Goal: Task Accomplishment & Management: Manage account settings

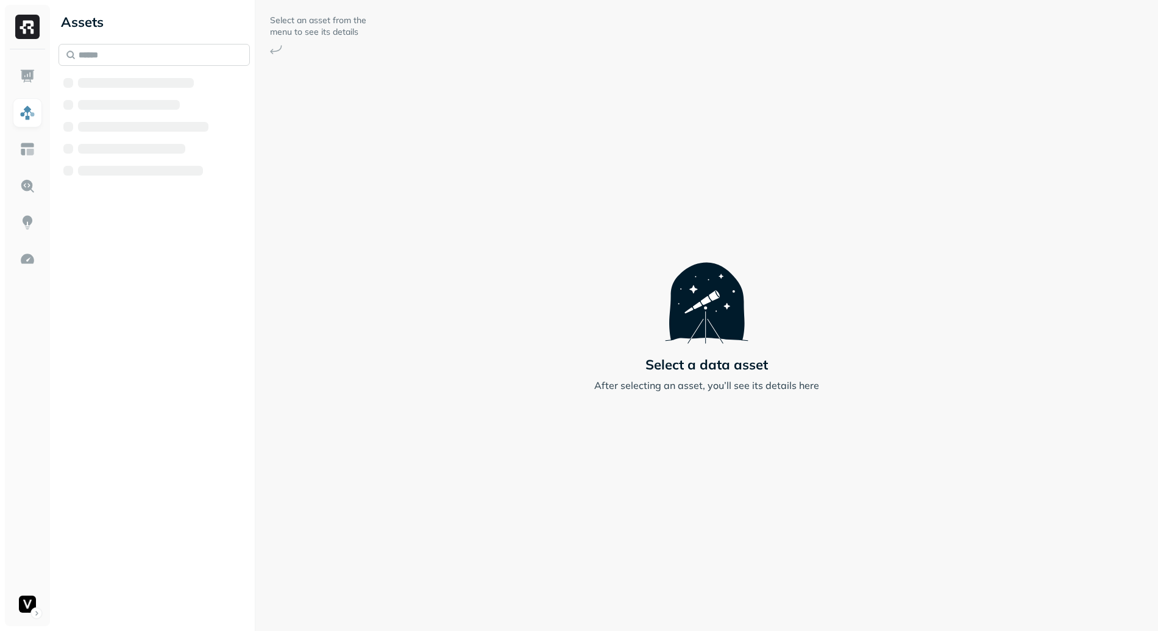
click at [125, 65] on input "text" at bounding box center [153, 55] width 191 height 22
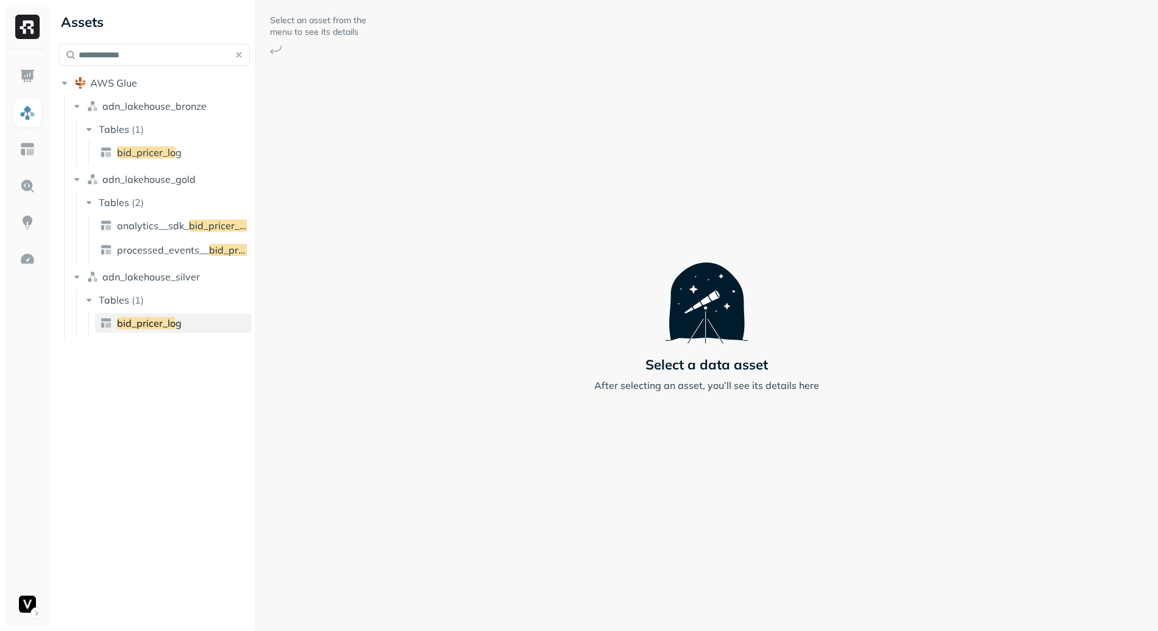
type input "**********"
click at [160, 322] on span "bid_pricer_lo" at bounding box center [146, 323] width 58 height 12
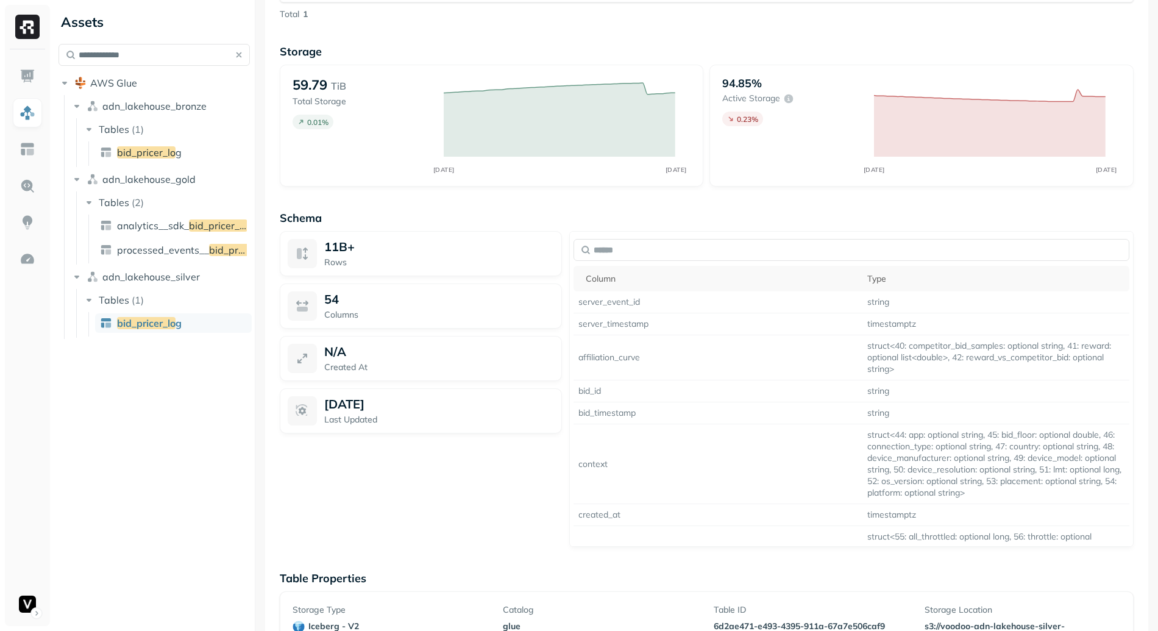
scroll to position [709, 0]
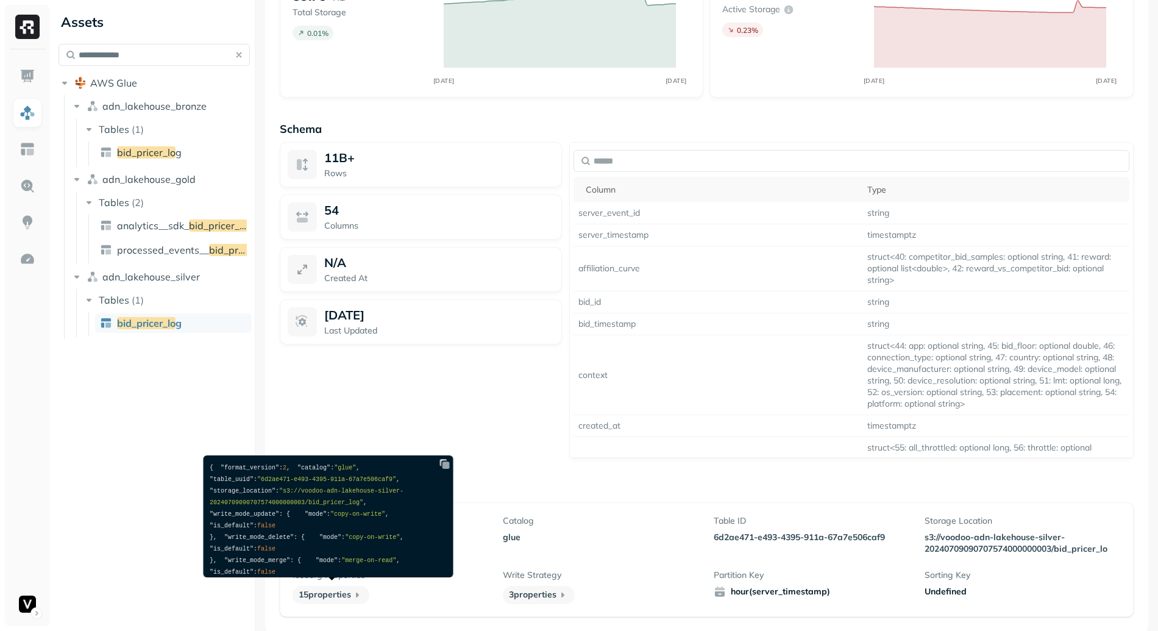
click at [447, 462] on img at bounding box center [445, 464] width 12 height 12
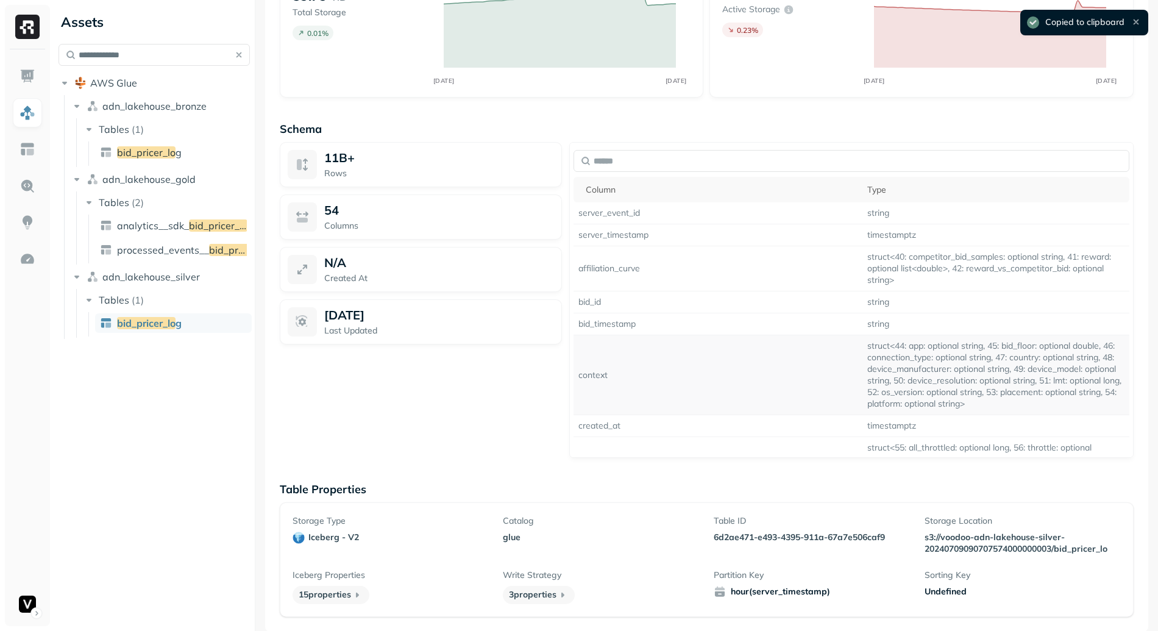
scroll to position [1884, 0]
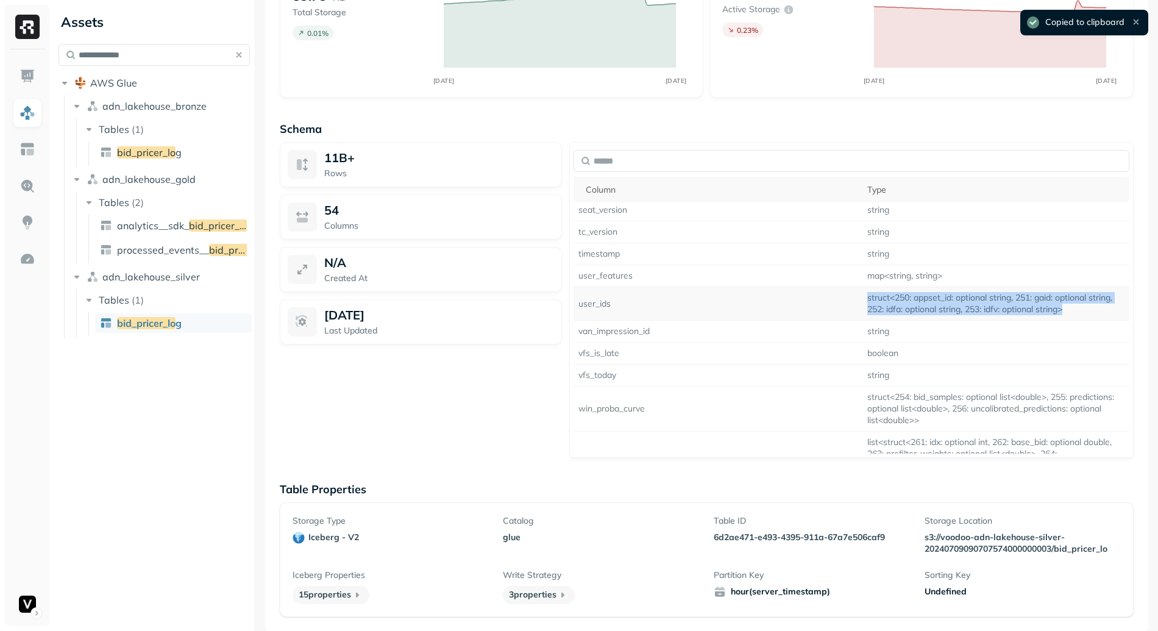
drag, startPoint x: 854, startPoint y: 309, endPoint x: 1000, endPoint y: 329, distance: 147.6
click at [1000, 320] on td "struct<250: appset_id: optional string, 251: gaid: optional string, 252: idfa: …" at bounding box center [995, 304] width 267 height 34
click at [911, 313] on td "struct<250: appset_id: optional string, 251: gaid: optional string, 252: idfa: …" at bounding box center [995, 304] width 267 height 34
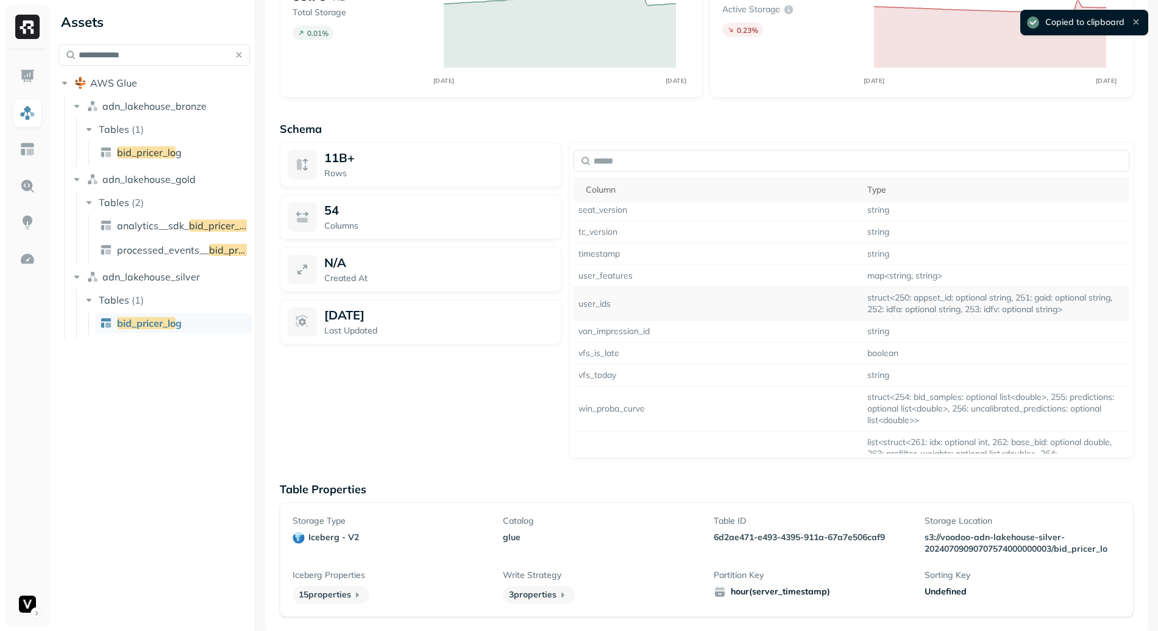
click at [1005, 310] on td "struct<250: appset_id: optional string, 251: gaid: optional string, 252: idfa: …" at bounding box center [995, 304] width 267 height 34
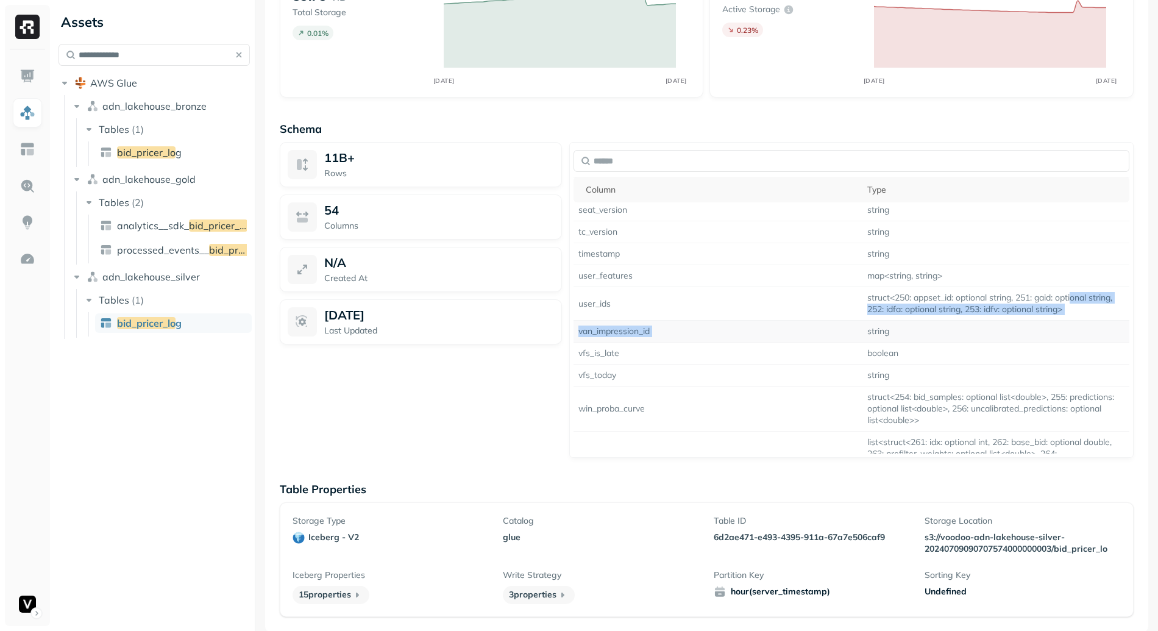
drag, startPoint x: 1065, startPoint y: 311, endPoint x: 969, endPoint y: 333, distance: 98.3
click at [971, 320] on td "struct<250: appset_id: optional string, 251: gaid: optional string, 252: idfa: …" at bounding box center [995, 304] width 267 height 34
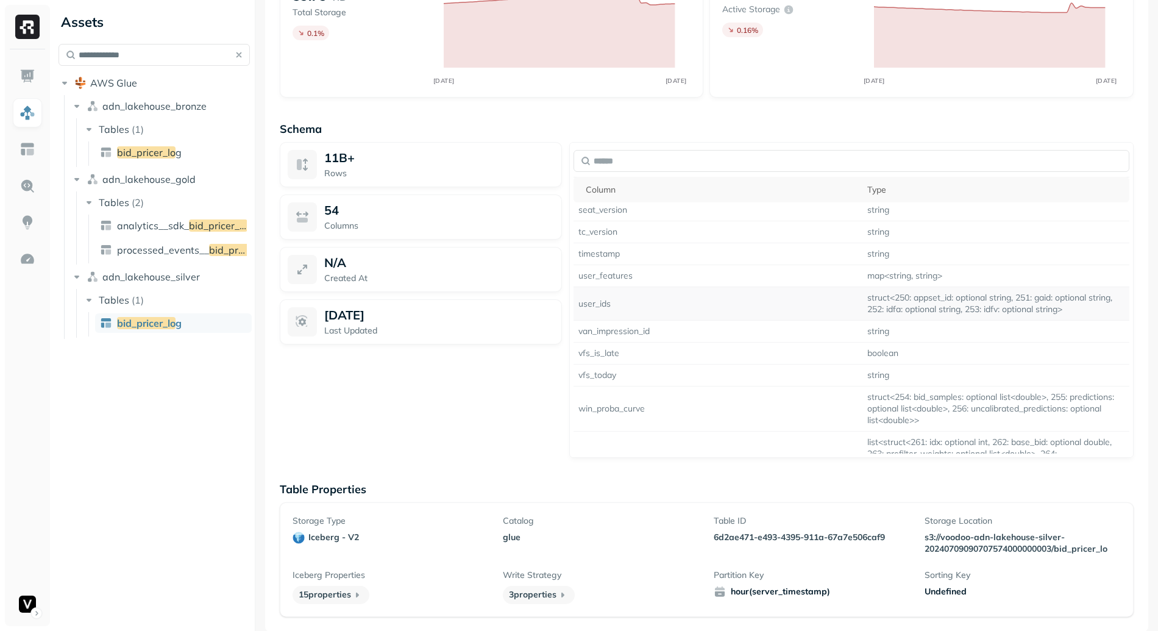
click at [883, 308] on td "struct<250: appset_id: optional string, 251: gaid: optional string, 252: idfa: …" at bounding box center [995, 304] width 267 height 34
click at [862, 308] on td "struct<250: appset_id: optional string, 251: gaid: optional string, 252: idfa: …" at bounding box center [995, 304] width 267 height 34
click at [876, 314] on td "struct<250: appset_id: optional string, 251: gaid: optional string, 252: idfa: …" at bounding box center [995, 304] width 267 height 34
click at [864, 310] on td "struct<250: appset_id: optional string, 251: gaid: optional string, 252: idfa: …" at bounding box center [995, 304] width 267 height 34
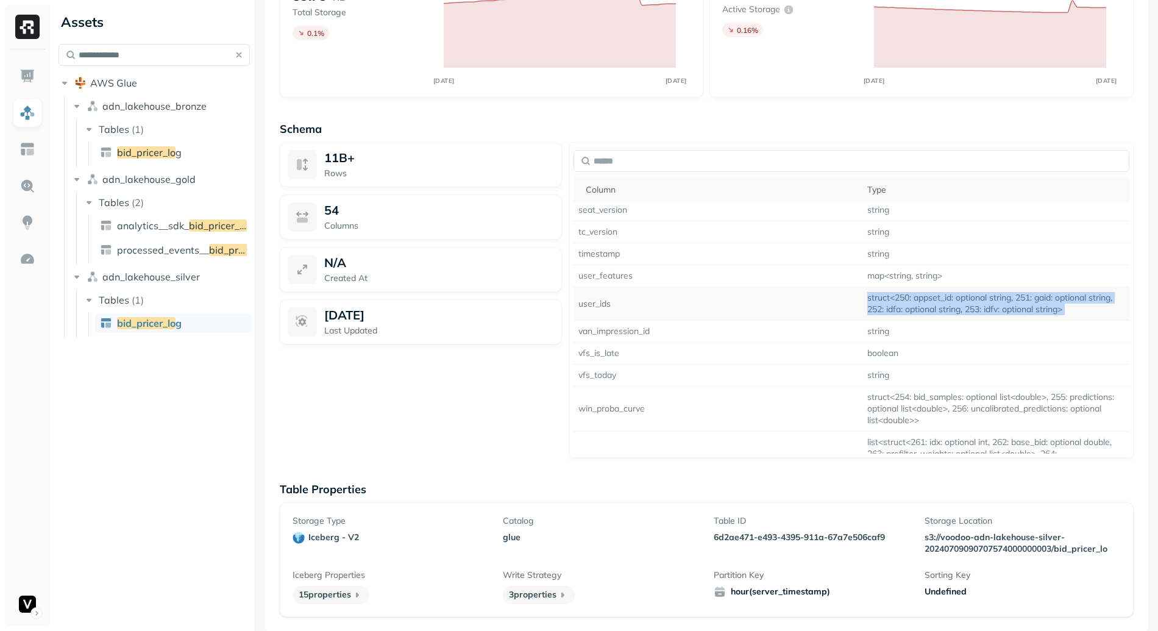
drag, startPoint x: 864, startPoint y: 310, endPoint x: 1018, endPoint y: 320, distance: 154.4
click at [1017, 320] on td "struct<250: appset_id: optional string, 251: gaid: optional string, 252: idfa: …" at bounding box center [995, 304] width 267 height 34
click at [921, 313] on td "struct<250: appset_id: optional string, 251: gaid: optional string, 252: idfa: …" at bounding box center [995, 304] width 267 height 34
click at [929, 309] on td "struct<250: appset_id: optional string, 251: gaid: optional string, 252: idfa: …" at bounding box center [995, 304] width 267 height 34
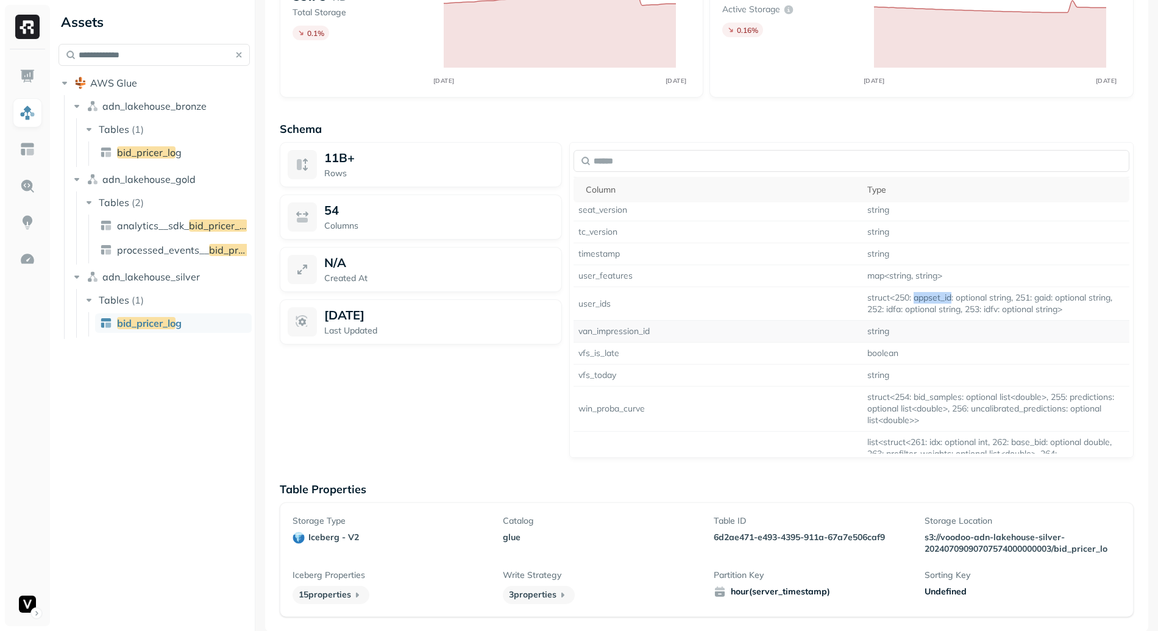
copy td "appset_id"
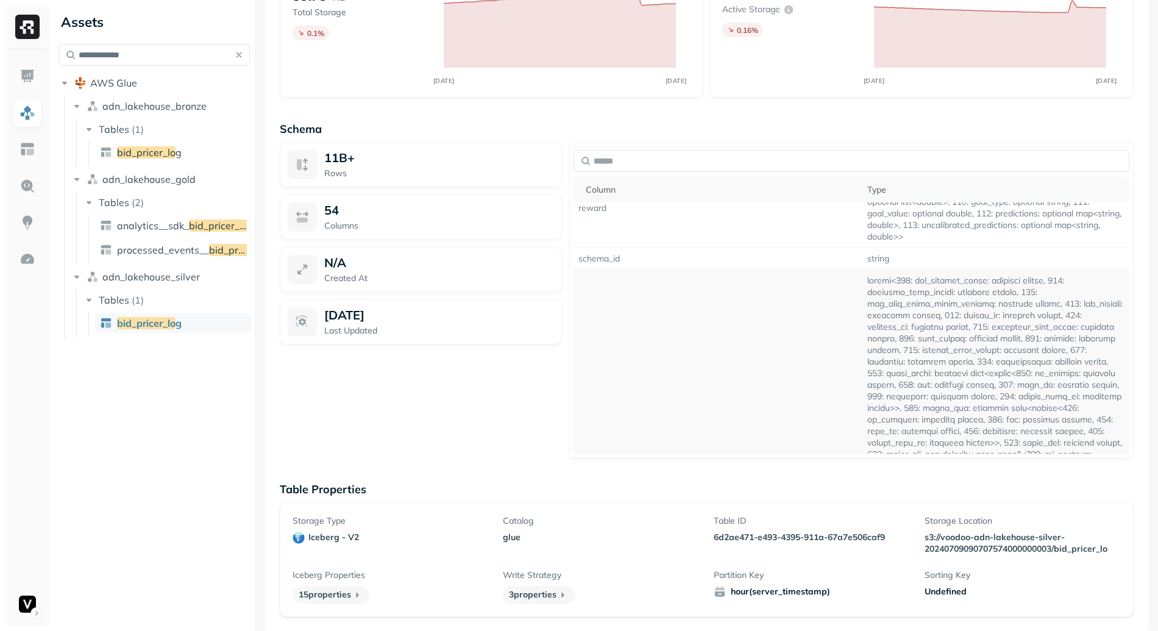
scroll to position [1878, 0]
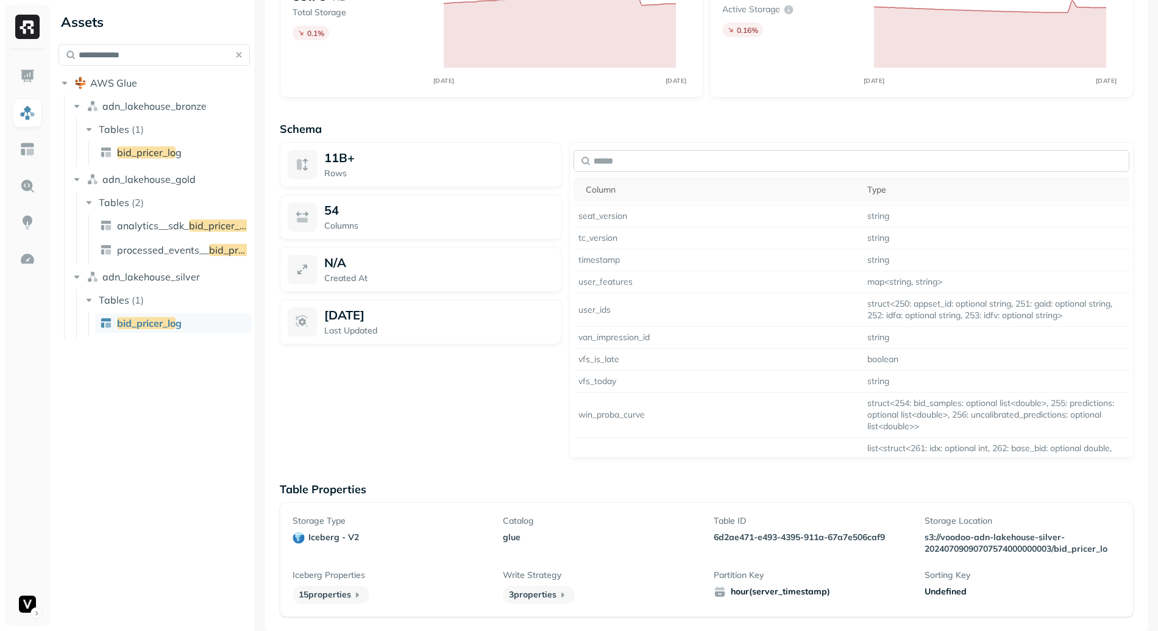
click at [751, 165] on input "text" at bounding box center [851, 161] width 556 height 22
paste input "*********"
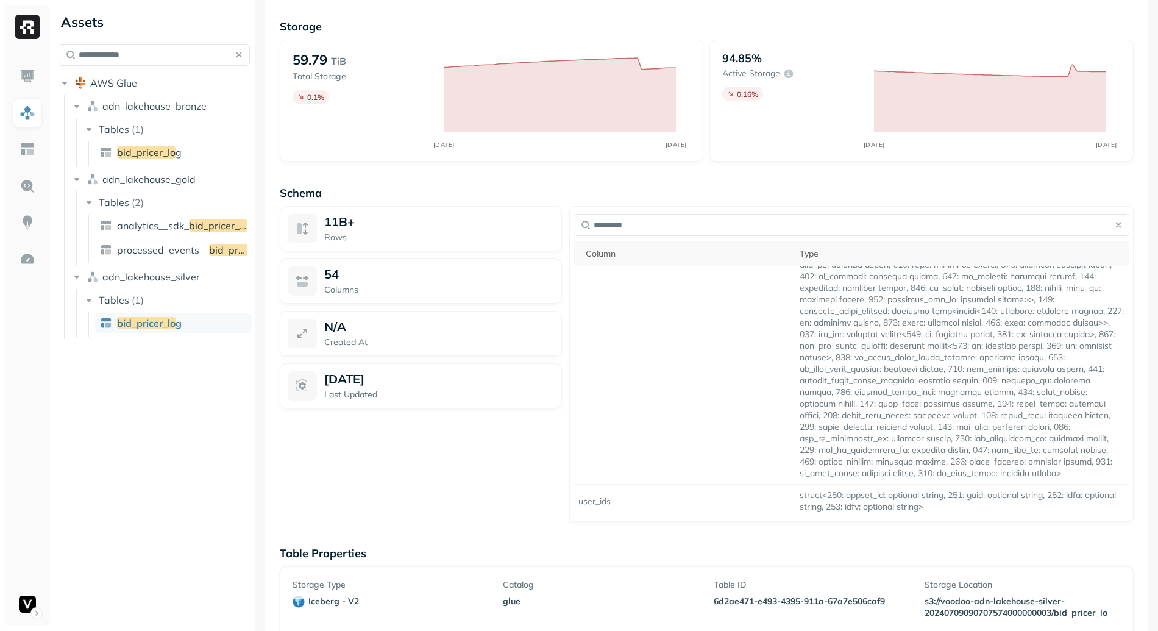
scroll to position [709, 0]
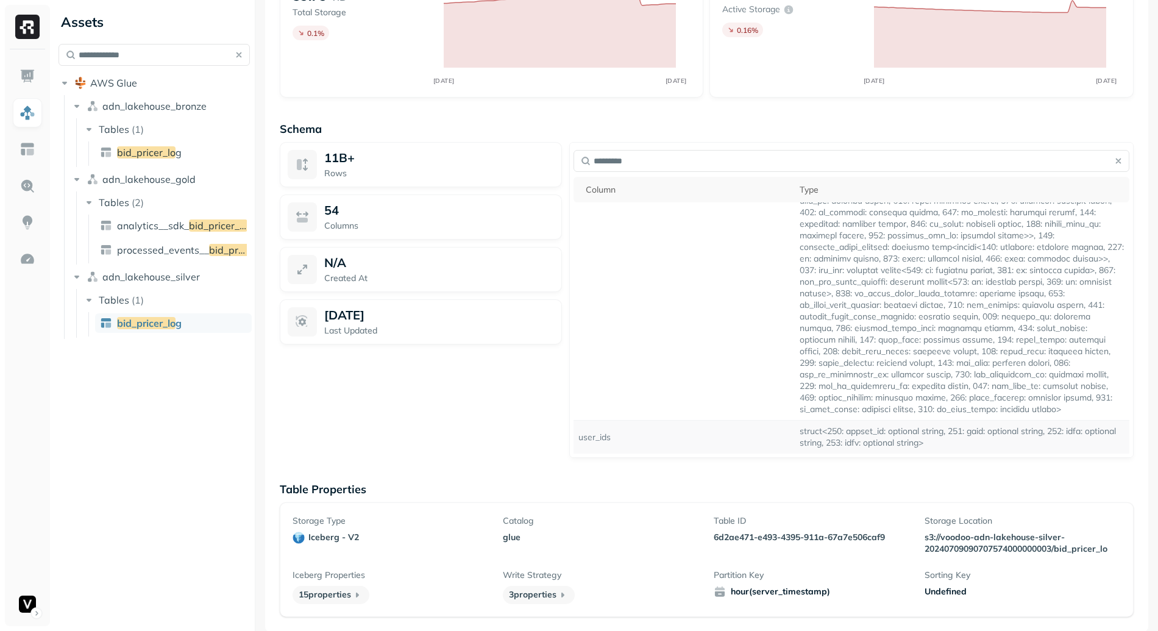
type input "*********"
click at [844, 430] on td "struct<250: appset_id: optional string, 251: gaid: optional string, 252: idfa: …" at bounding box center [961, 437] width 334 height 34
click at [828, 433] on td "struct<250: appset_id: optional string, 251: gaid: optional string, 252: idfa: …" at bounding box center [961, 437] width 334 height 34
click at [830, 434] on td "struct<250: appset_id: optional string, 251: gaid: optional string, 252: idfa: …" at bounding box center [961, 437] width 334 height 34
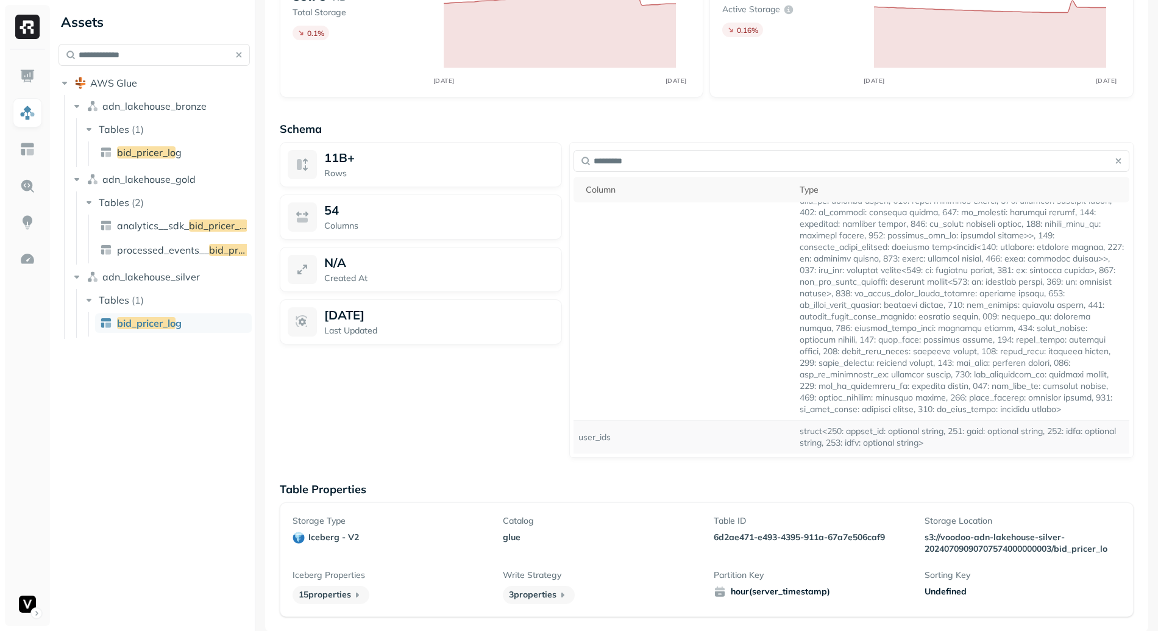
click at [830, 434] on td "struct<250: appset_id: optional string, 251: gaid: optional string, 252: idfa: …" at bounding box center [961, 437] width 334 height 34
copy td "250"
click at [945, 426] on td "struct<250: appset_id: optional string, 251: gaid: optional string, 252: idfa: …" at bounding box center [961, 437] width 334 height 34
click at [893, 430] on td "struct<250: appset_id: optional string, 251: gaid: optional string, 252: idfa: …" at bounding box center [961, 437] width 334 height 34
click at [858, 430] on td "struct<250: appset_id: optional string, 251: gaid: optional string, 252: idfa: …" at bounding box center [961, 437] width 334 height 34
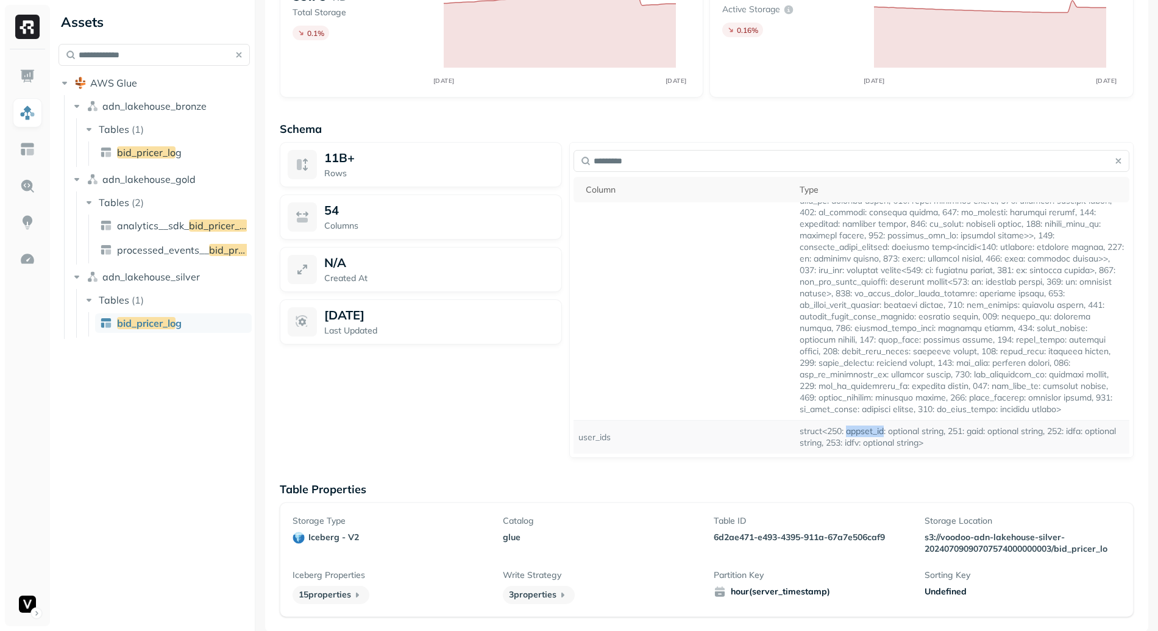
click at [858, 430] on td "struct<250: appset_id: optional string, 251: gaid: optional string, 252: idfa: …" at bounding box center [961, 437] width 334 height 34
drag, startPoint x: 800, startPoint y: 428, endPoint x: 901, endPoint y: 450, distance: 103.5
click at [901, 450] on td "struct<250: appset_id: optional string, 251: gaid: optional string, 252: idfa: …" at bounding box center [961, 437] width 334 height 34
click at [902, 449] on td "struct<250: appset_id: optional string, 251: gaid: optional string, 252: idfa: …" at bounding box center [961, 437] width 334 height 34
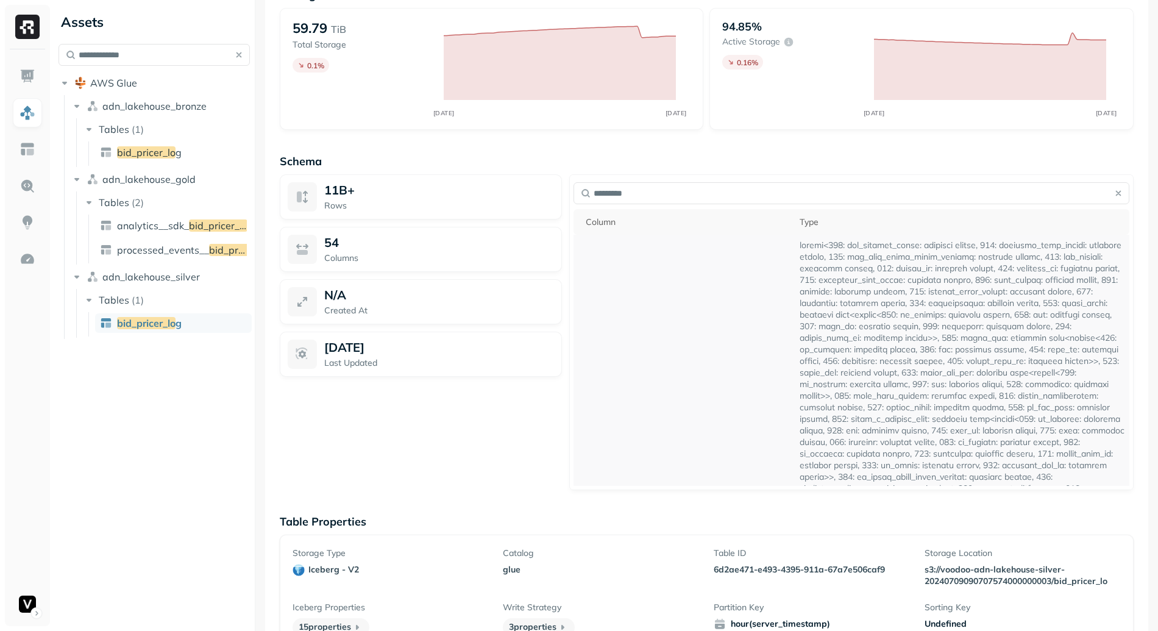
scroll to position [273, 0]
click at [607, 337] on td "sdk_features" at bounding box center [683, 314] width 221 height 705
click at [606, 337] on td "sdk_features" at bounding box center [683, 314] width 221 height 705
click at [602, 331] on td "sdk_features" at bounding box center [683, 314] width 221 height 705
click at [601, 330] on td "sdk_features" at bounding box center [683, 314] width 221 height 705
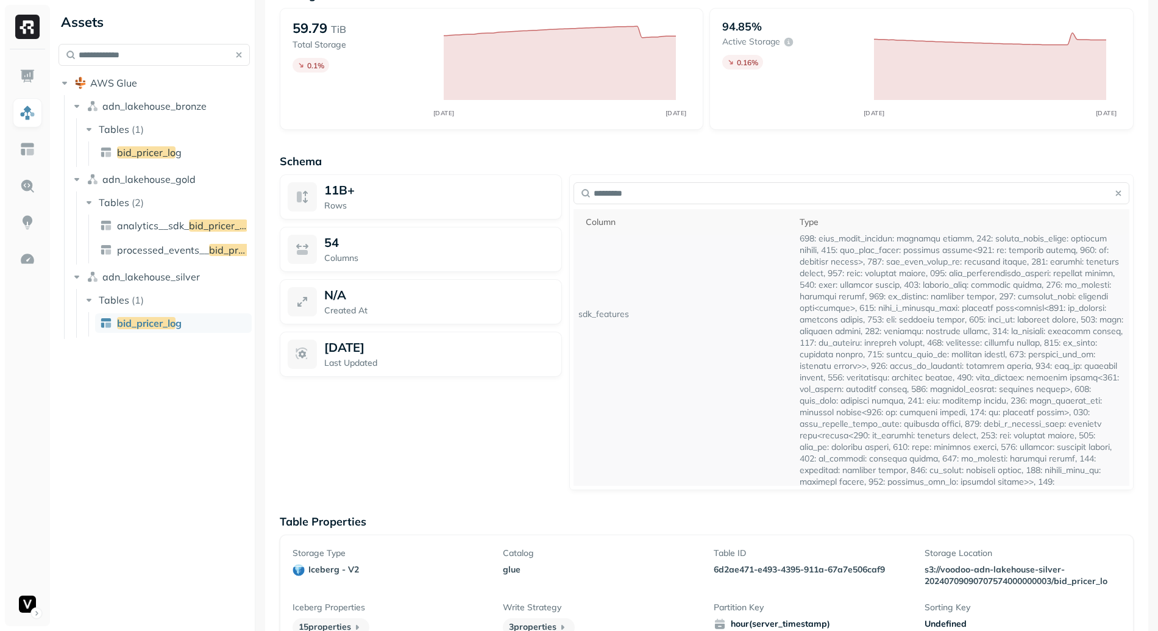
click at [897, 362] on td at bounding box center [961, 314] width 334 height 705
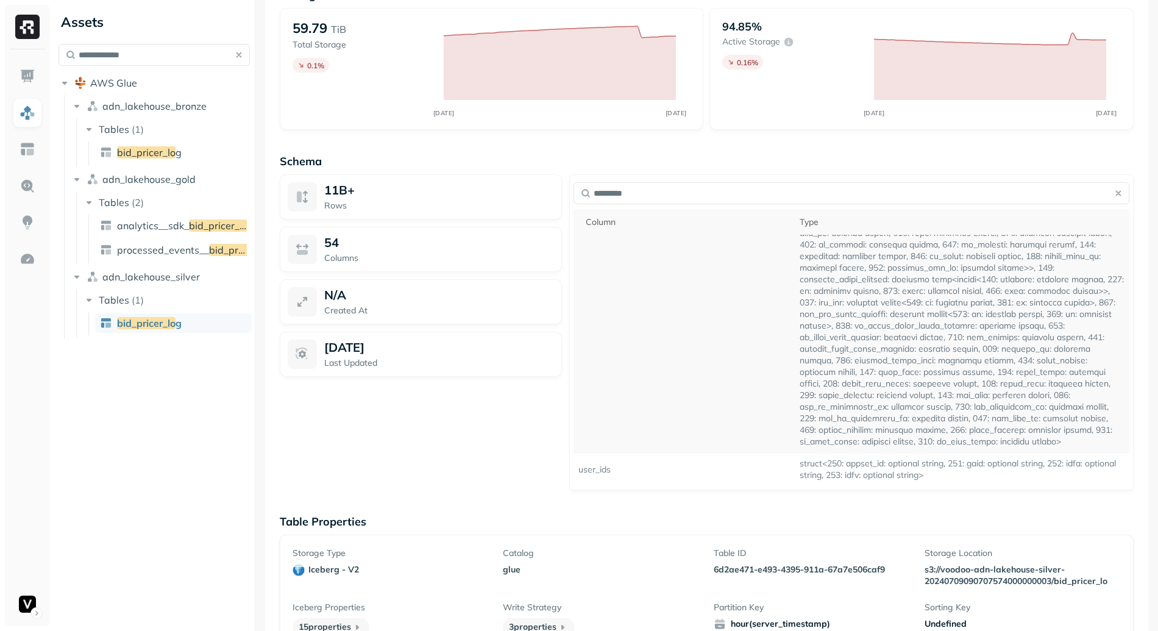
scroll to position [692, 0]
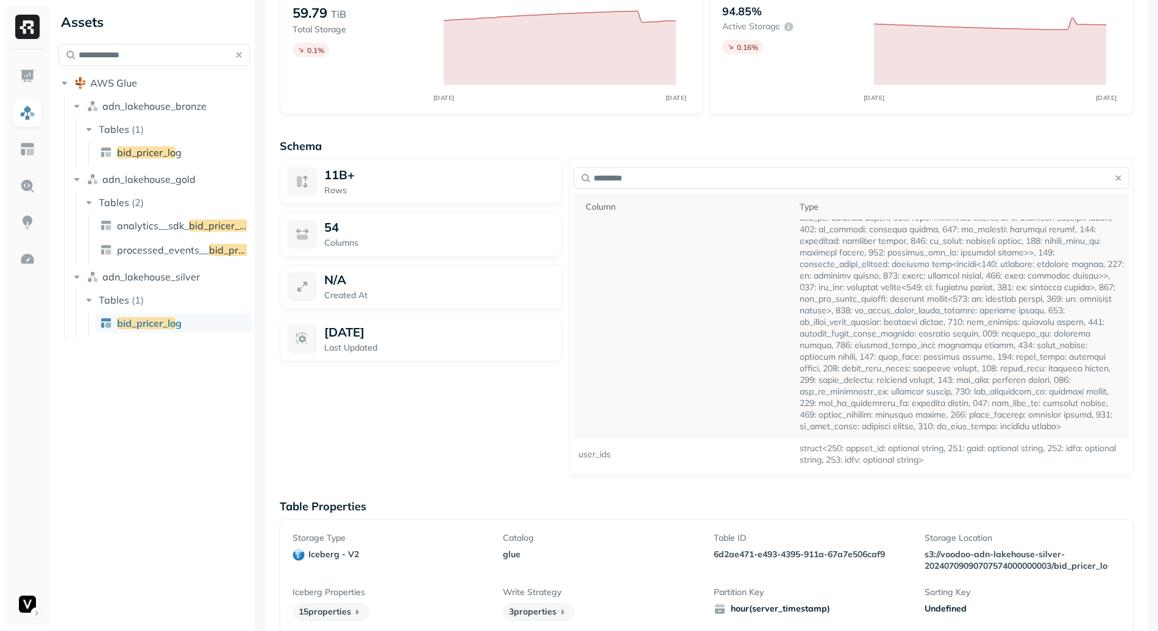
click at [886, 402] on td at bounding box center [961, 85] width 334 height 705
click at [985, 425] on td at bounding box center [961, 85] width 334 height 705
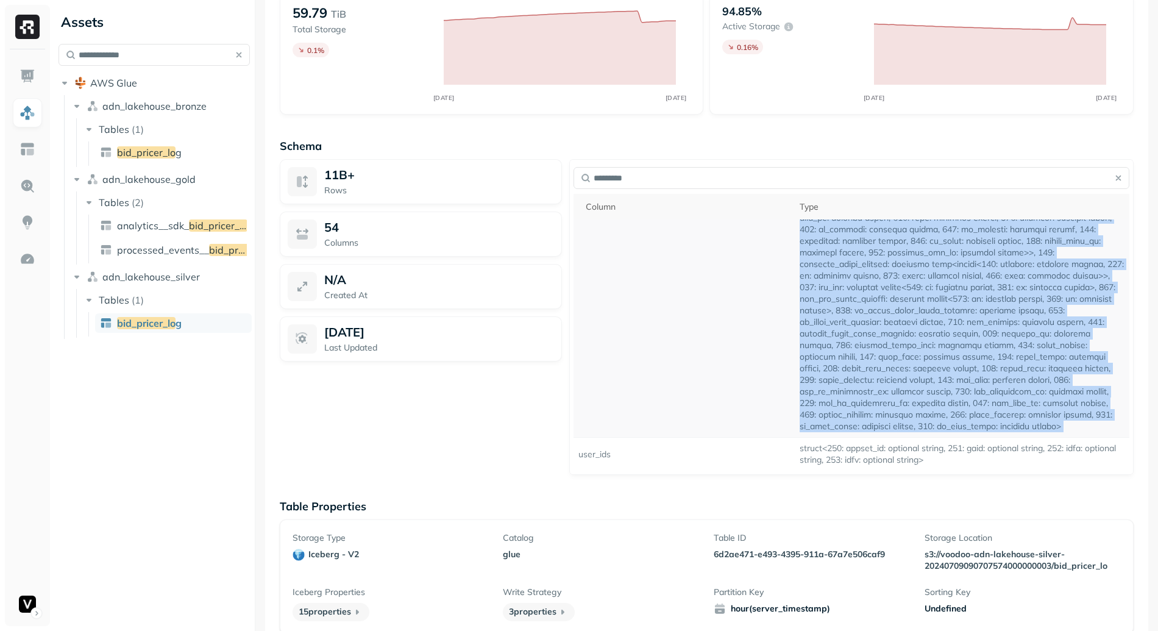
click at [985, 425] on td at bounding box center [961, 85] width 334 height 705
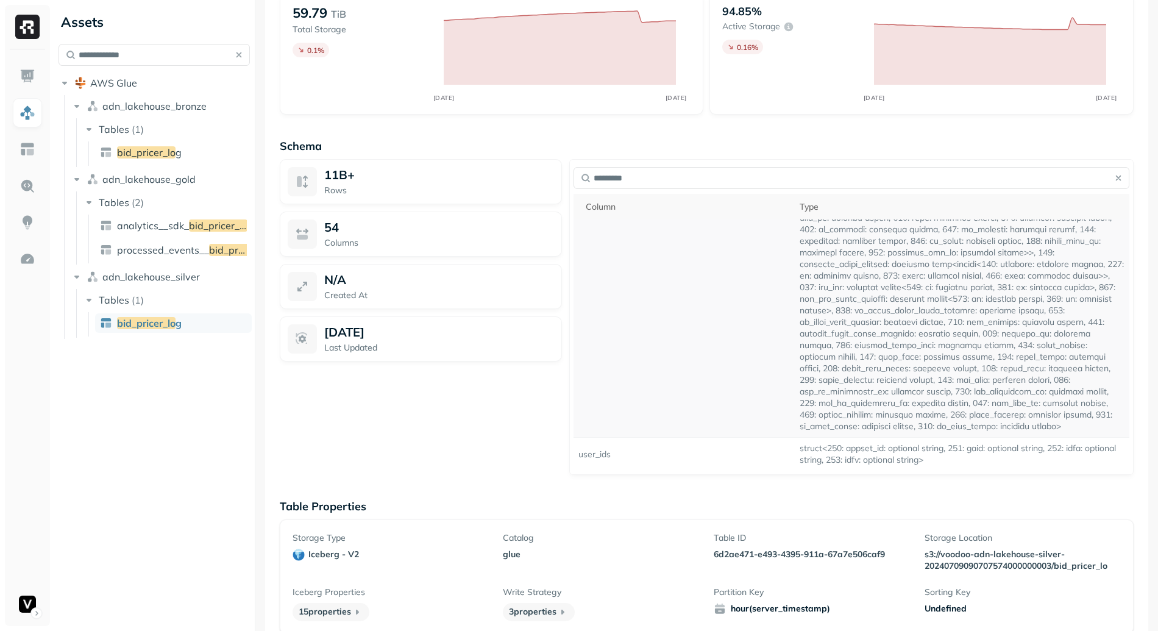
click at [1042, 409] on td at bounding box center [961, 85] width 334 height 705
click at [30, 258] on img at bounding box center [27, 259] width 16 height 16
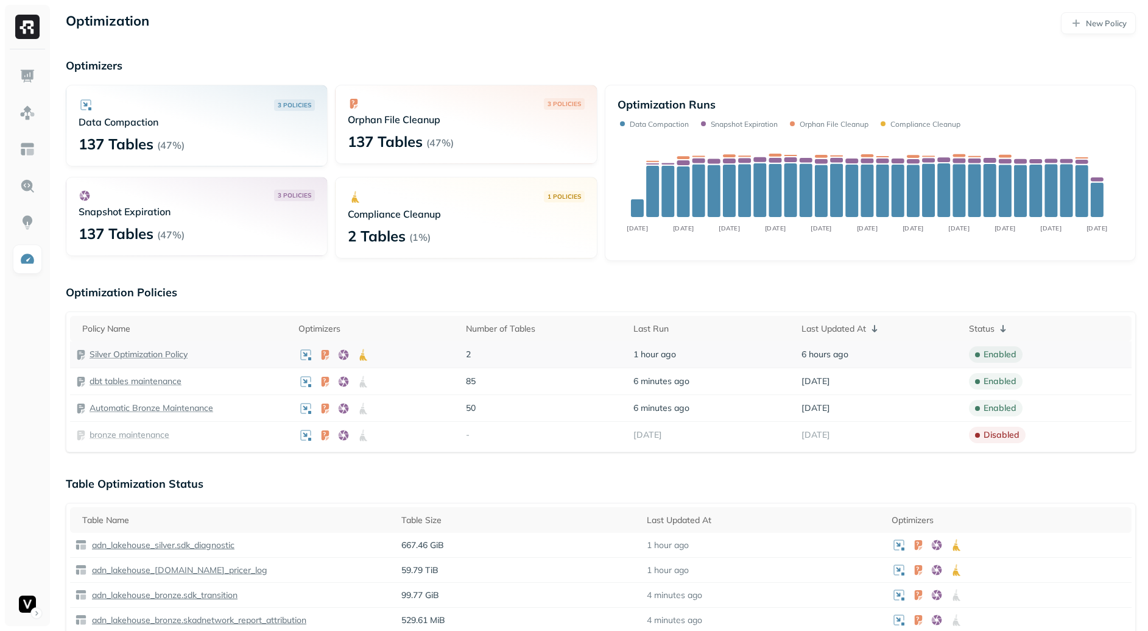
click at [155, 354] on p "Silver Optimization Policy" at bounding box center [139, 354] width 98 height 12
click at [144, 354] on p "Silver Optimization Policy" at bounding box center [139, 354] width 98 height 12
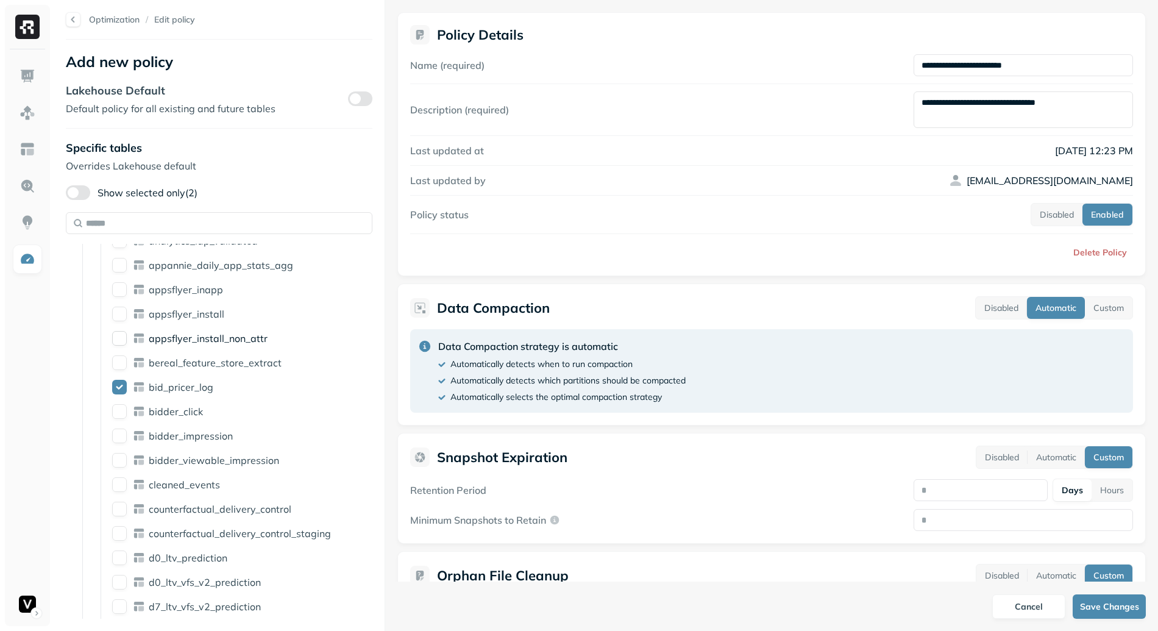
scroll to position [784, 0]
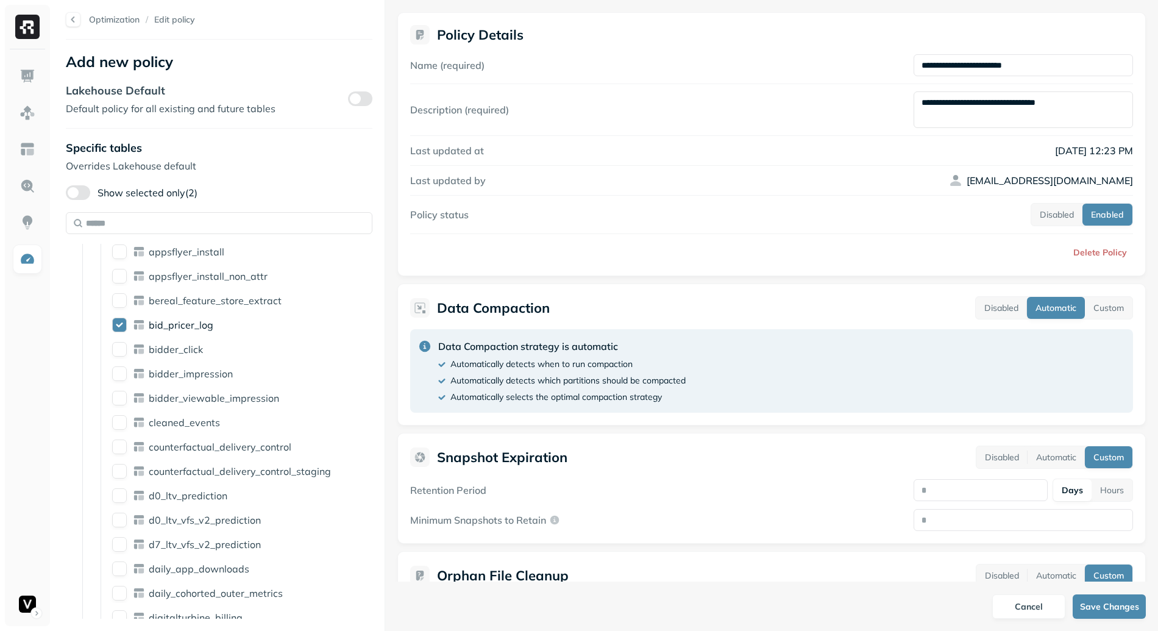
click at [168, 321] on span "bid_pricer_log" at bounding box center [181, 325] width 65 height 12
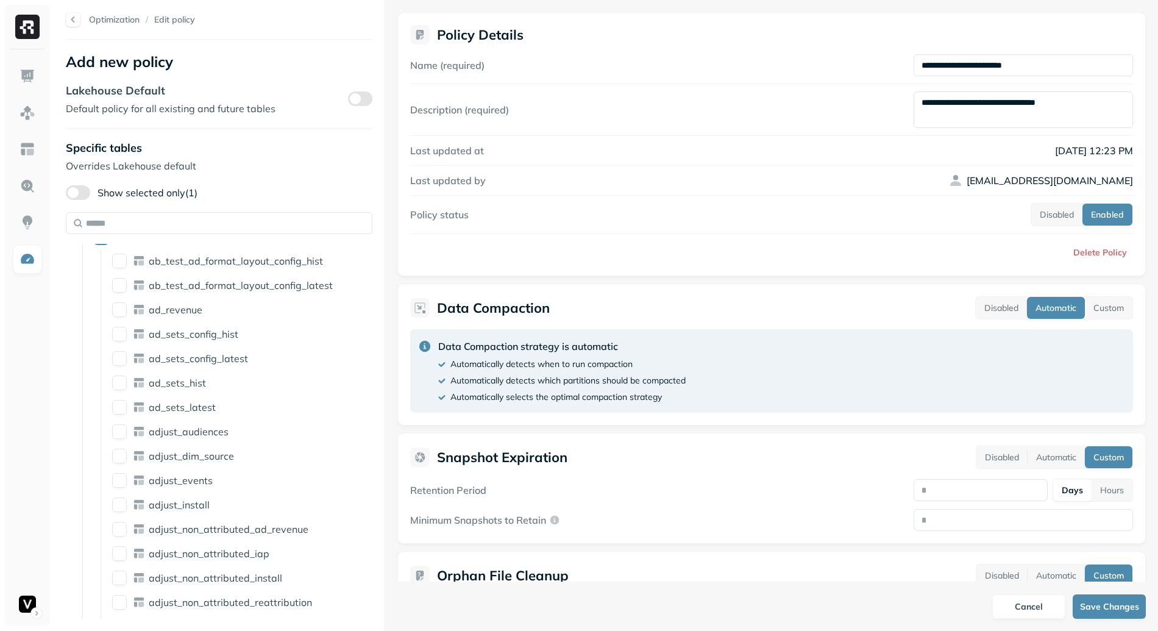
scroll to position [0, 0]
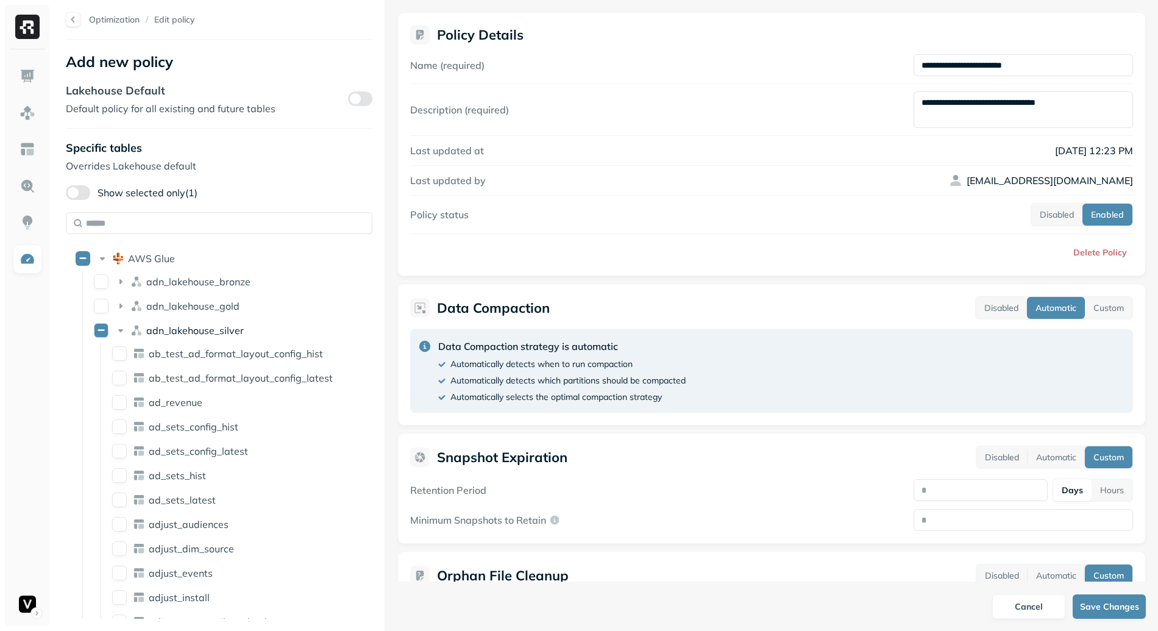
click at [133, 333] on rect at bounding box center [134, 333] width 4 height 4
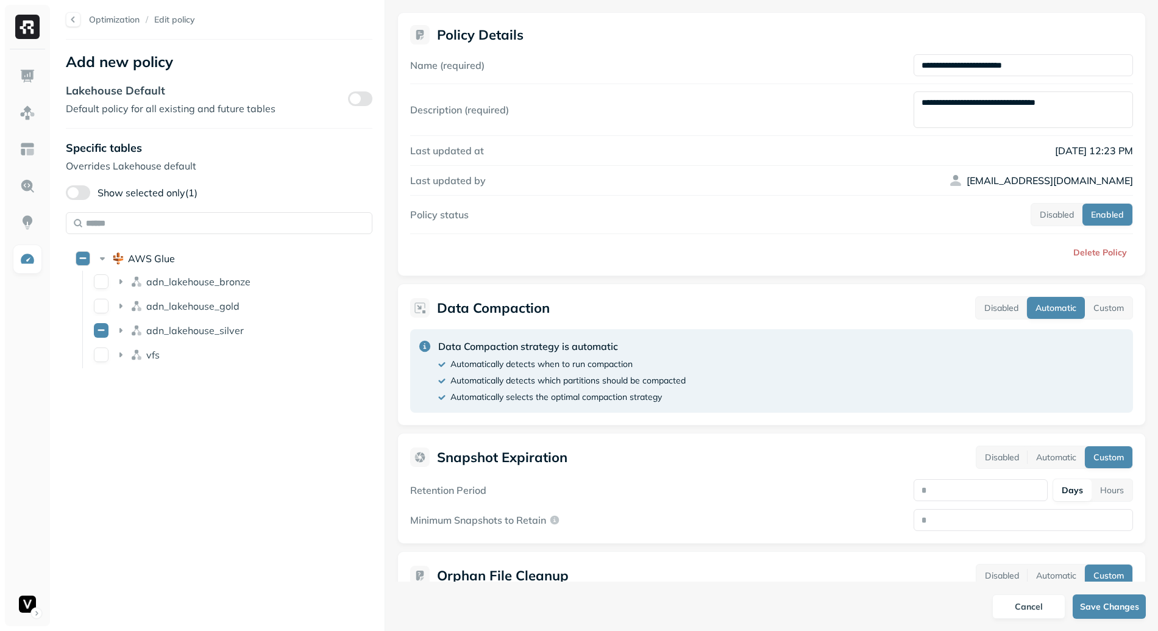
click at [127, 261] on div "AWS Glue" at bounding box center [203, 258] width 264 height 19
click at [165, 250] on div "AWS Glue" at bounding box center [203, 258] width 264 height 19
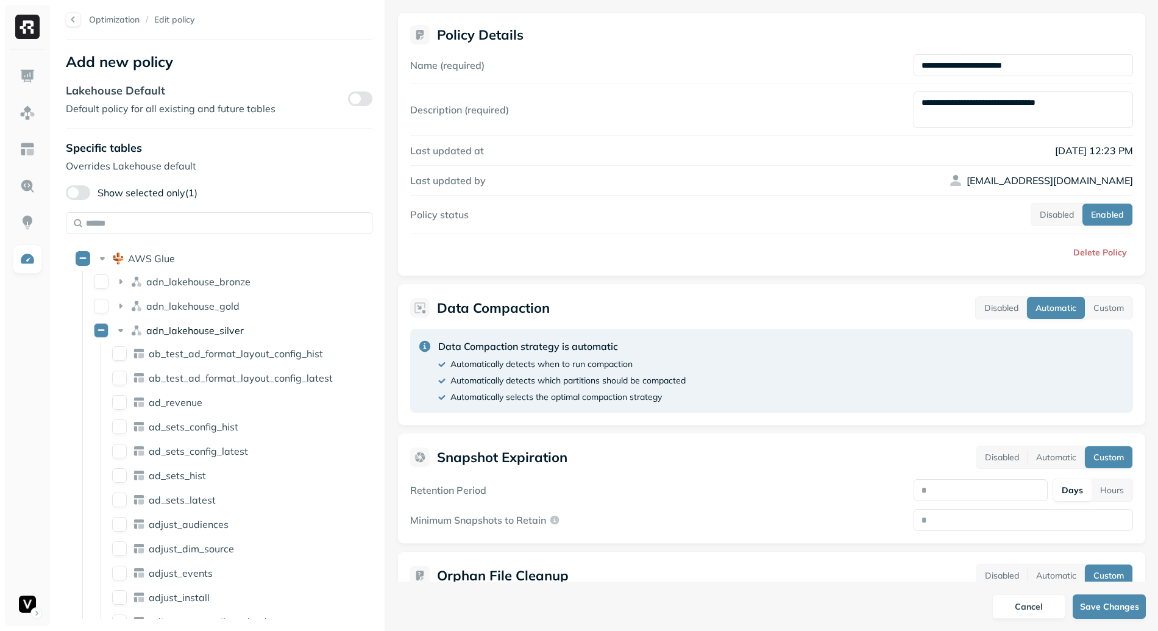
click at [193, 334] on span "adn_lakehouse_silver" at bounding box center [194, 330] width 97 height 12
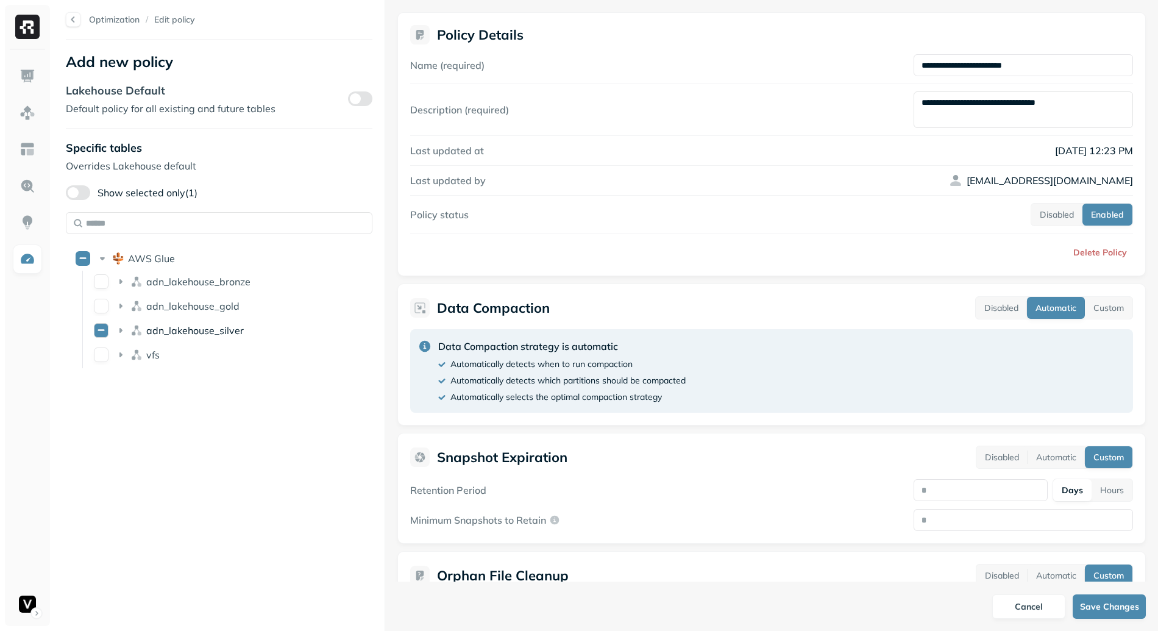
click at [175, 331] on span "adn_lakehouse_silver" at bounding box center [194, 330] width 97 height 12
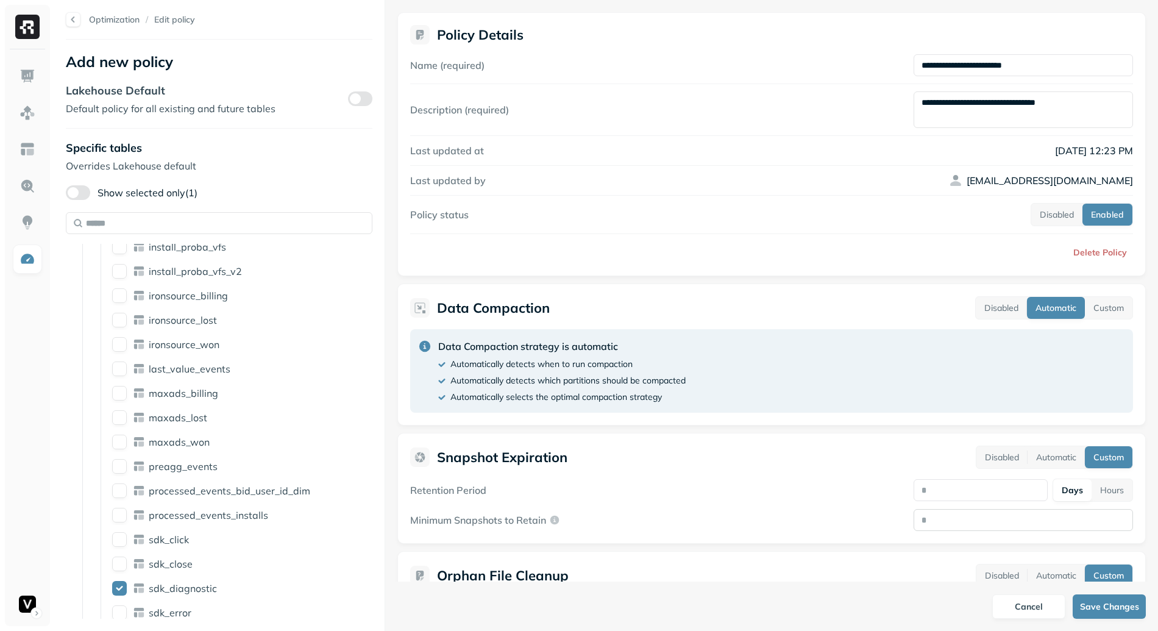
scroll to position [224, 0]
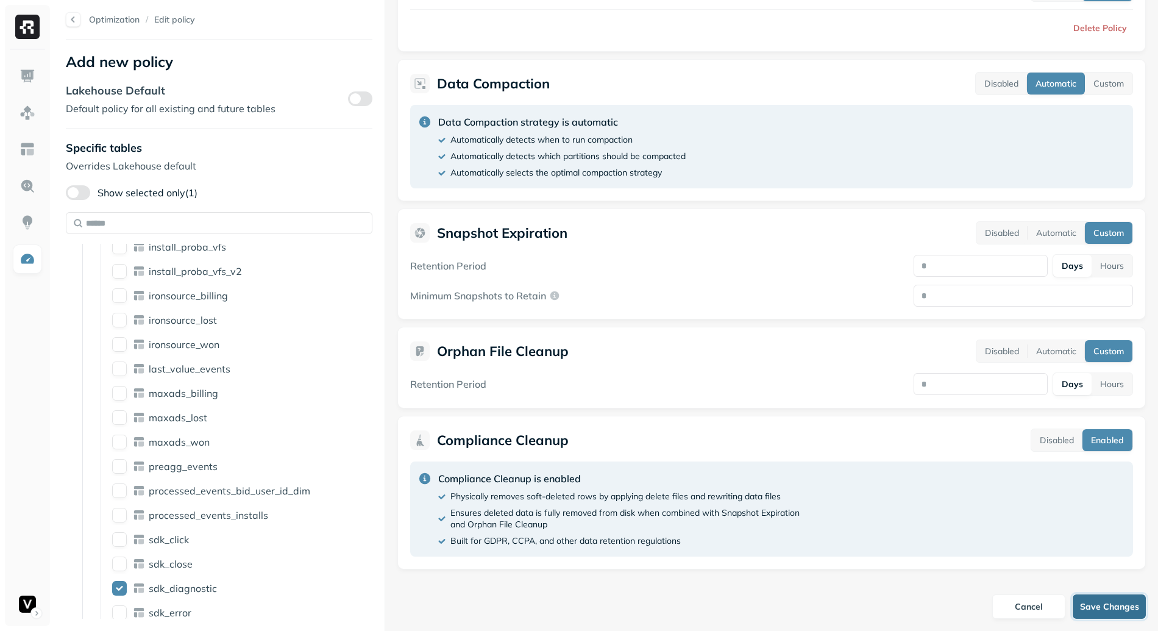
click at [1108, 607] on button "Save Changes" at bounding box center [1108, 606] width 73 height 24
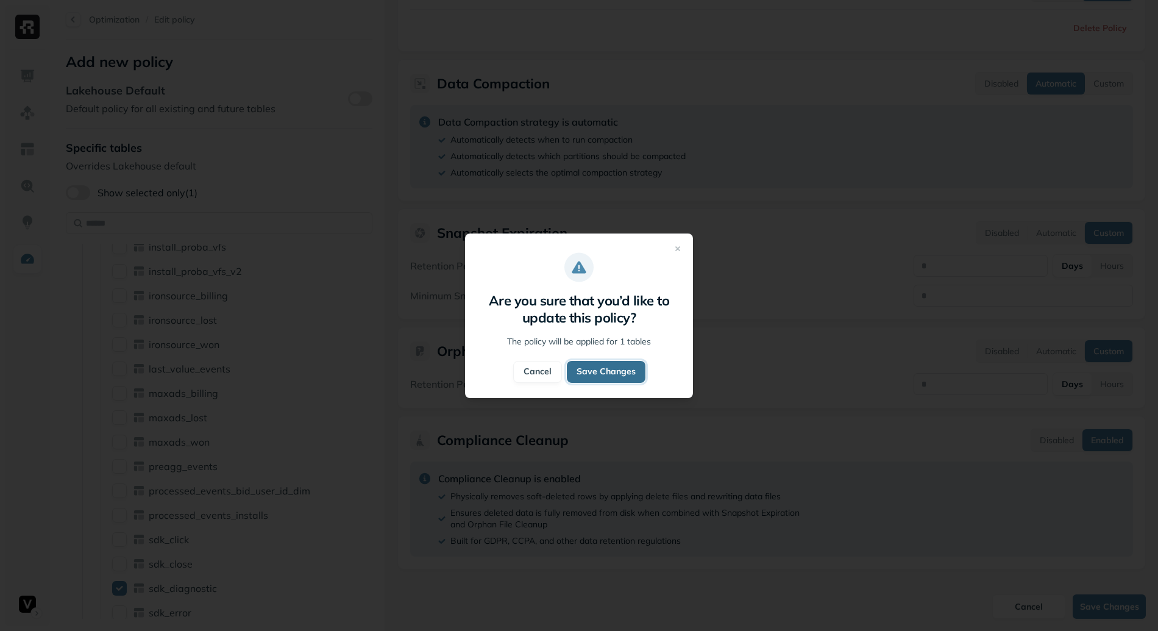
click at [623, 377] on button "Save Changes" at bounding box center [606, 372] width 79 height 22
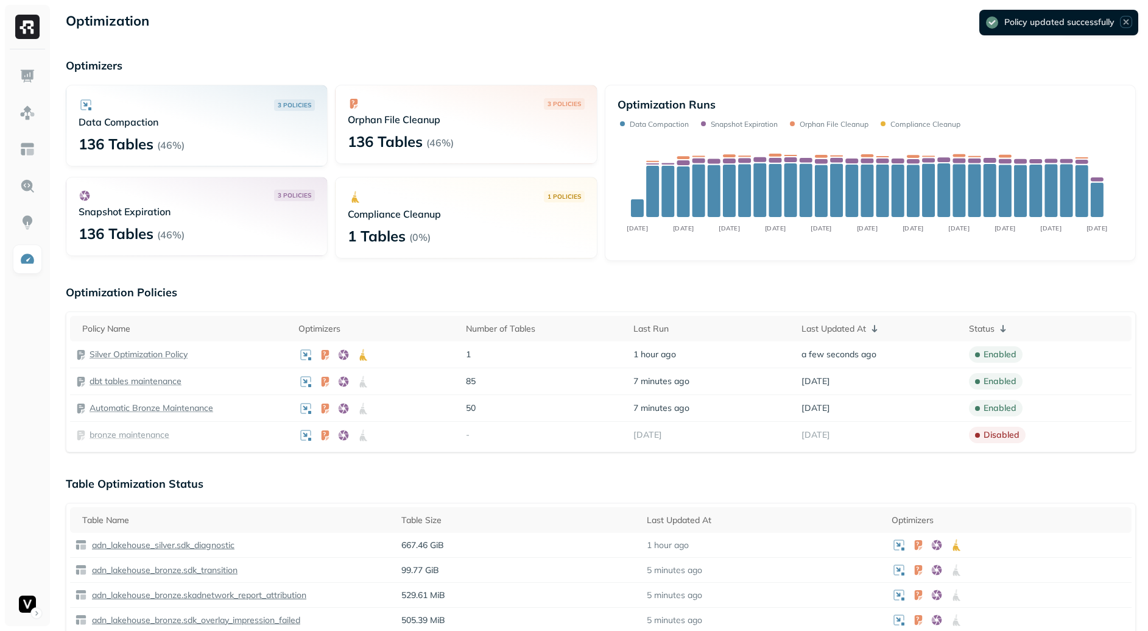
click at [1128, 26] on icon "Notifications (F8)" at bounding box center [1126, 21] width 11 height 11
click at [1111, 27] on p "New Policy" at bounding box center [1106, 24] width 41 height 12
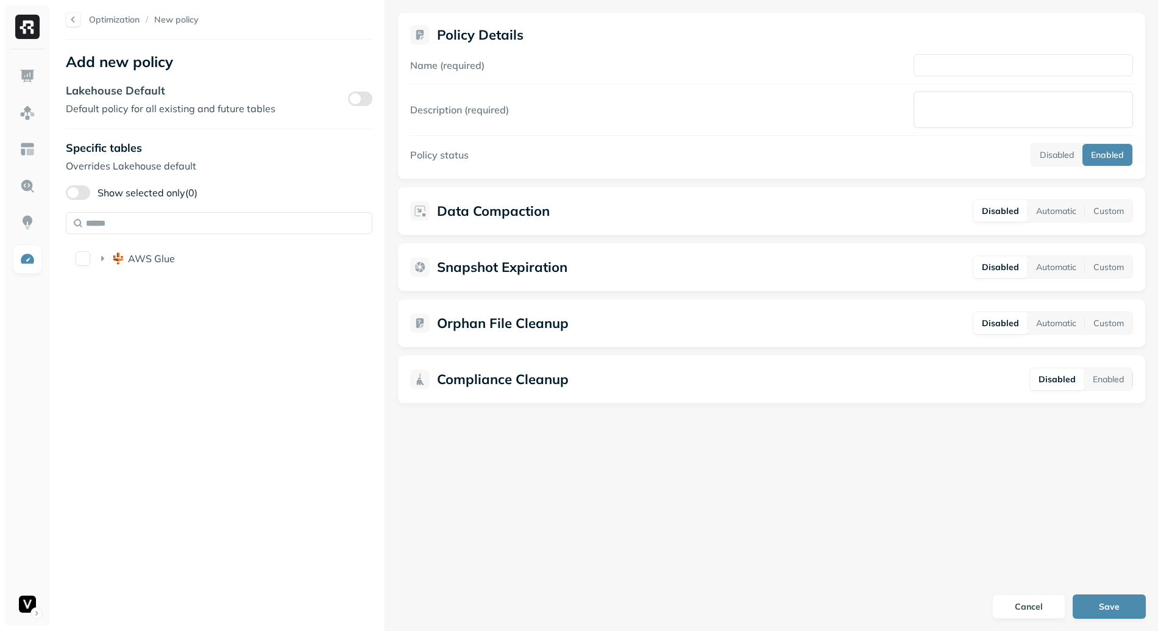
click at [1111, 27] on span "Policy Details" at bounding box center [771, 34] width 723 height 19
click at [1030, 58] on input "Name (required)" at bounding box center [1022, 65] width 219 height 22
type input "**********"
type textarea "**********"
click at [249, 221] on input "text" at bounding box center [219, 223] width 306 height 22
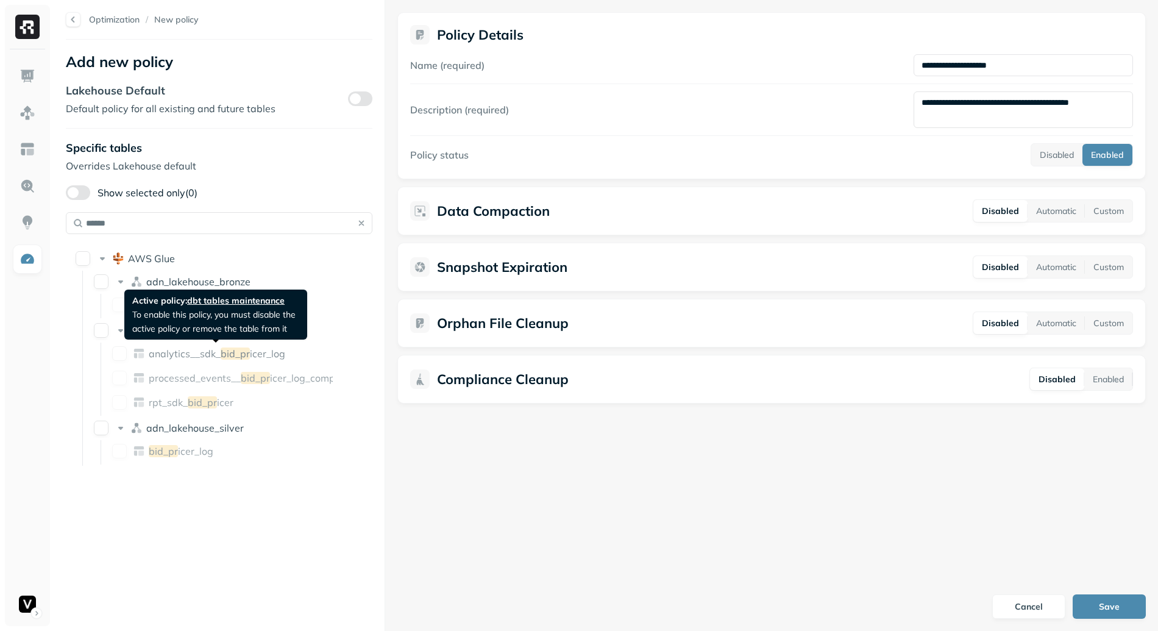
type input "******"
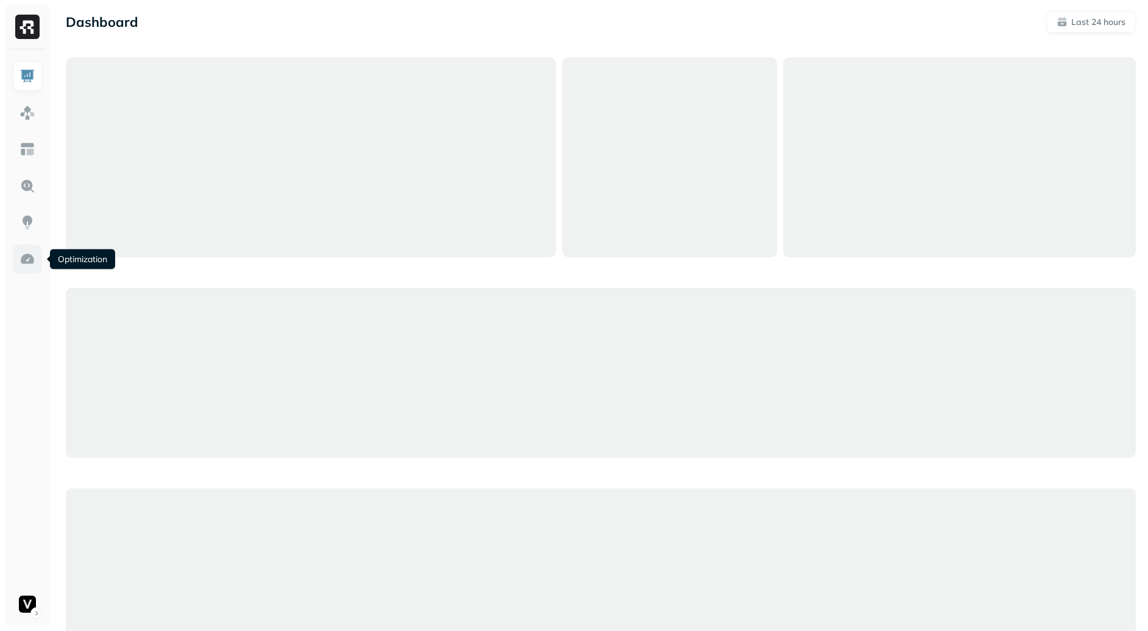
click at [29, 258] on img at bounding box center [27, 259] width 16 height 16
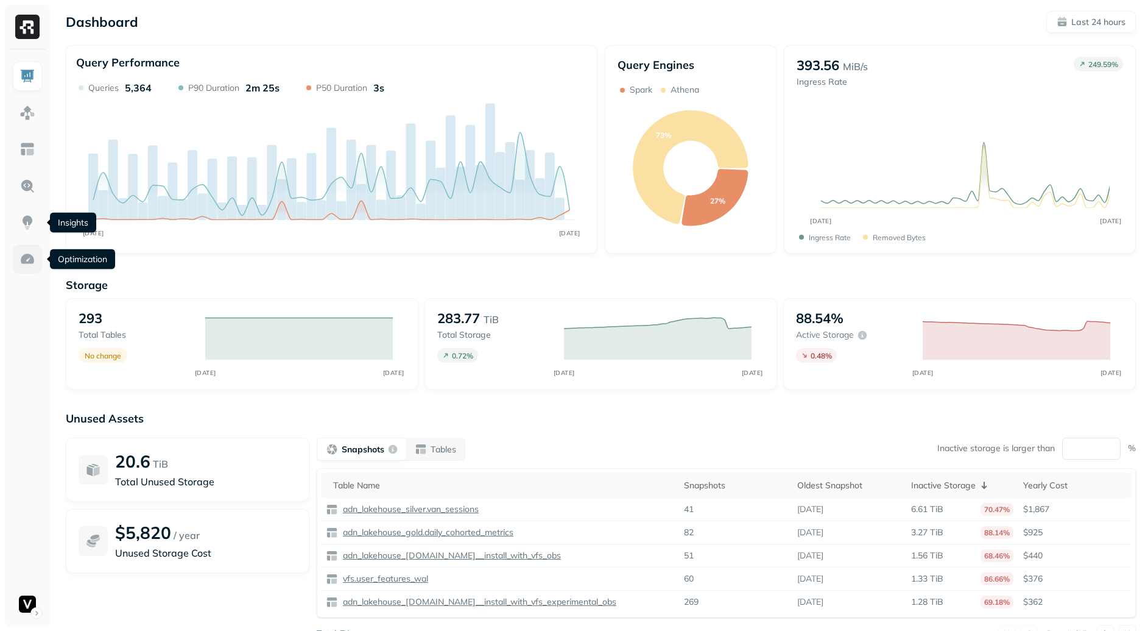
click at [21, 262] on img at bounding box center [27, 259] width 16 height 16
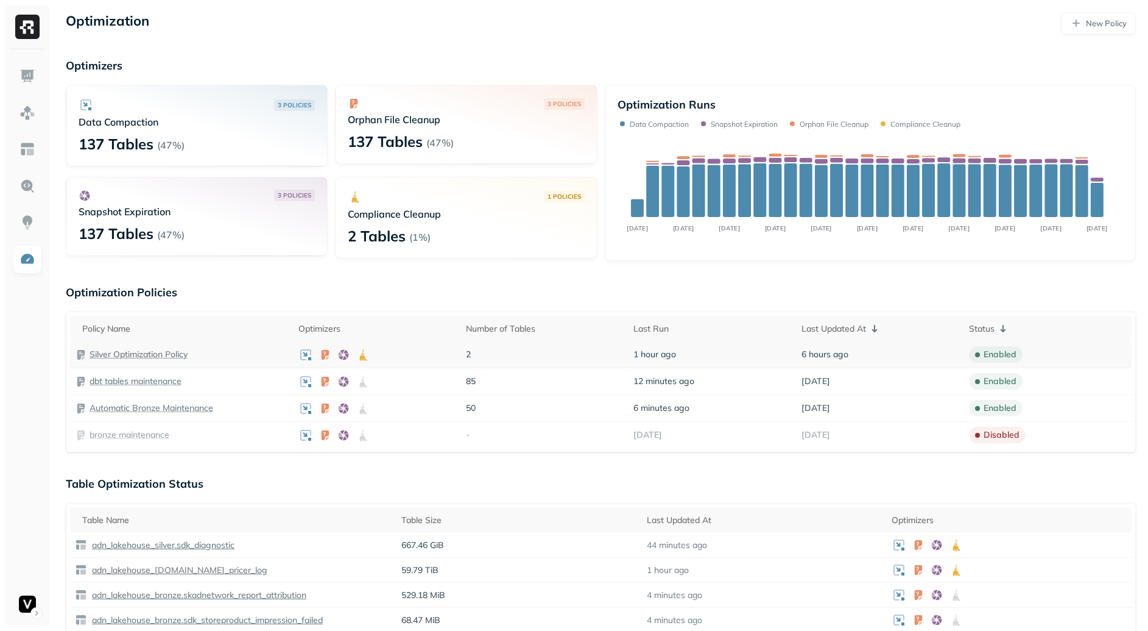
click at [145, 356] on p "Silver Optimization Policy" at bounding box center [139, 354] width 98 height 12
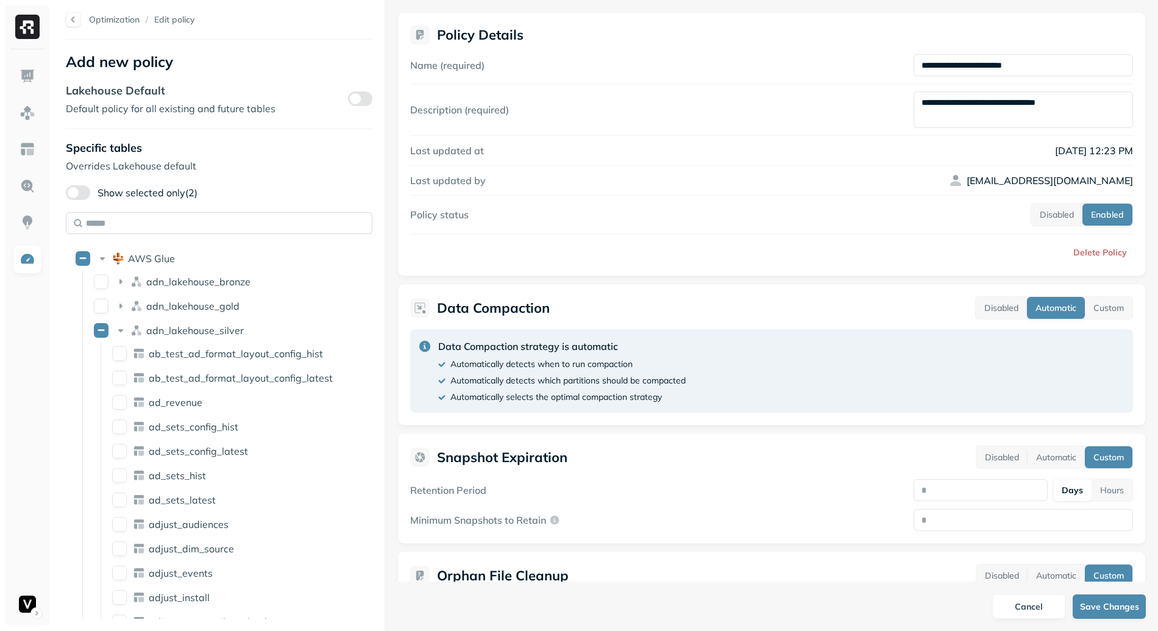
click at [189, 223] on input "text" at bounding box center [219, 223] width 306 height 22
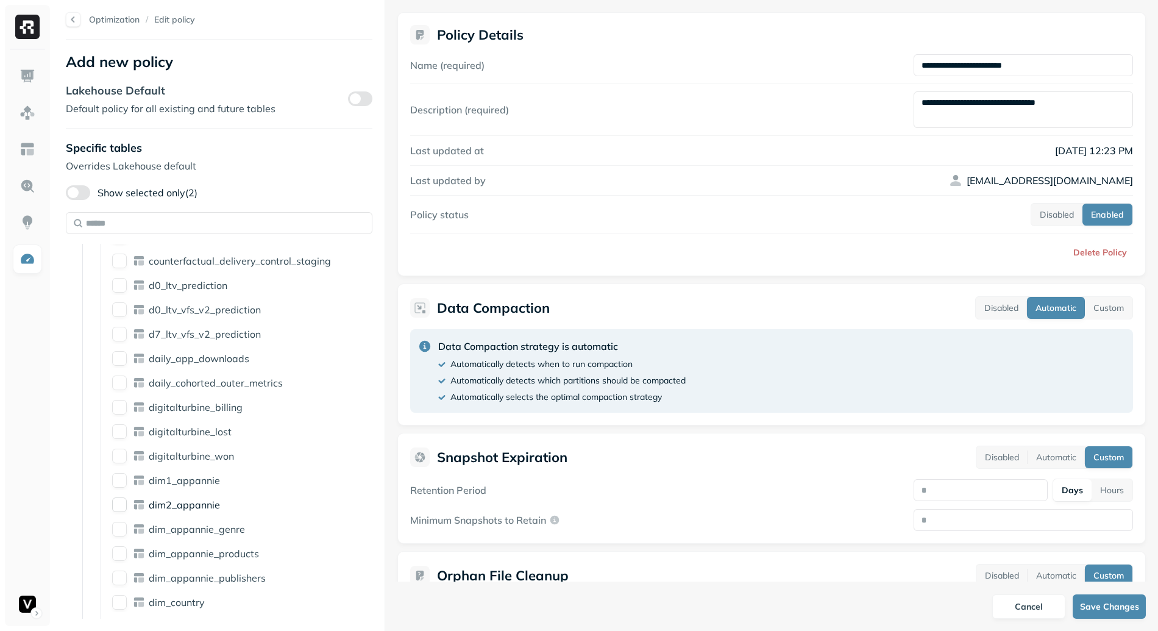
scroll to position [853, 0]
click at [1113, 304] on button "Custom" at bounding box center [1108, 308] width 48 height 22
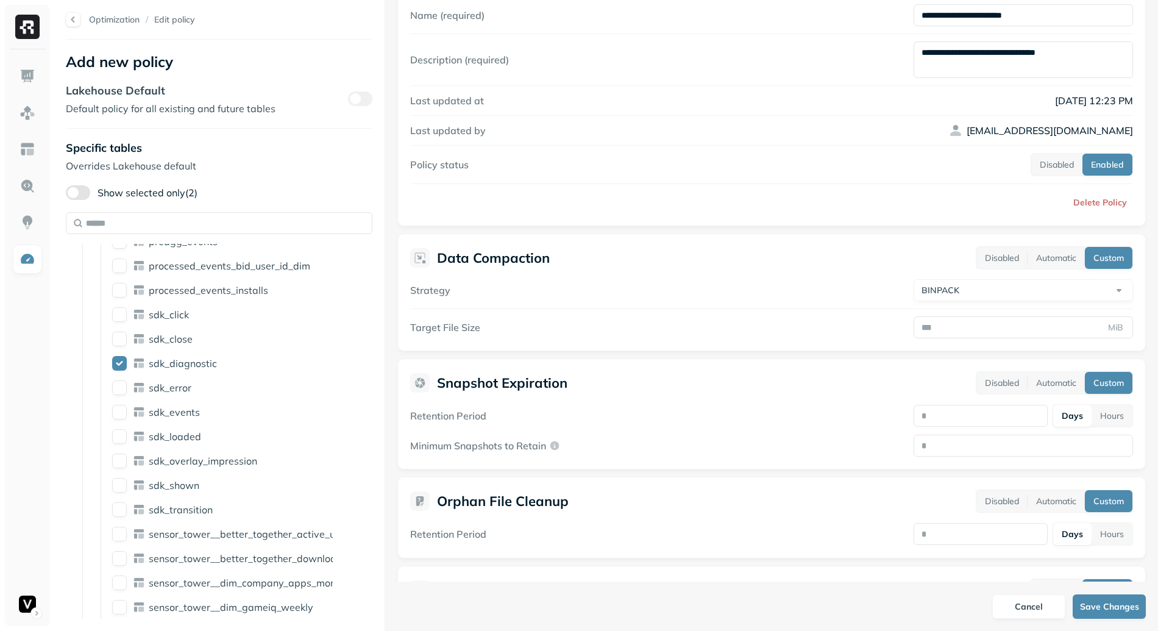
scroll to position [43, 0]
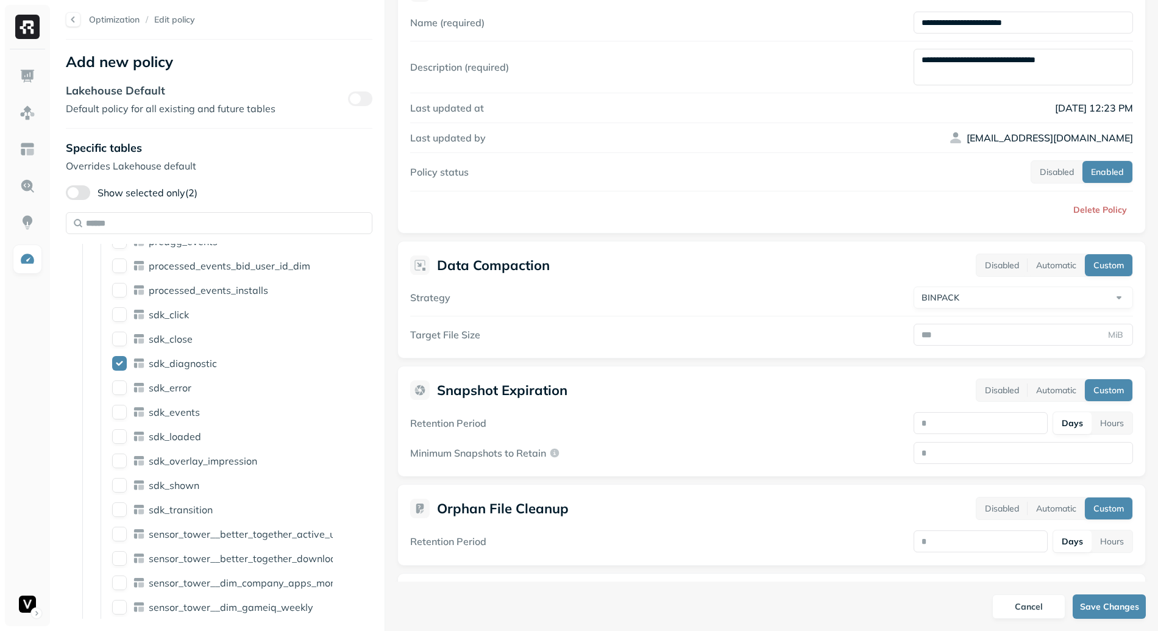
click at [1029, 302] on html "Optimization / Edit policy Add new policy Lakehouse Default Default policy for …" at bounding box center [579, 315] width 1158 height 631
select select "****"
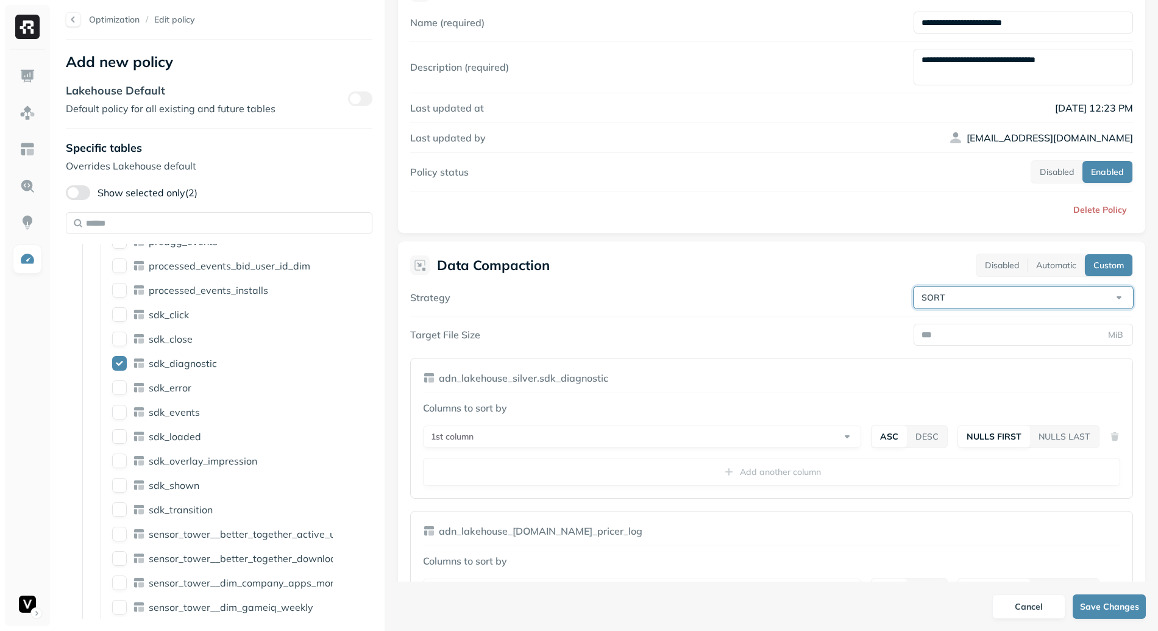
scroll to position [138, 0]
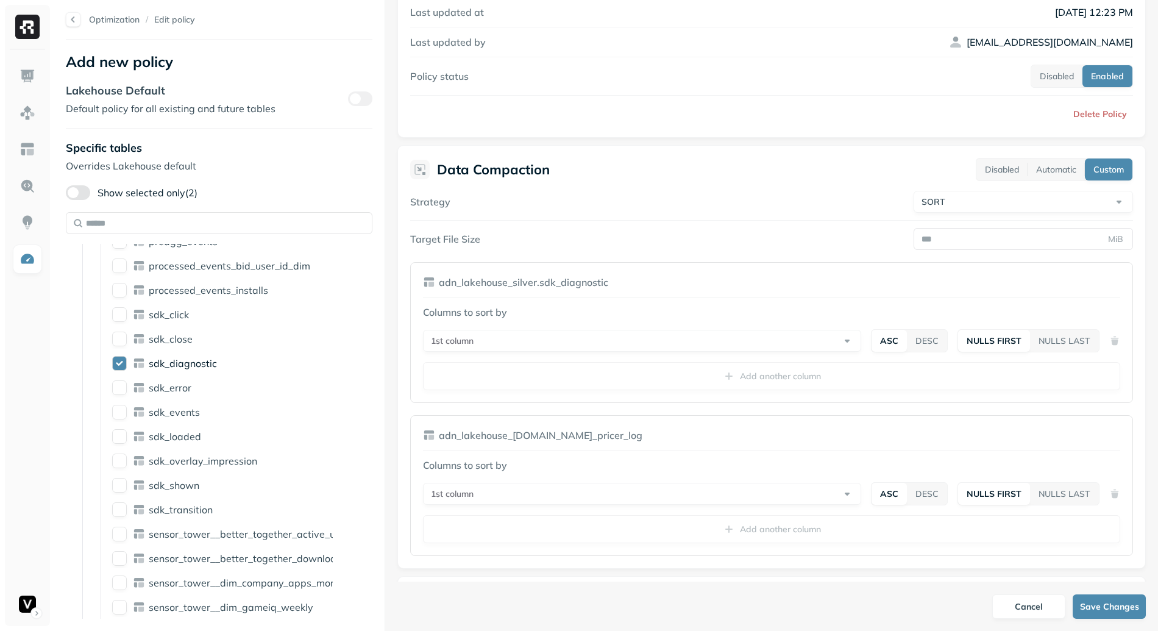
click at [171, 368] on span "sdk_diagnostic" at bounding box center [183, 363] width 68 height 12
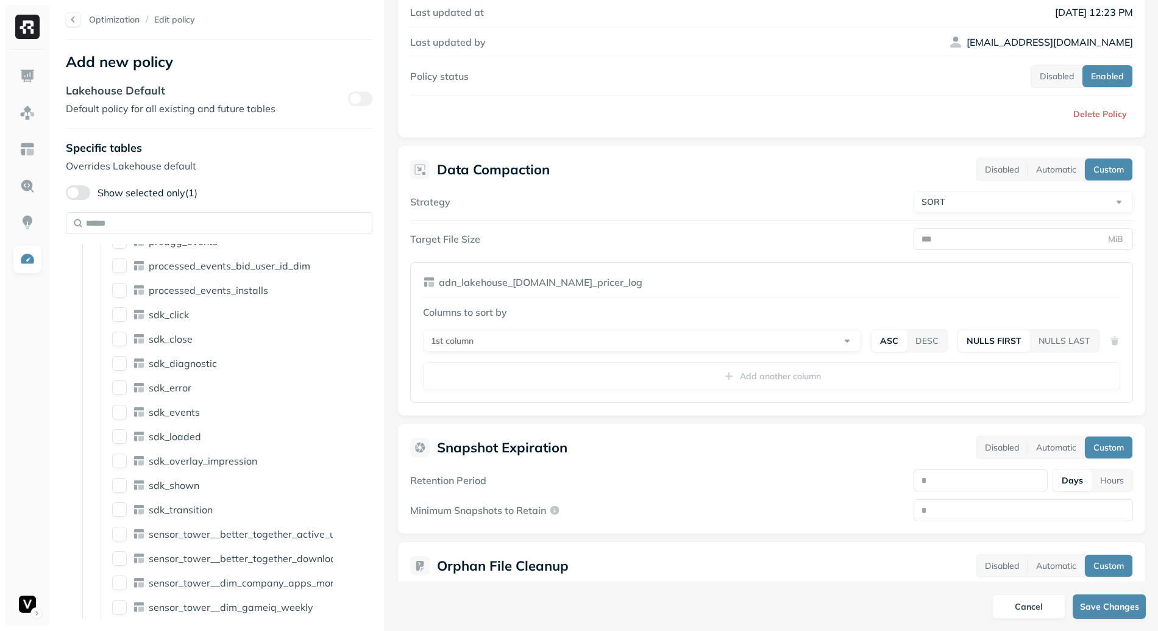
click at [675, 344] on html "Optimization / Edit policy Add new policy Lakehouse Default Default policy for …" at bounding box center [579, 315] width 1158 height 631
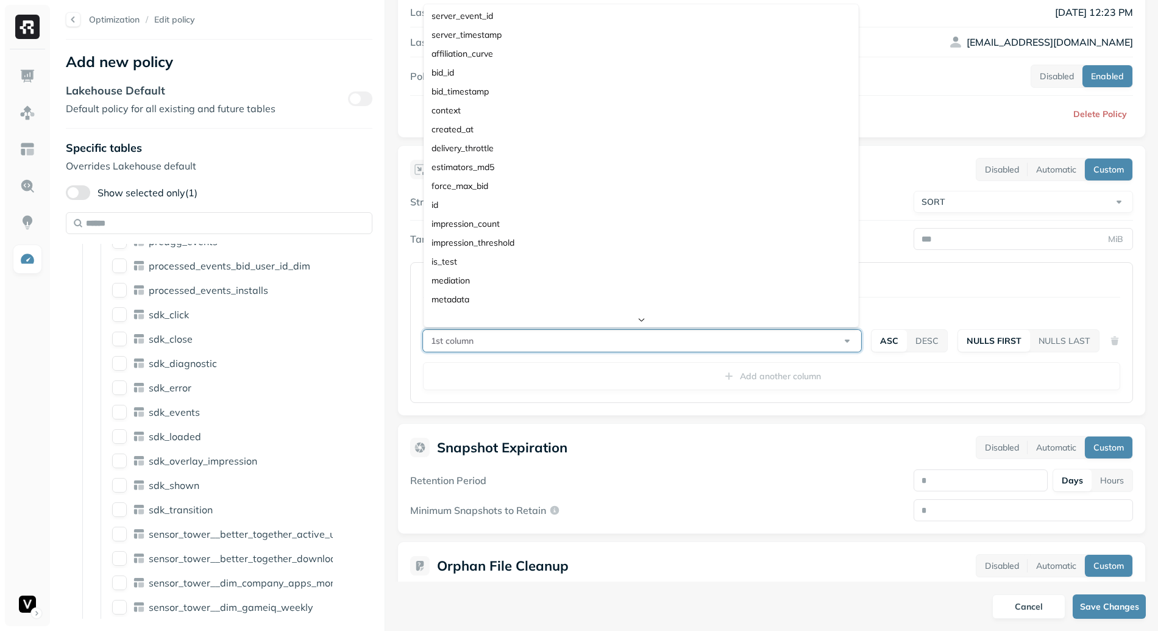
click at [517, 334] on html "Optimization / Edit policy Add new policy Lakehouse Default Default policy for …" at bounding box center [579, 315] width 1158 height 631
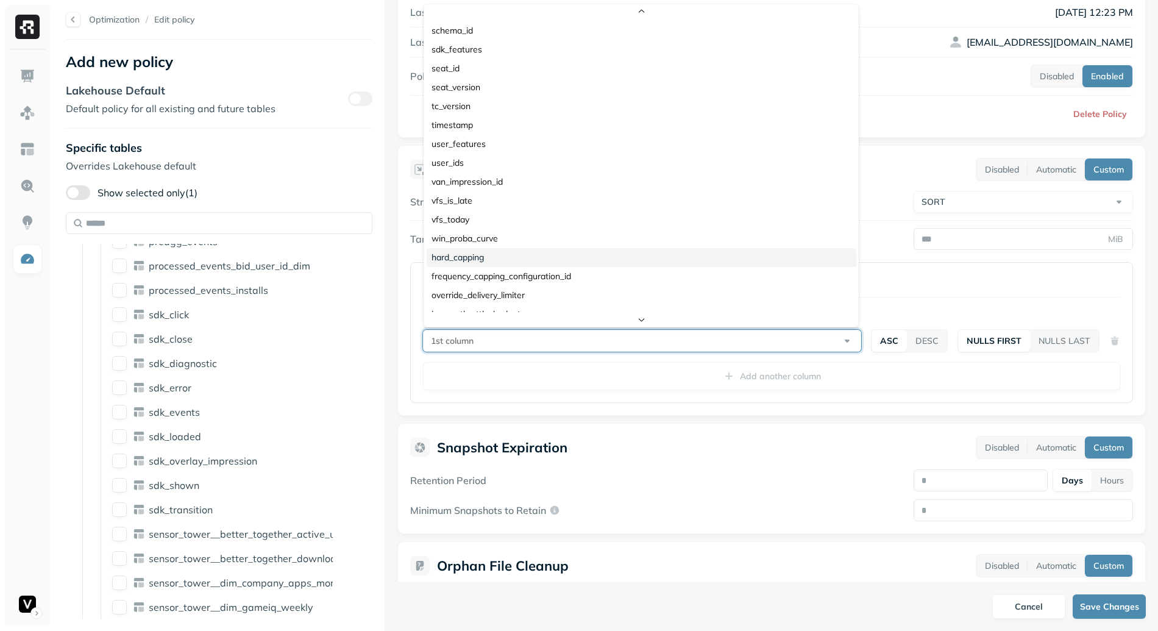
scroll to position [416, 0]
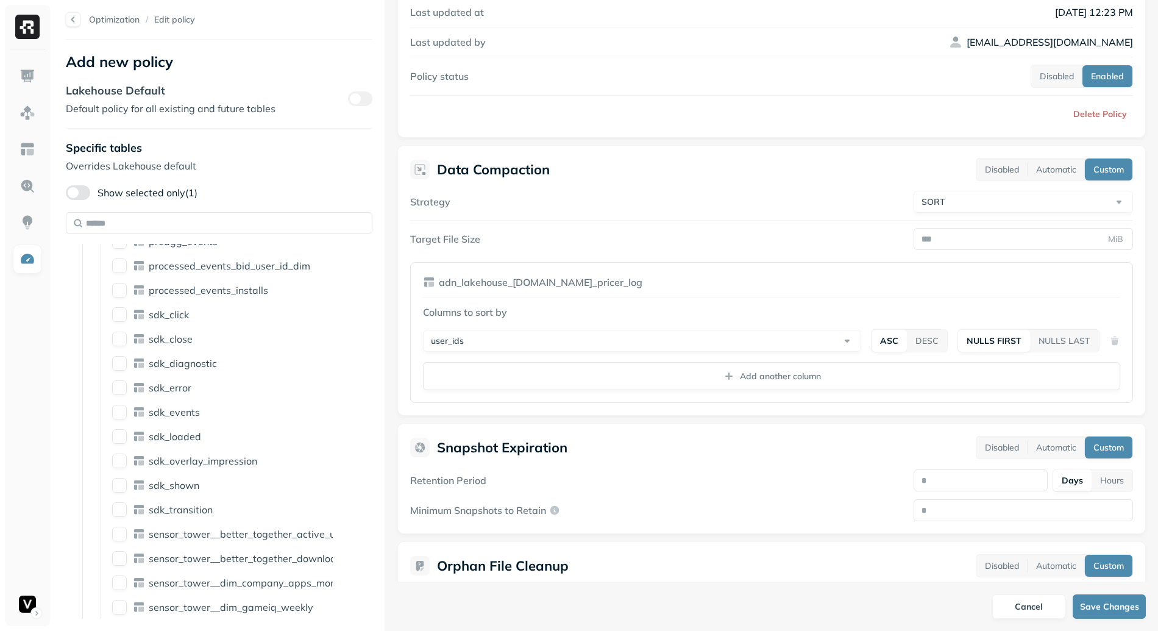
click at [489, 346] on html "Optimization / Edit policy Add new policy Lakehouse Default Default policy for …" at bounding box center [579, 315] width 1158 height 631
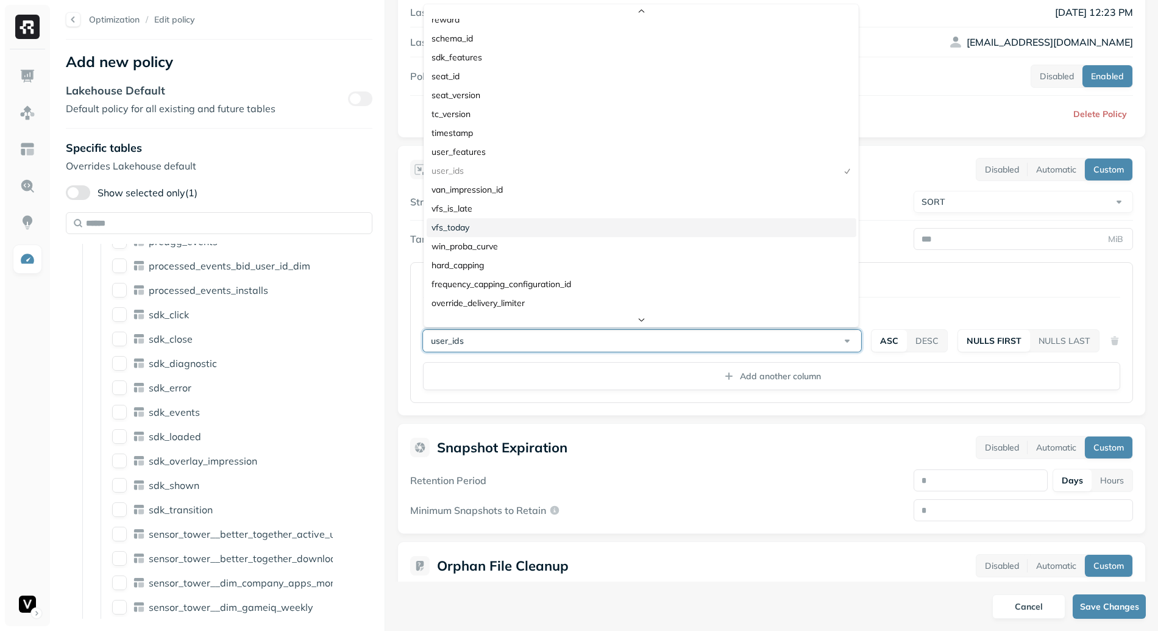
scroll to position [373, 0]
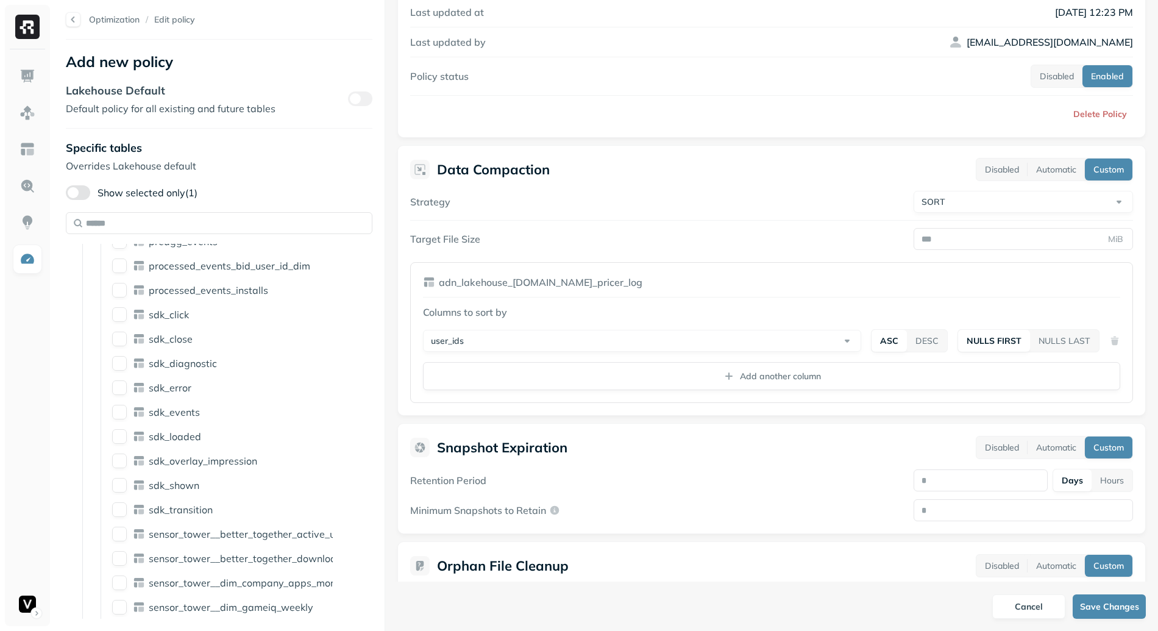
click at [698, 340] on html "Optimization / Edit policy Add new policy Lakehouse Default Default policy for …" at bounding box center [579, 315] width 1158 height 631
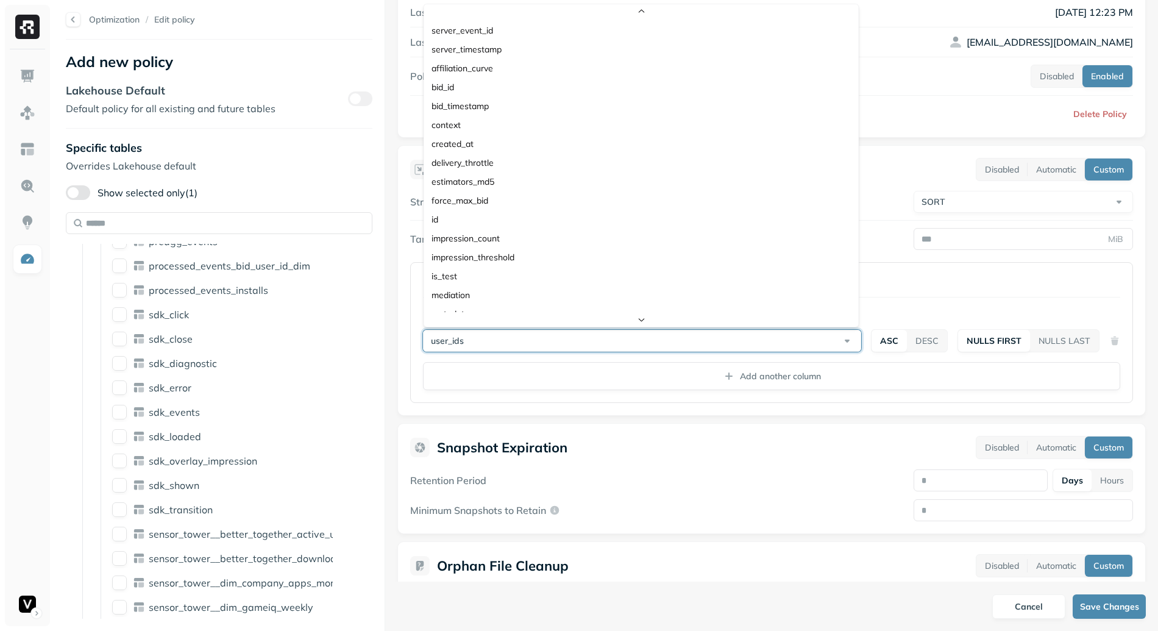
scroll to position [228, 0]
click at [697, 345] on html "Optimization / Edit policy Add new policy Lakehouse Default Default policy for …" at bounding box center [579, 315] width 1158 height 631
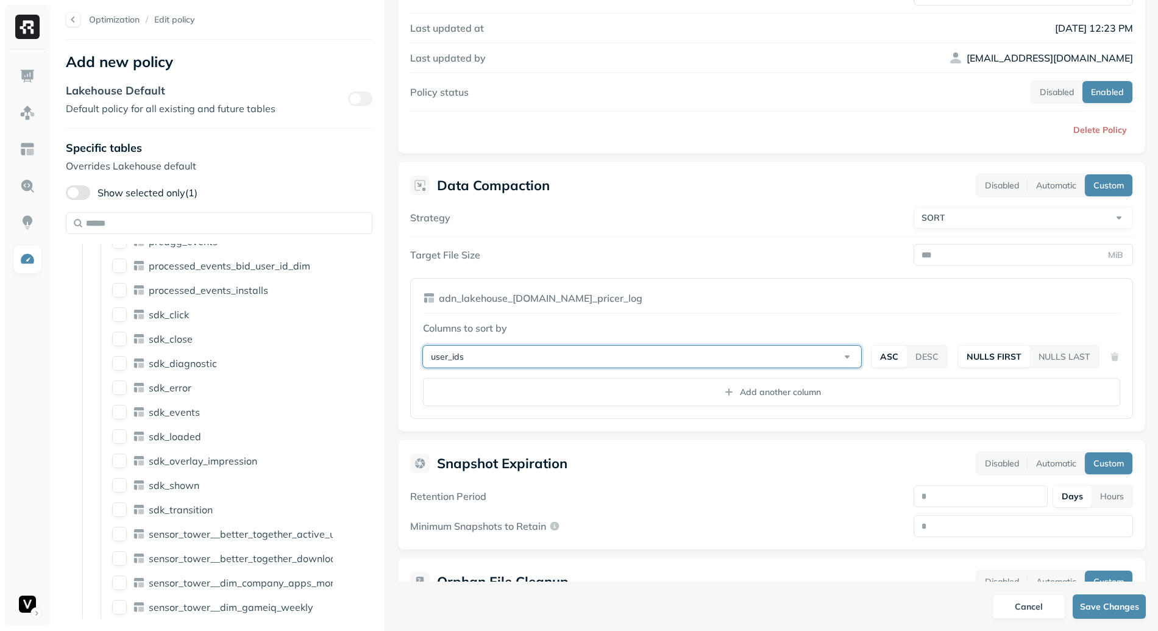
scroll to position [0, 0]
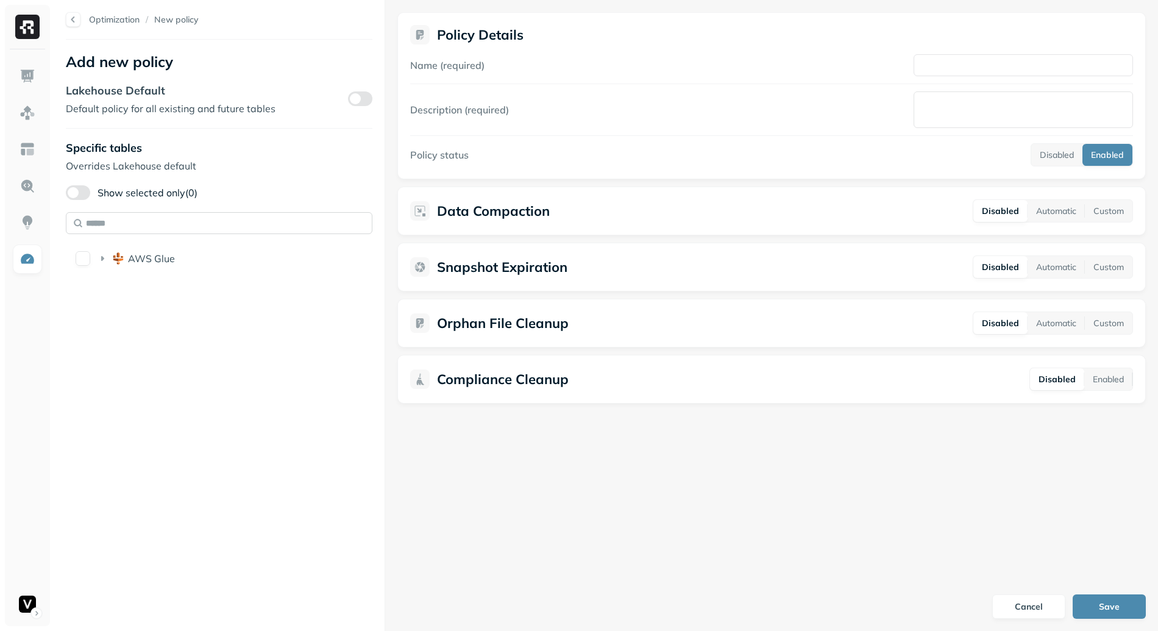
click at [175, 223] on input "text" at bounding box center [219, 223] width 306 height 22
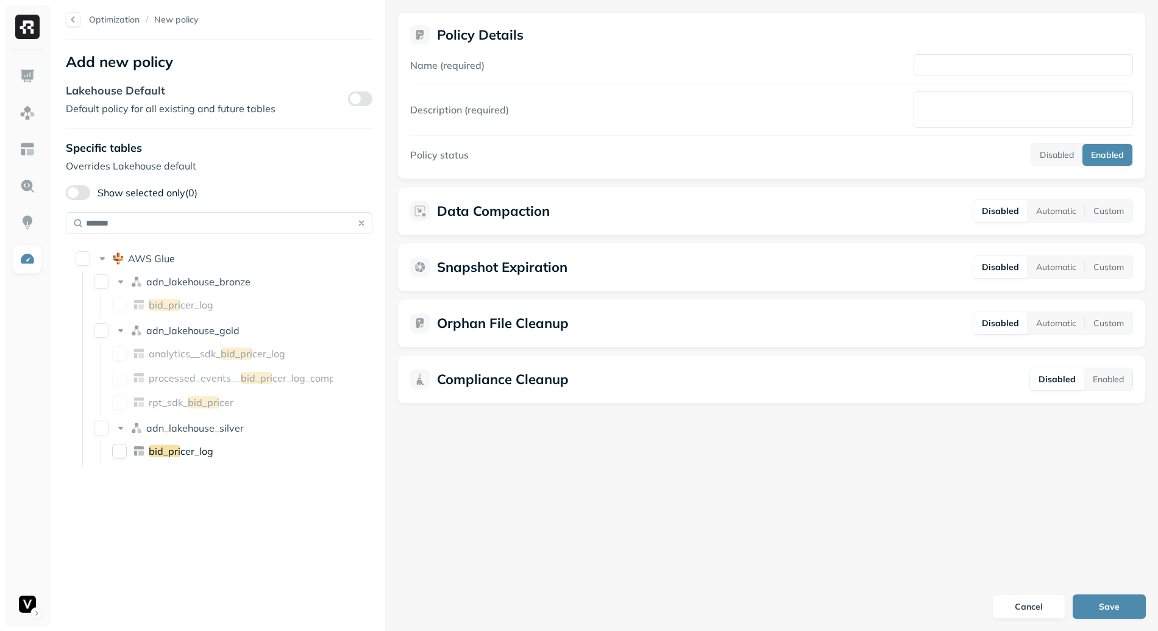
type input "*******"
click at [141, 442] on div "bid_pri cer_log" at bounding box center [219, 450] width 225 height 19
click at [974, 44] on span "Policy Details" at bounding box center [771, 34] width 723 height 19
click at [967, 80] on div "Name (required) Description (required) Policy status Disabled Enabled" at bounding box center [771, 110] width 723 height 112
click at [971, 60] on input "Name (required)" at bounding box center [1022, 65] width 219 height 22
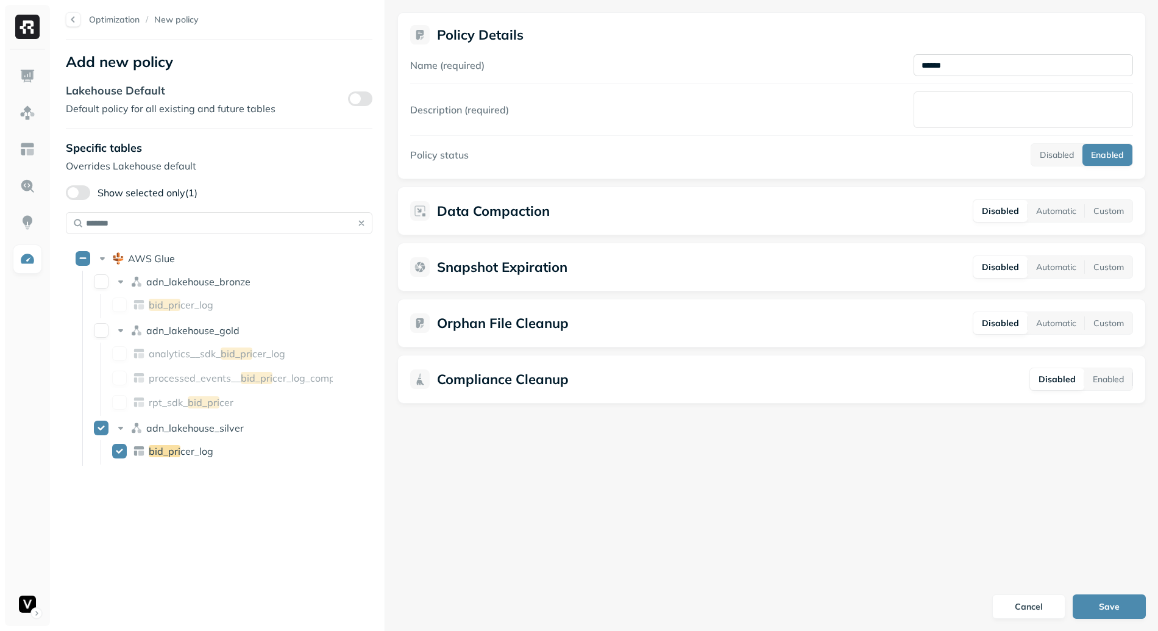
type input "*****"
type input "**********"
type textarea "*"
type input "**********"
type textarea "*"
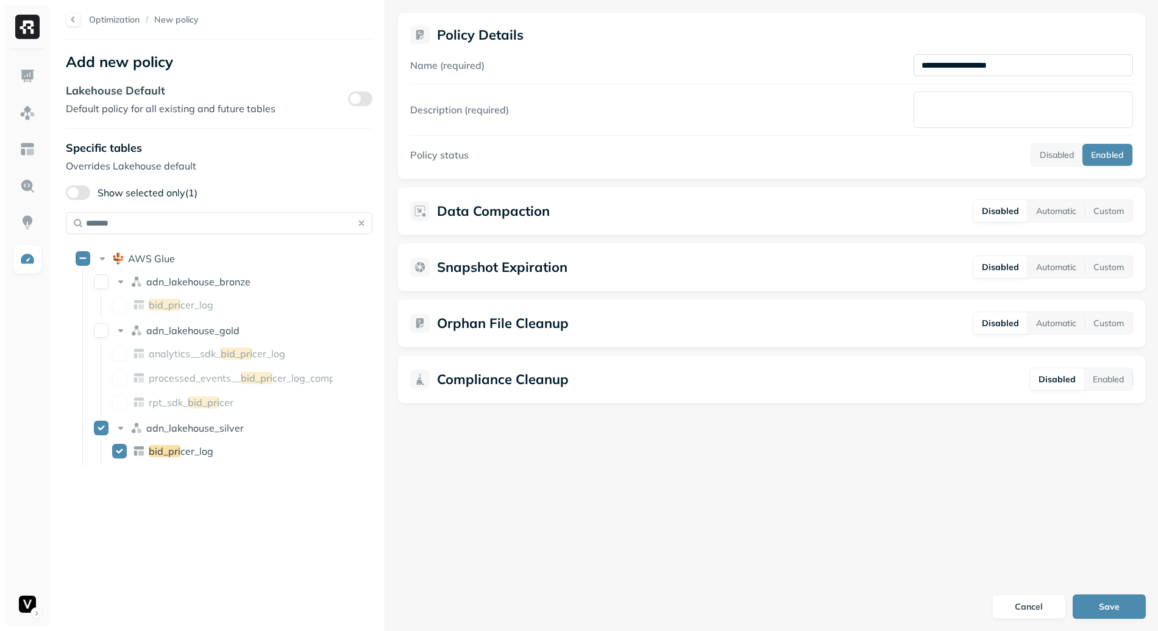
type textarea "*"
type textarea "**********"
click at [1103, 215] on button "Custom" at bounding box center [1108, 211] width 48 height 22
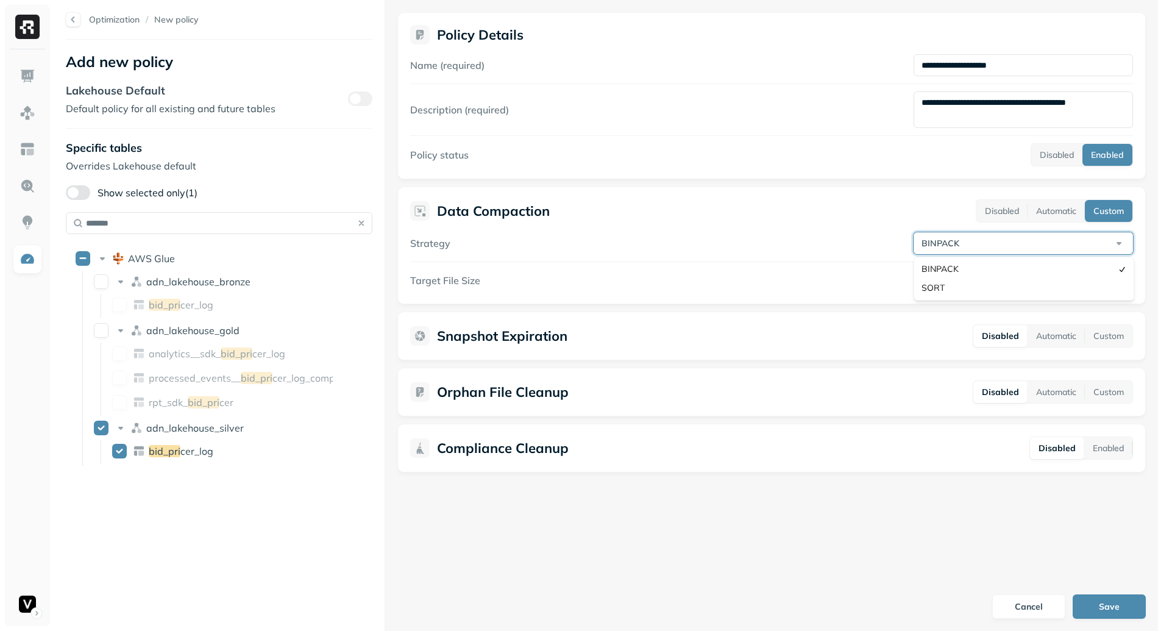
click at [1008, 247] on html "**********" at bounding box center [579, 315] width 1158 height 631
select select "****"
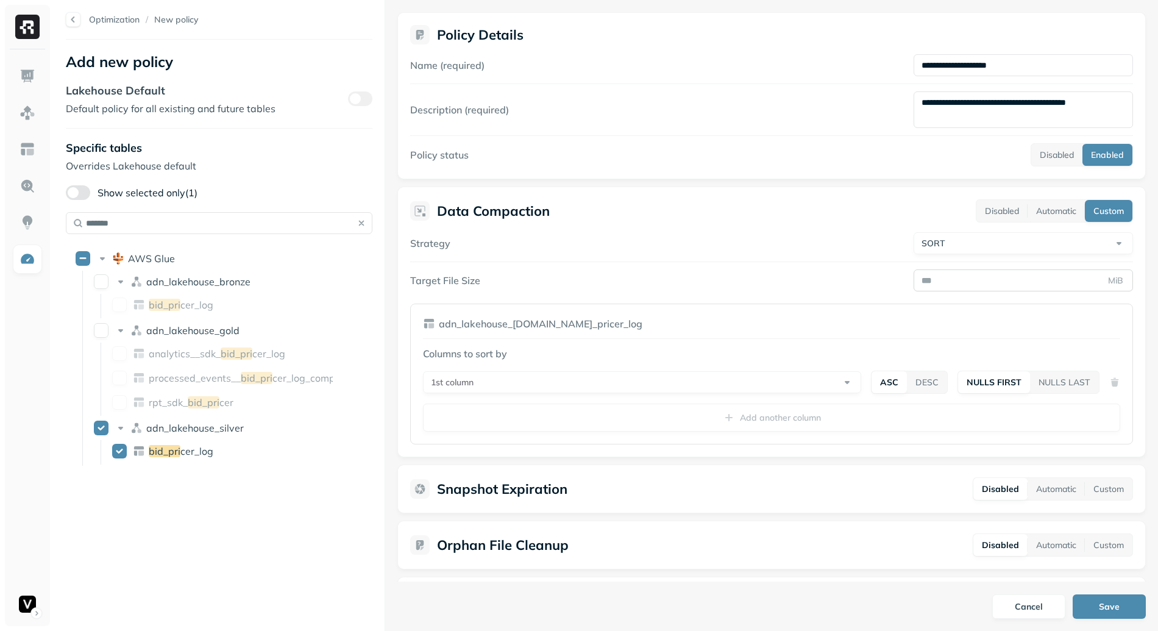
click at [1003, 286] on input "Target File Size" at bounding box center [1022, 280] width 219 height 22
type input "***"
click at [819, 298] on div "**********" at bounding box center [771, 338] width 723 height 212
click at [924, 280] on input "***" at bounding box center [1022, 280] width 219 height 22
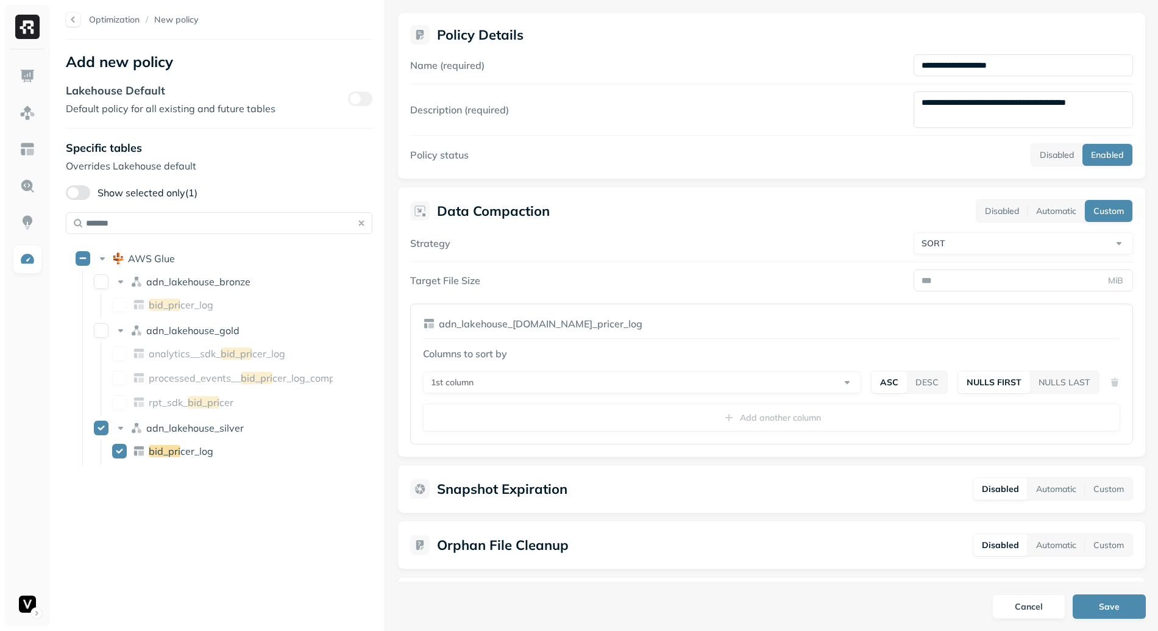
click at [687, 275] on div "Target File Size MiB ***" at bounding box center [771, 280] width 723 height 22
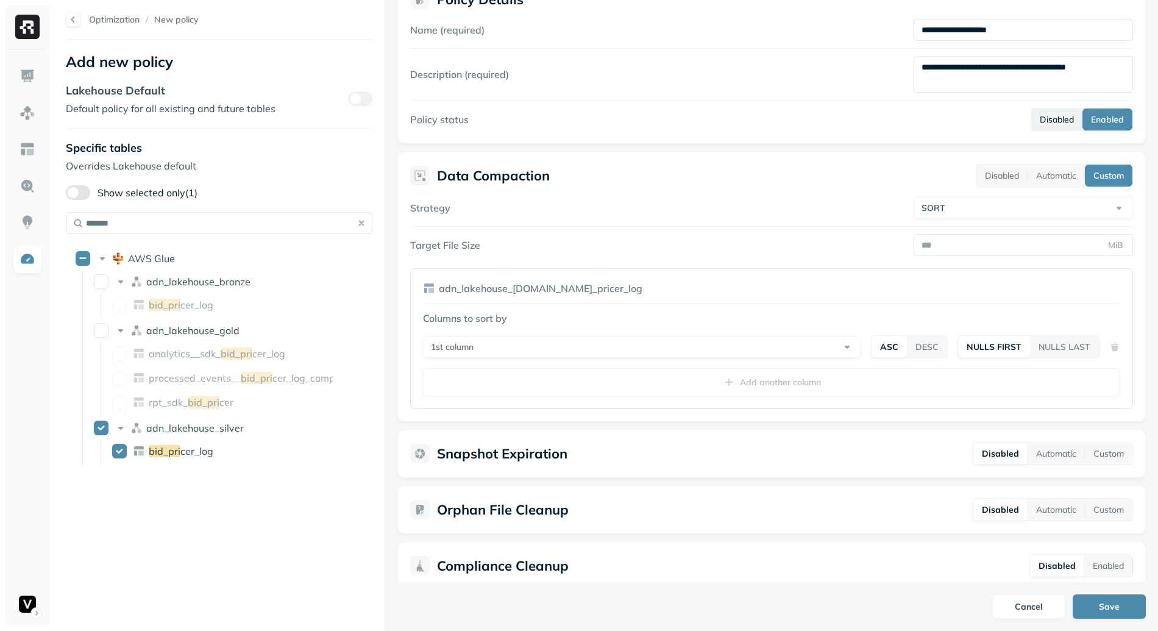
click at [1053, 114] on button "Disabled" at bounding box center [1056, 119] width 51 height 22
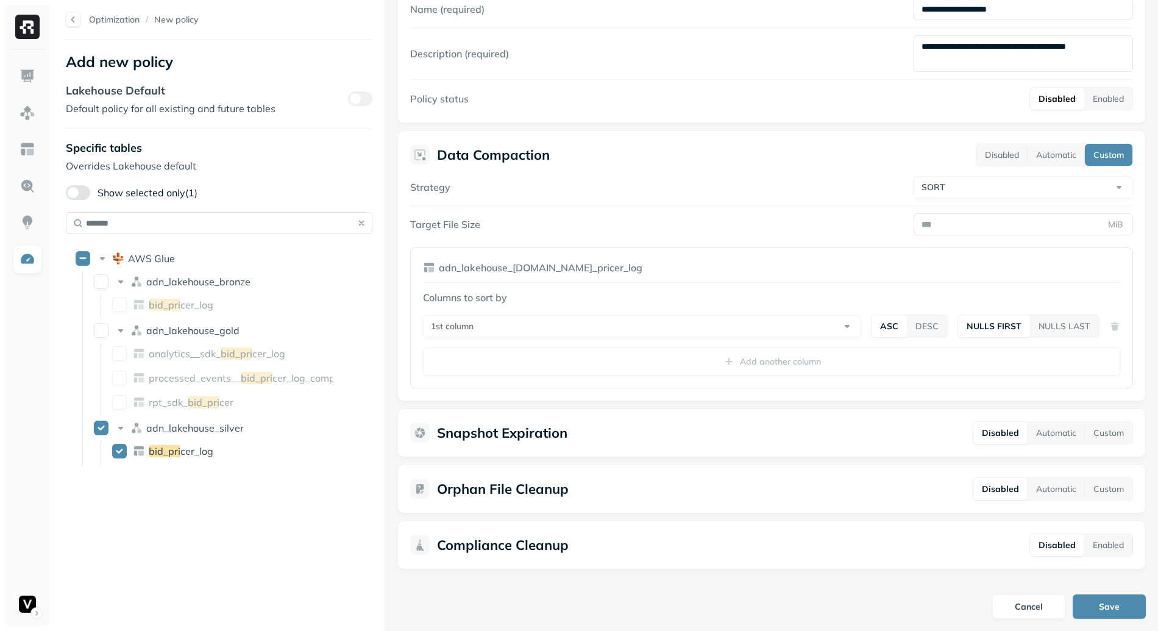
click at [444, 225] on label "Target File Size" at bounding box center [445, 224] width 70 height 12
click at [913, 225] on input "***" at bounding box center [1022, 224] width 219 height 22
click at [444, 225] on label "Target File Size" at bounding box center [445, 224] width 70 height 12
click at [913, 225] on input "***" at bounding box center [1022, 224] width 219 height 22
drag, startPoint x: 437, startPoint y: 222, endPoint x: 523, endPoint y: 225, distance: 85.9
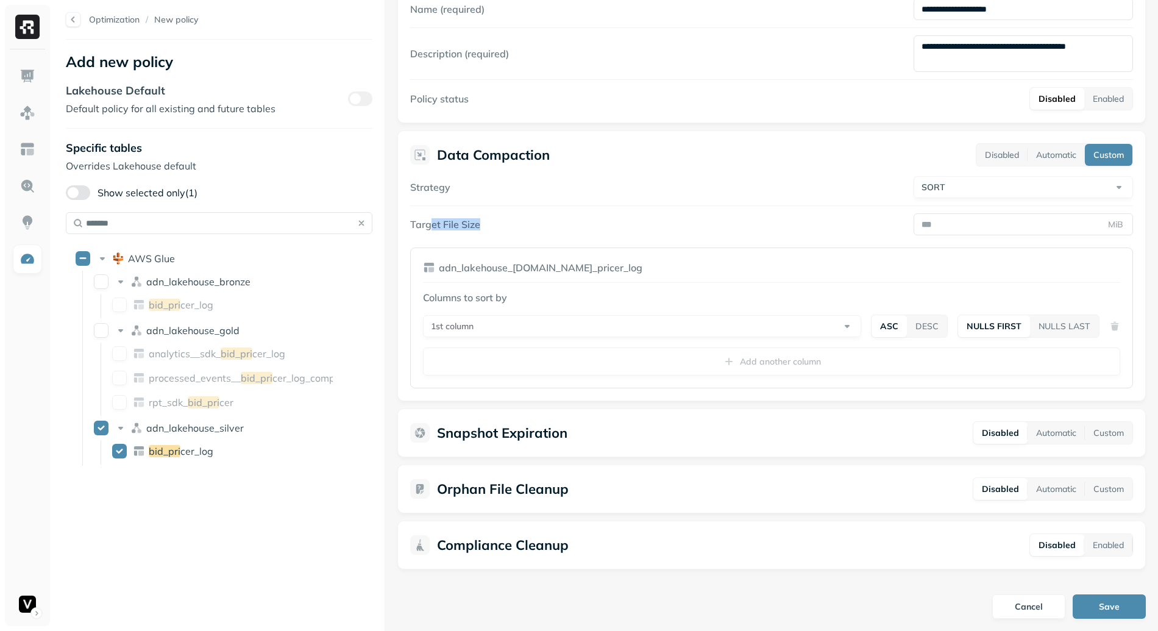
click at [520, 224] on div "Target File Size MiB ***" at bounding box center [771, 224] width 723 height 22
click at [698, 222] on div "Target File Size MiB ***" at bounding box center [771, 224] width 723 height 22
click at [1045, 434] on button "Automatic" at bounding box center [1055, 433] width 57 height 22
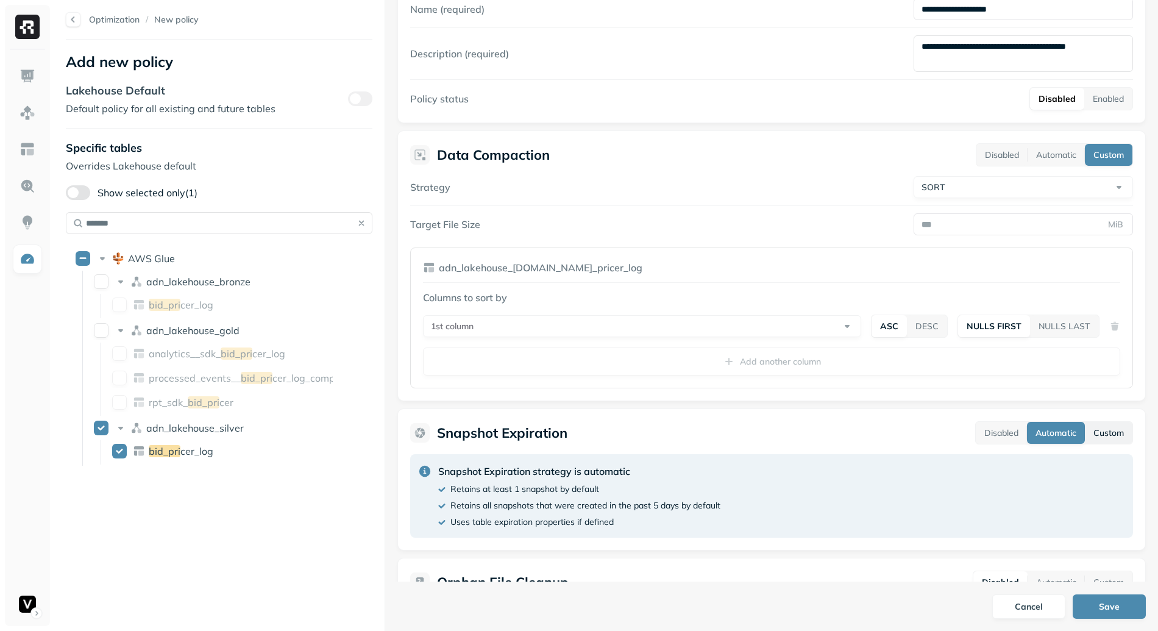
click at [1095, 431] on button "Custom" at bounding box center [1108, 433] width 48 height 22
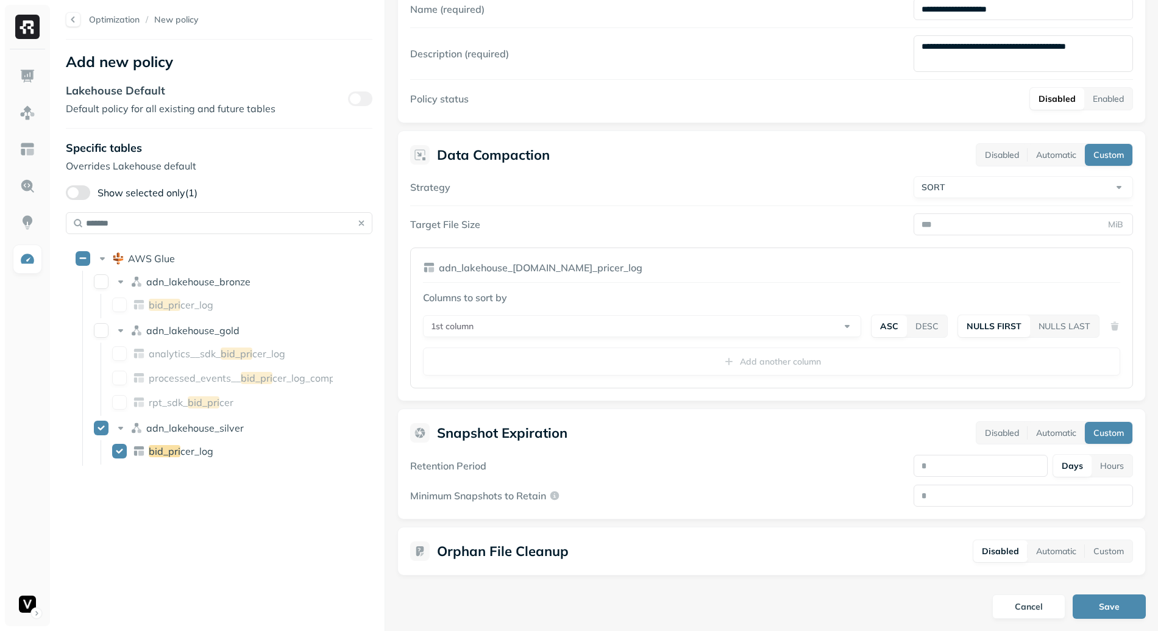
scroll to position [72, 0]
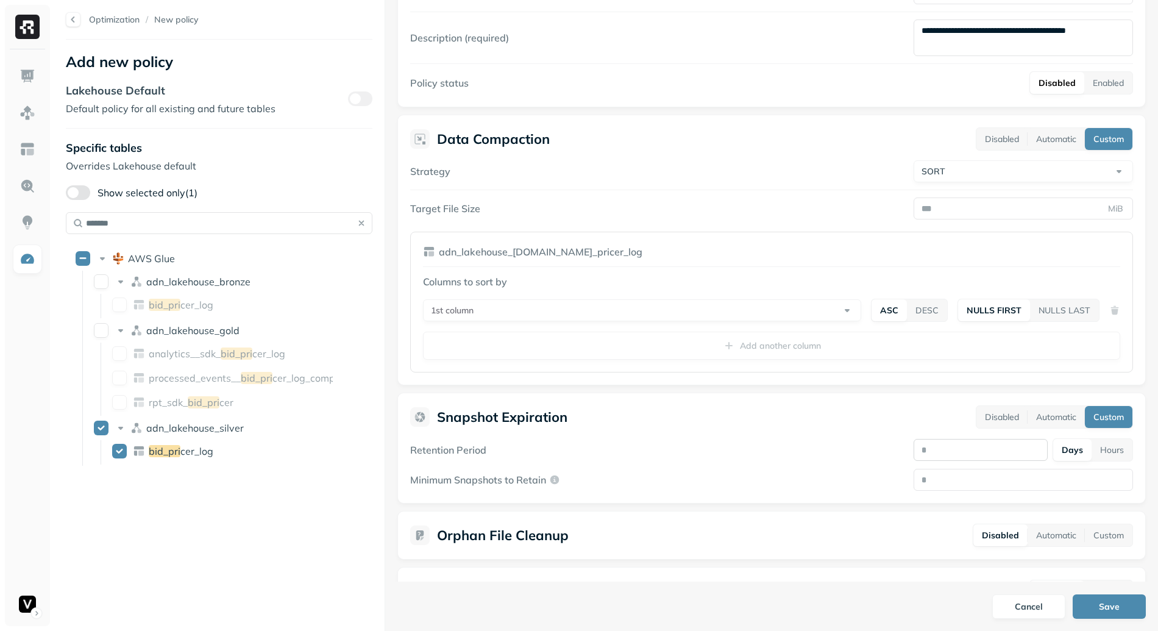
click at [947, 447] on input "number" at bounding box center [980, 450] width 134 height 22
type input "*"
click at [927, 477] on input "Minimum Snapshots to Retain" at bounding box center [1022, 480] width 219 height 22
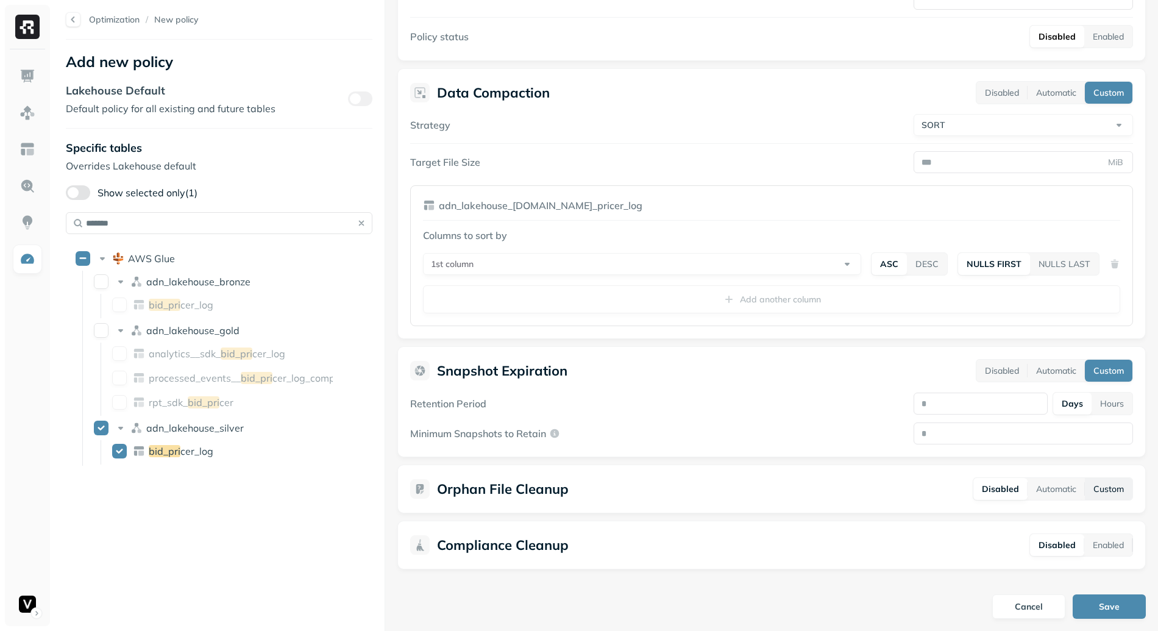
type input "*"
click at [1118, 486] on button "Custom" at bounding box center [1108, 489] width 48 height 22
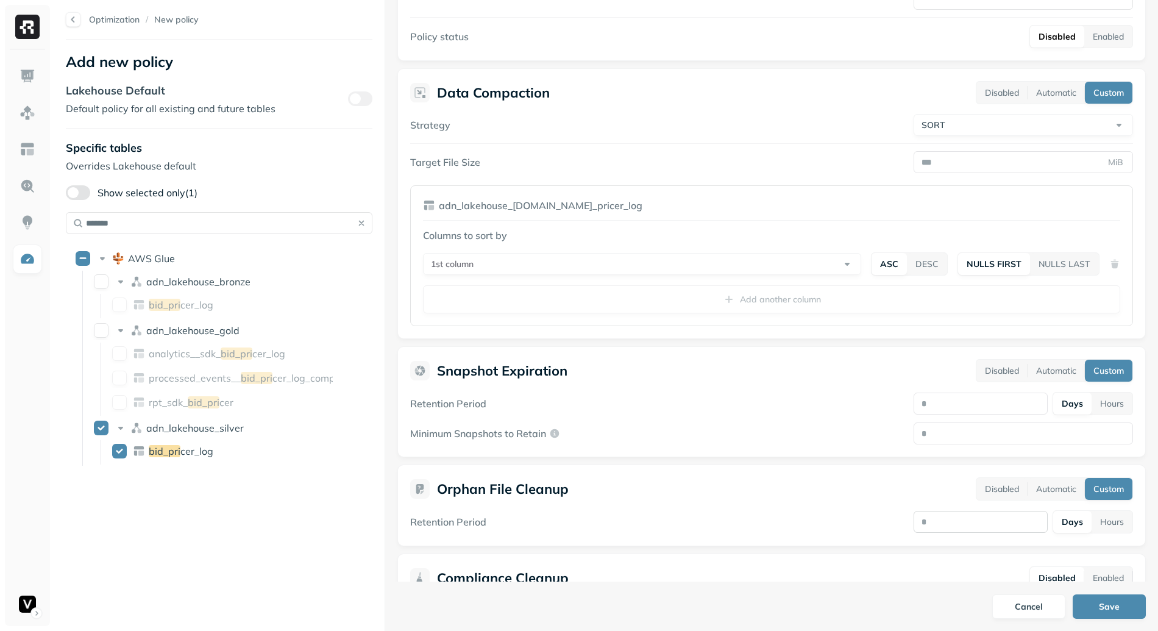
click at [1001, 519] on input "number" at bounding box center [980, 522] width 134 height 22
type input "*"
click at [782, 496] on div "Orphan File Cleanup Disabled Automatic Custom" at bounding box center [771, 488] width 723 height 23
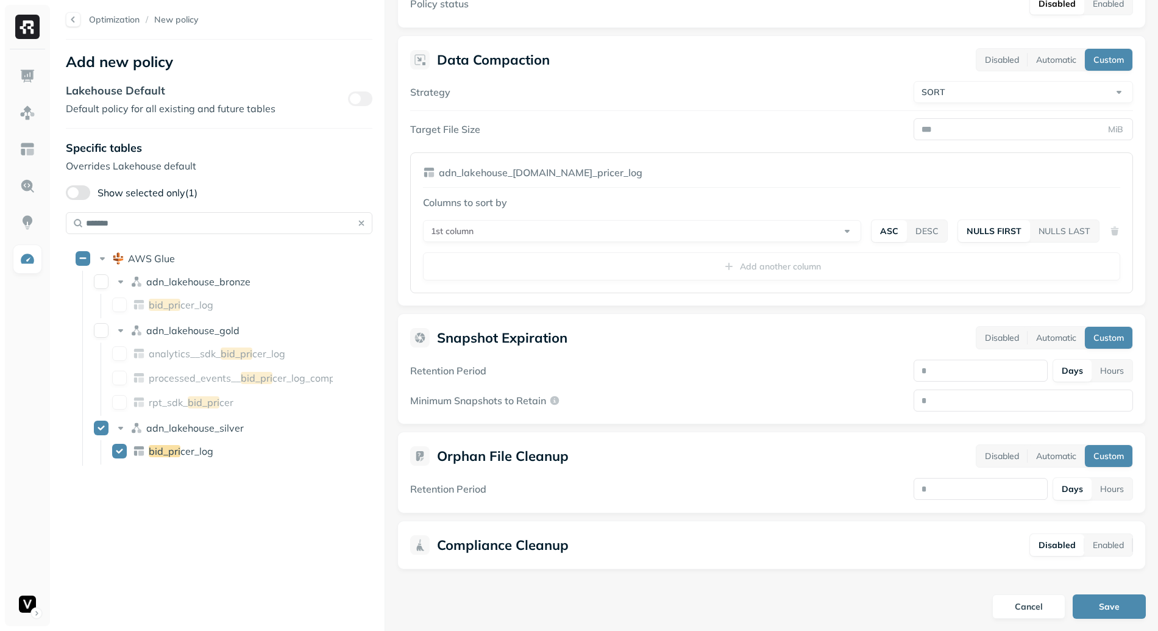
scroll to position [0, 0]
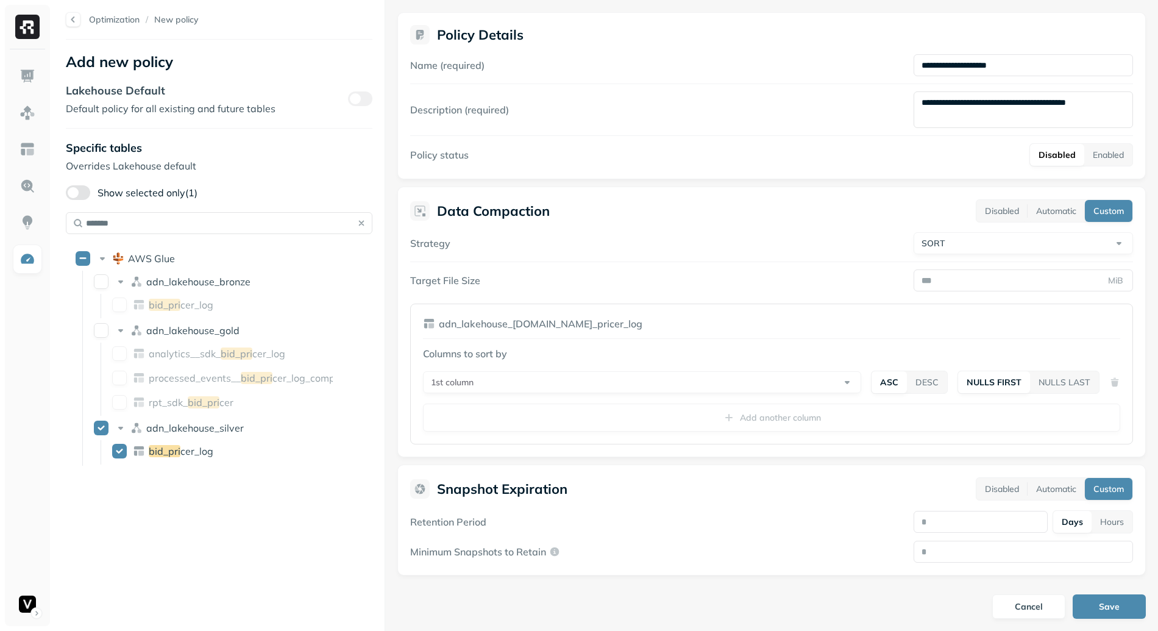
click at [630, 372] on body "**********" at bounding box center [579, 315] width 1158 height 631
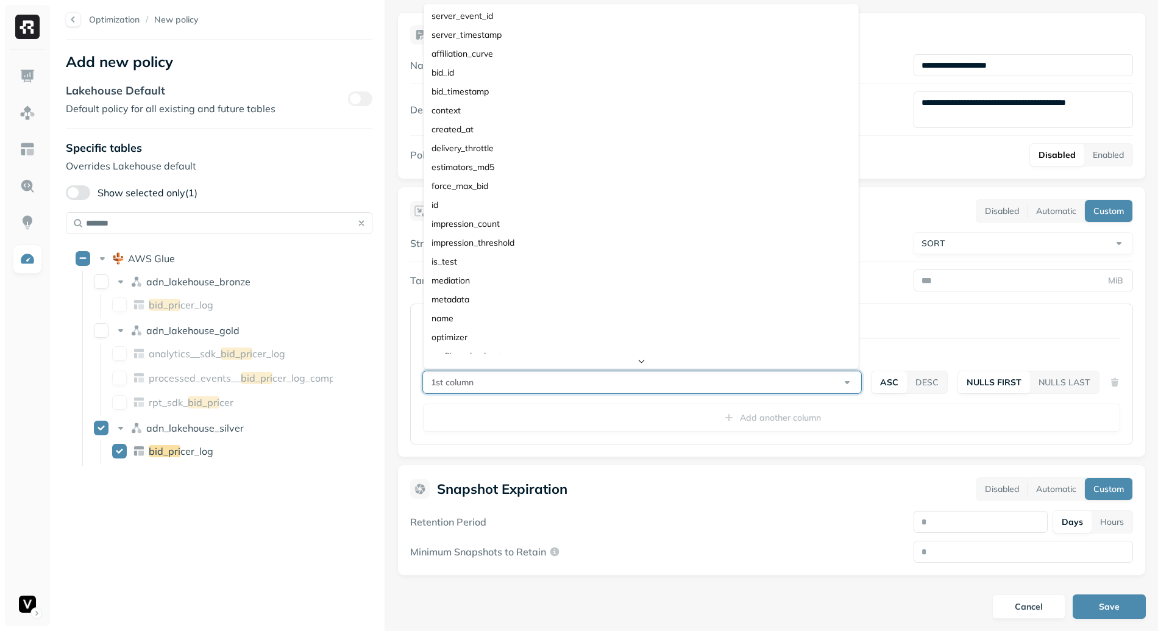
scroll to position [347, 0]
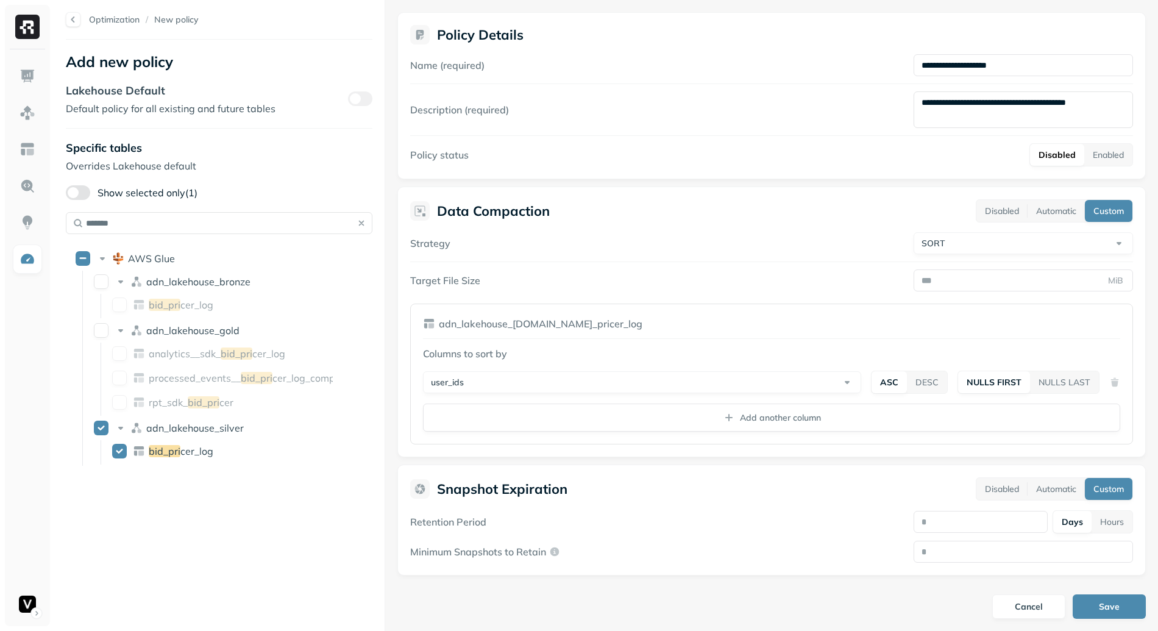
click at [706, 283] on div "Target File Size MiB ***" at bounding box center [771, 280] width 723 height 22
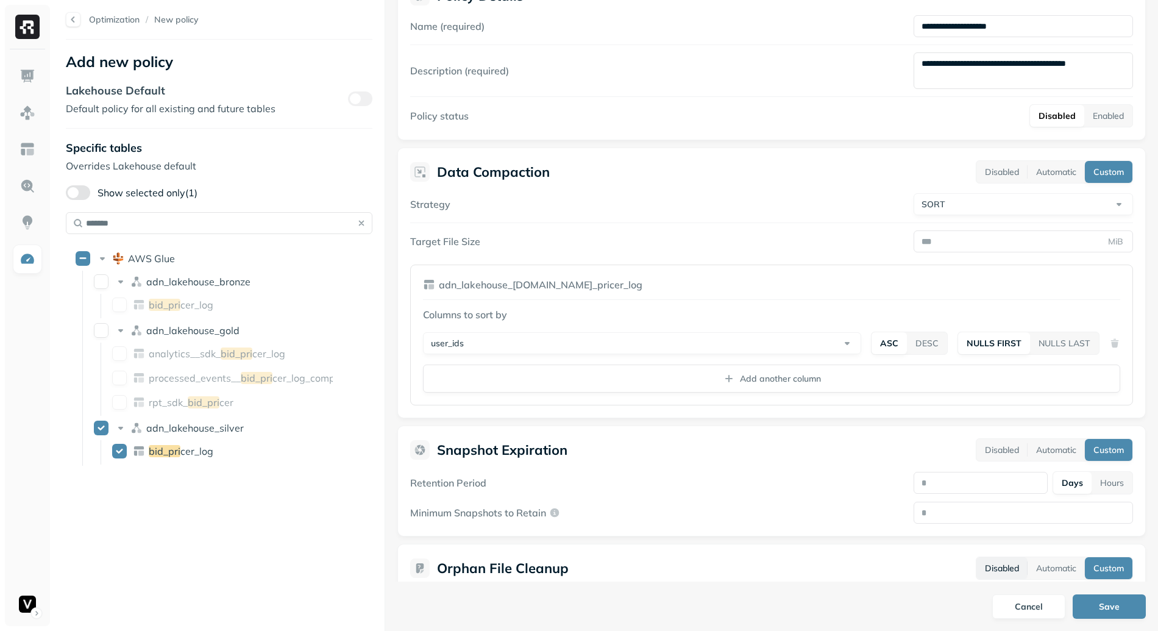
scroll to position [151, 0]
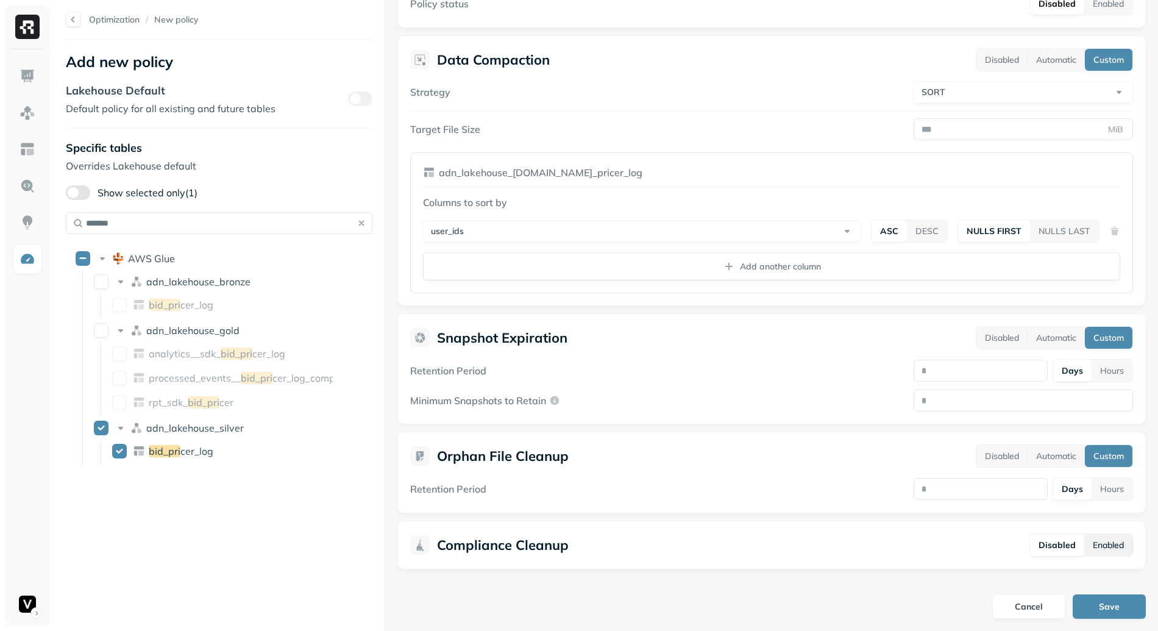
click at [1109, 549] on button "Enabled" at bounding box center [1108, 545] width 48 height 22
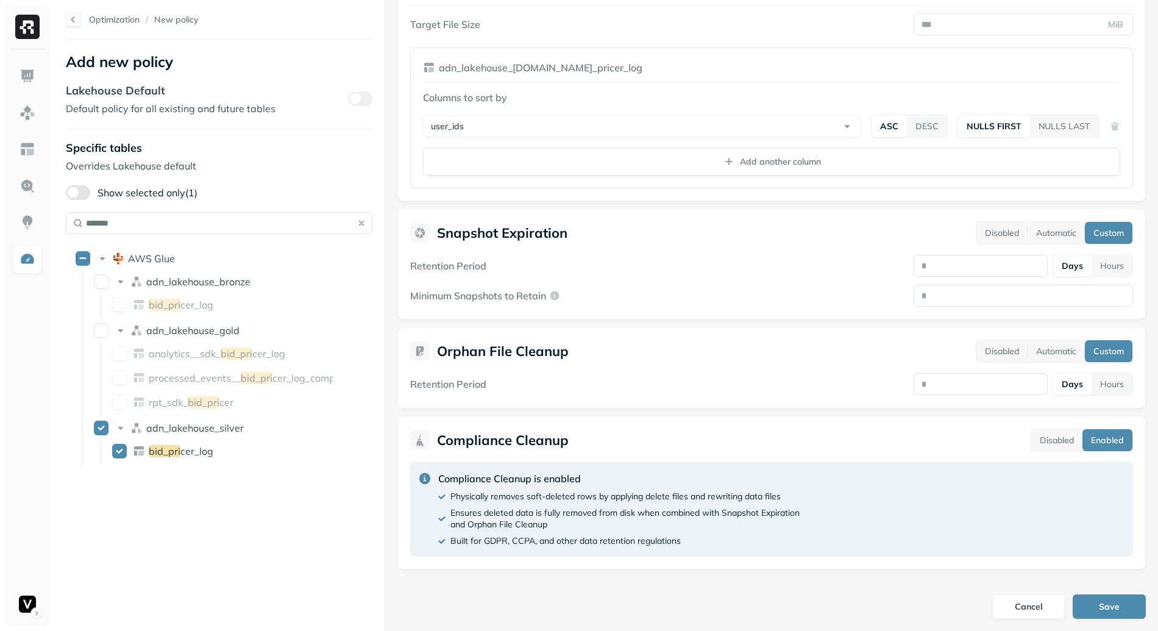
click at [716, 487] on div "Compliance Cleanup is enabled Physically removes soft-deleted rows by applying …" at bounding box center [618, 509] width 361 height 76
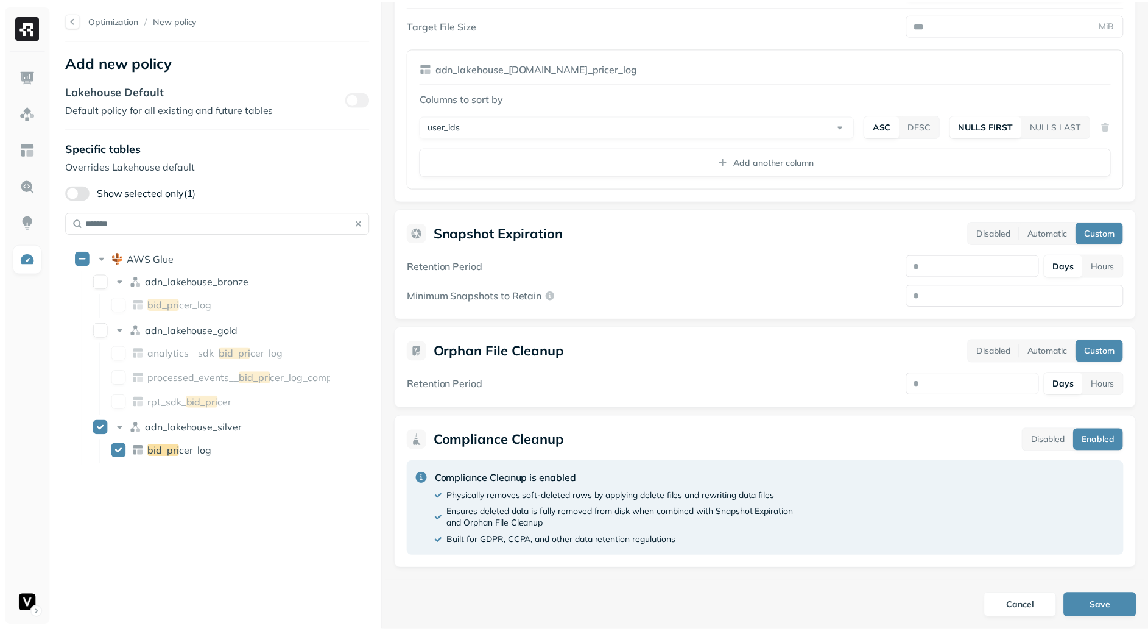
scroll to position [0, 0]
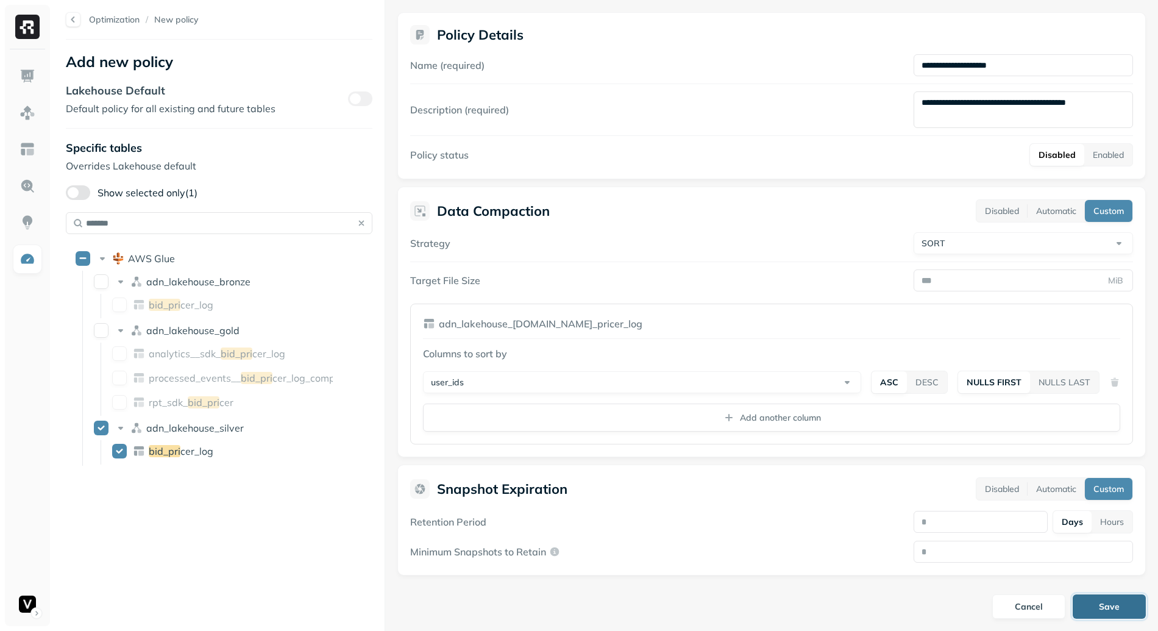
click at [1097, 607] on button "Save" at bounding box center [1108, 606] width 73 height 24
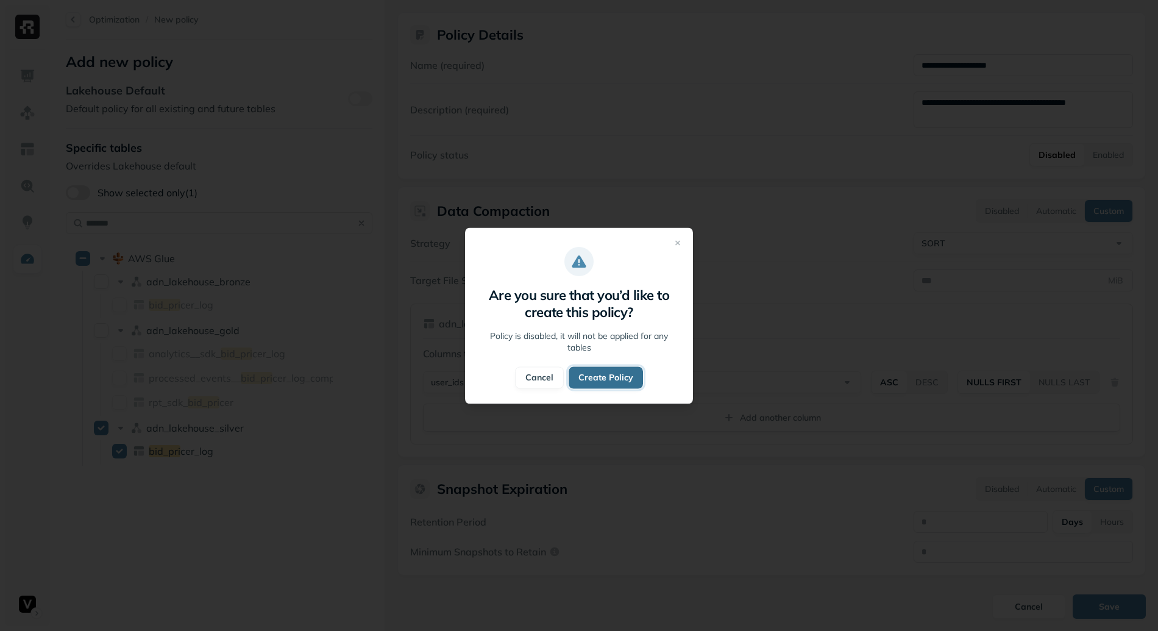
click at [617, 380] on button "Create Policy" at bounding box center [605, 377] width 74 height 22
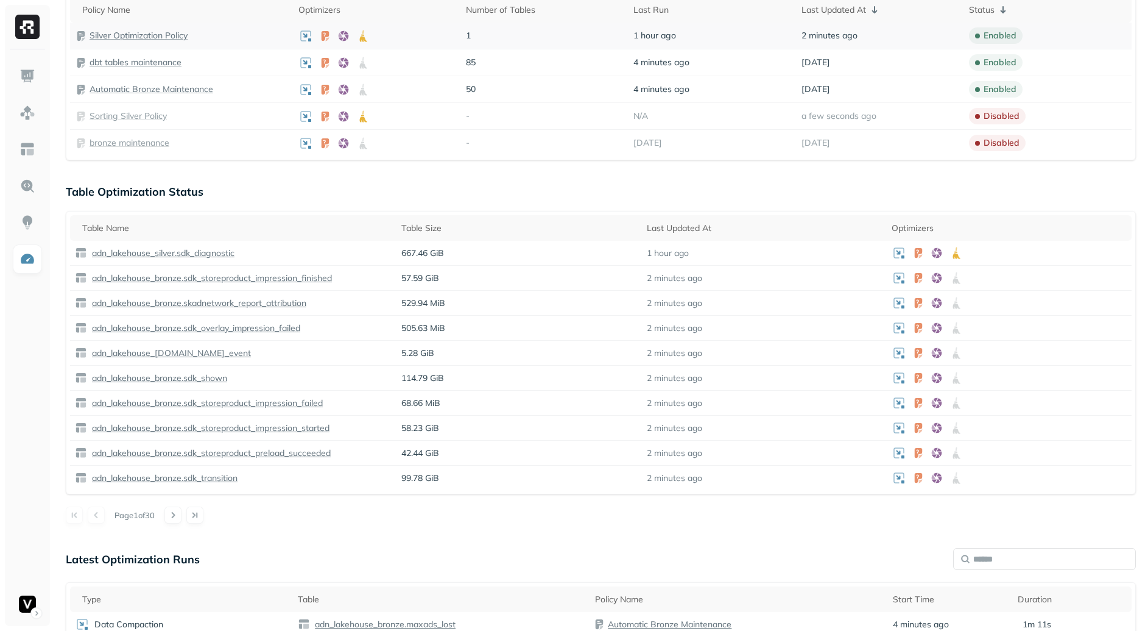
scroll to position [107, 0]
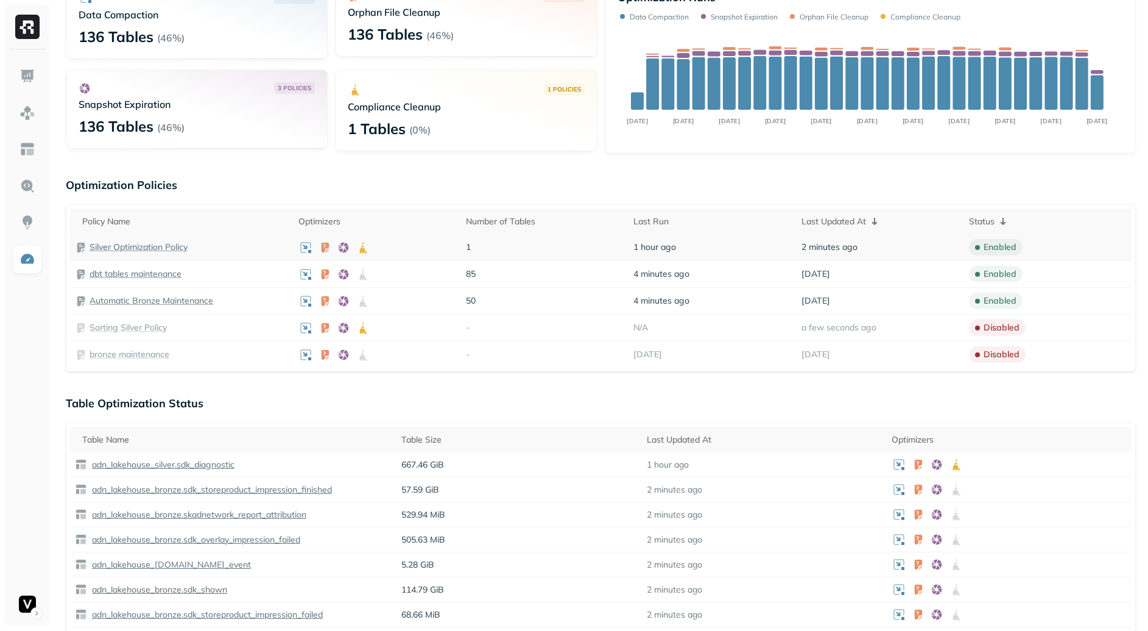
click at [152, 248] on p "Silver Optimization Policy" at bounding box center [139, 247] width 98 height 12
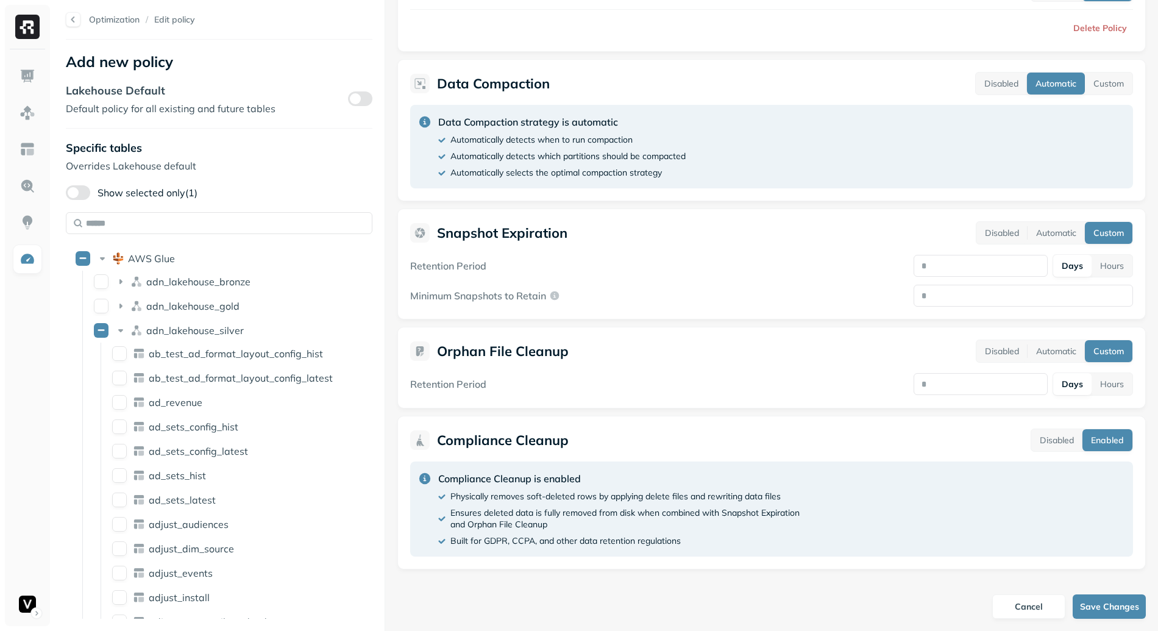
scroll to position [21, 0]
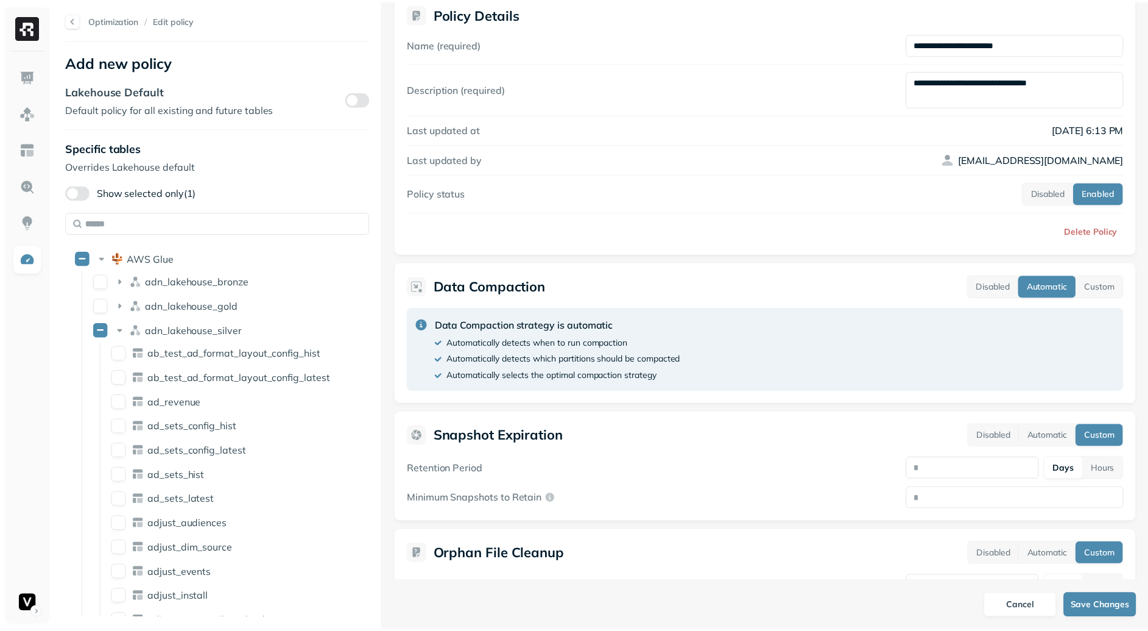
scroll to position [107, 0]
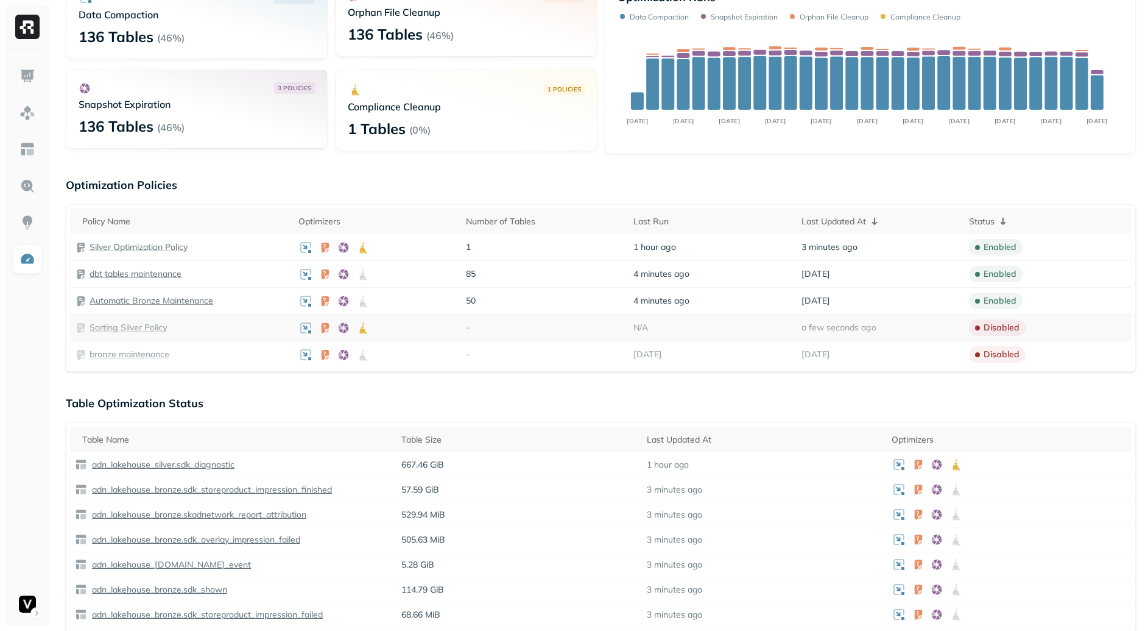
click at [136, 327] on p "Sorting Silver Policy" at bounding box center [128, 328] width 77 height 12
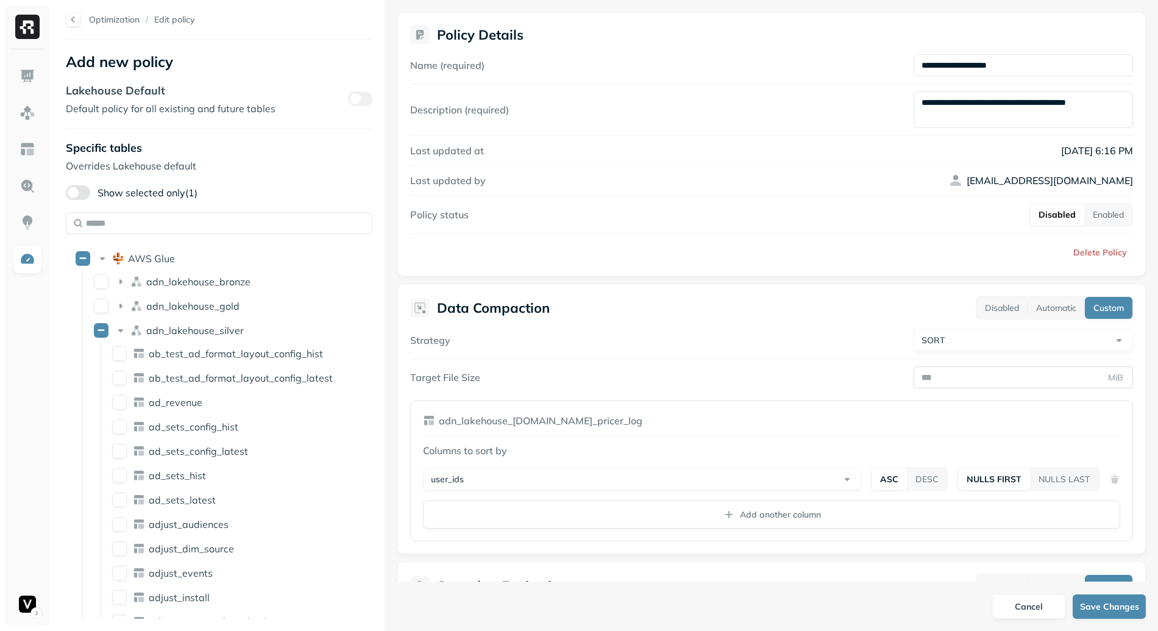
click at [941, 375] on input "***" at bounding box center [1022, 377] width 219 height 22
click at [915, 371] on input "***" at bounding box center [1022, 377] width 219 height 22
click at [915, 372] on input "***" at bounding box center [1022, 377] width 219 height 22
click at [922, 370] on input "***" at bounding box center [1022, 377] width 219 height 22
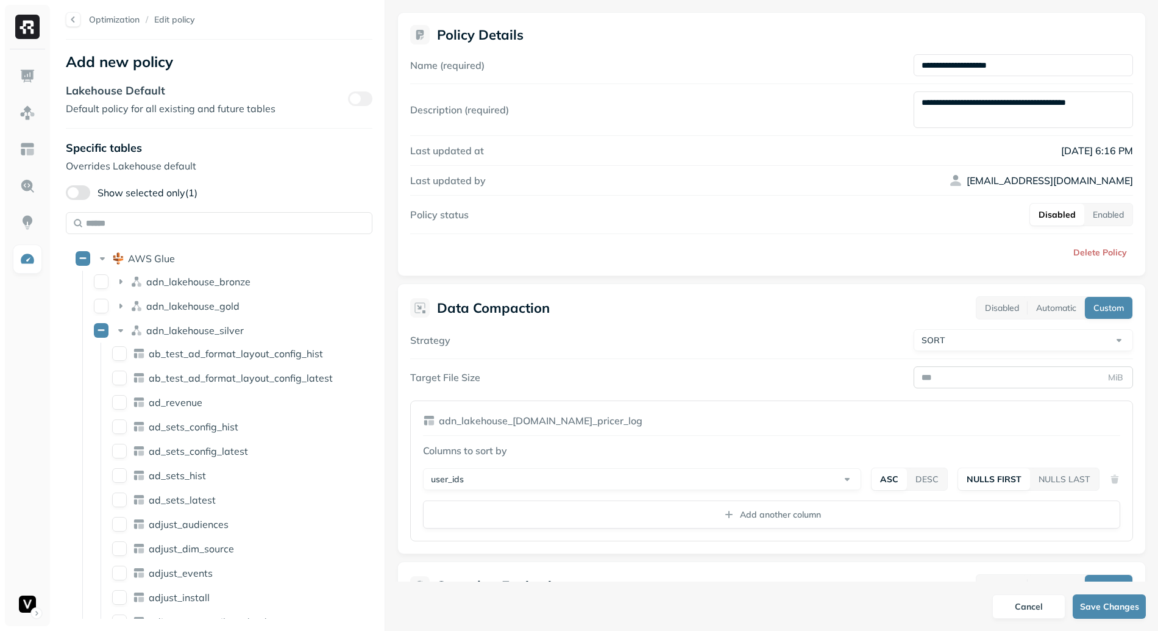
click at [922, 370] on input "***" at bounding box center [1022, 377] width 219 height 22
click at [930, 372] on input "***" at bounding box center [1022, 377] width 219 height 22
click at [922, 377] on input "***" at bounding box center [1022, 377] width 219 height 22
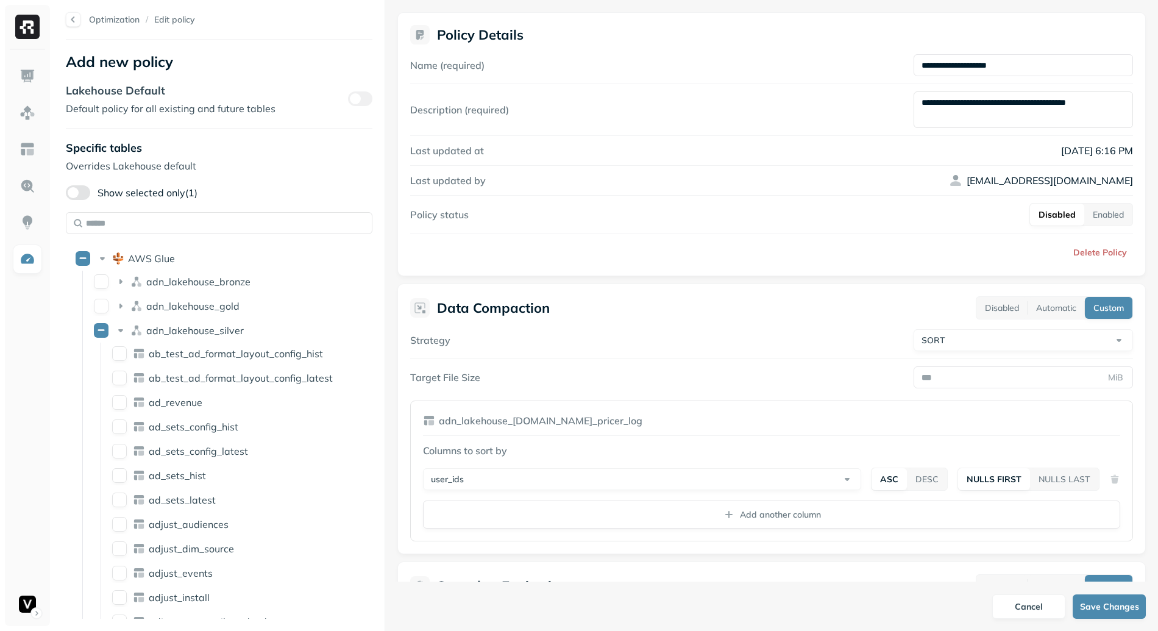
click at [871, 375] on div "Target File Size MiB ***" at bounding box center [771, 377] width 723 height 22
click at [922, 377] on input "***" at bounding box center [1022, 377] width 219 height 22
drag, startPoint x: 914, startPoint y: 378, endPoint x: 951, endPoint y: 381, distance: 36.7
click at [951, 381] on input "***" at bounding box center [1022, 377] width 219 height 22
type input "***"
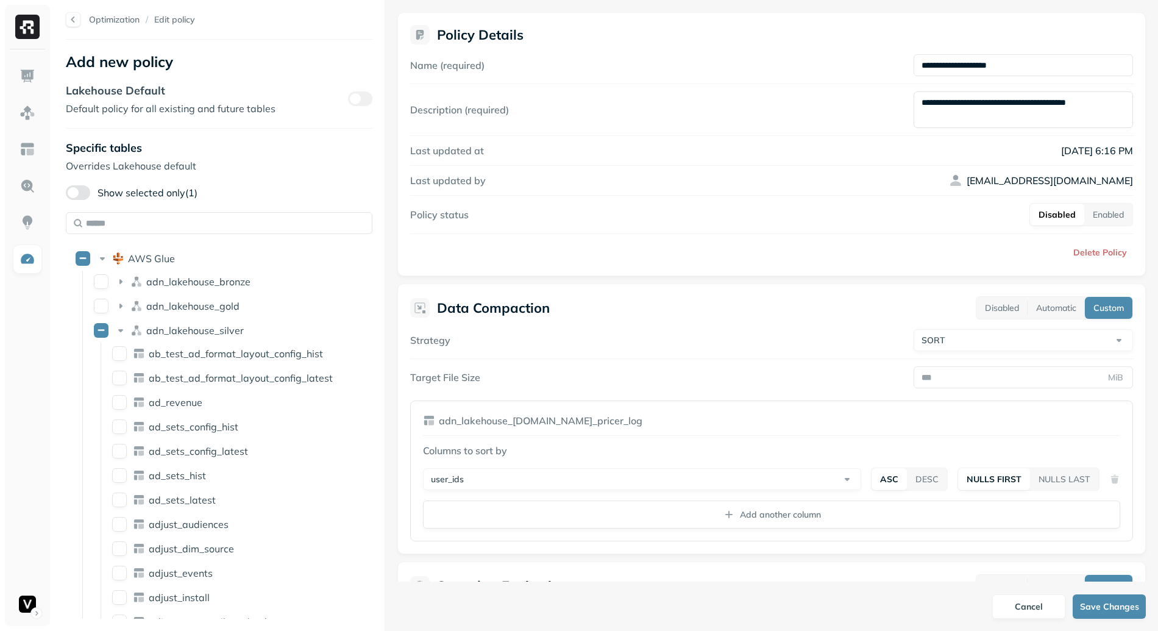
click at [686, 360] on div "**********" at bounding box center [771, 435] width 723 height 212
click at [1022, 608] on button "Cancel" at bounding box center [1028, 606] width 73 height 24
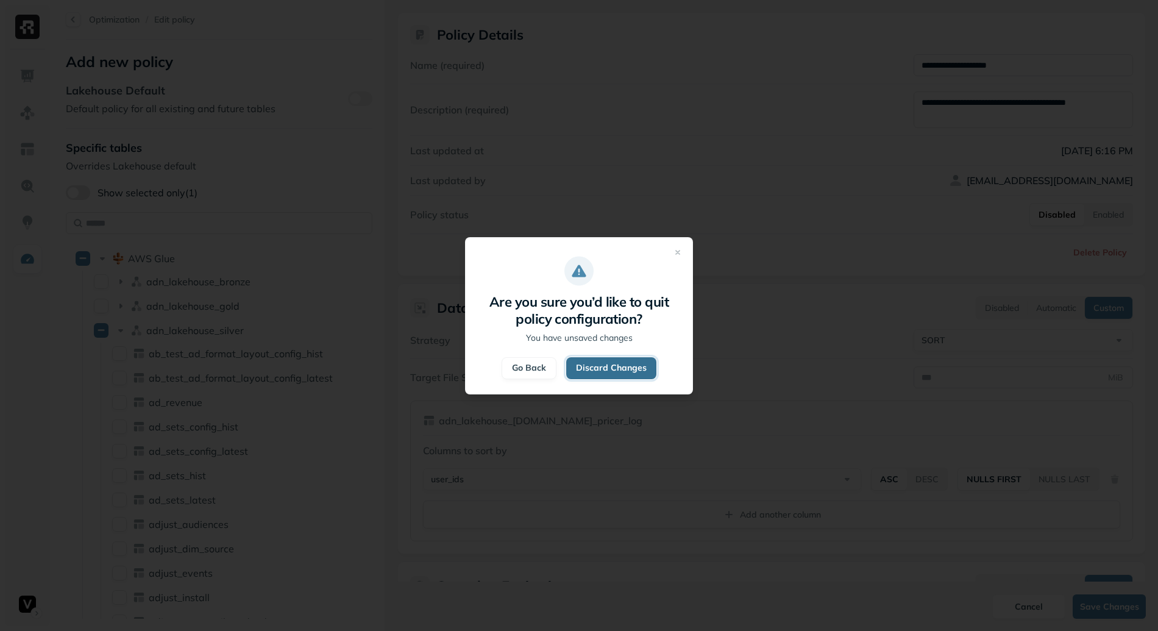
click at [623, 373] on button "Discard Changes" at bounding box center [611, 368] width 90 height 22
click at [629, 359] on button "Discard Changes" at bounding box center [611, 368] width 90 height 22
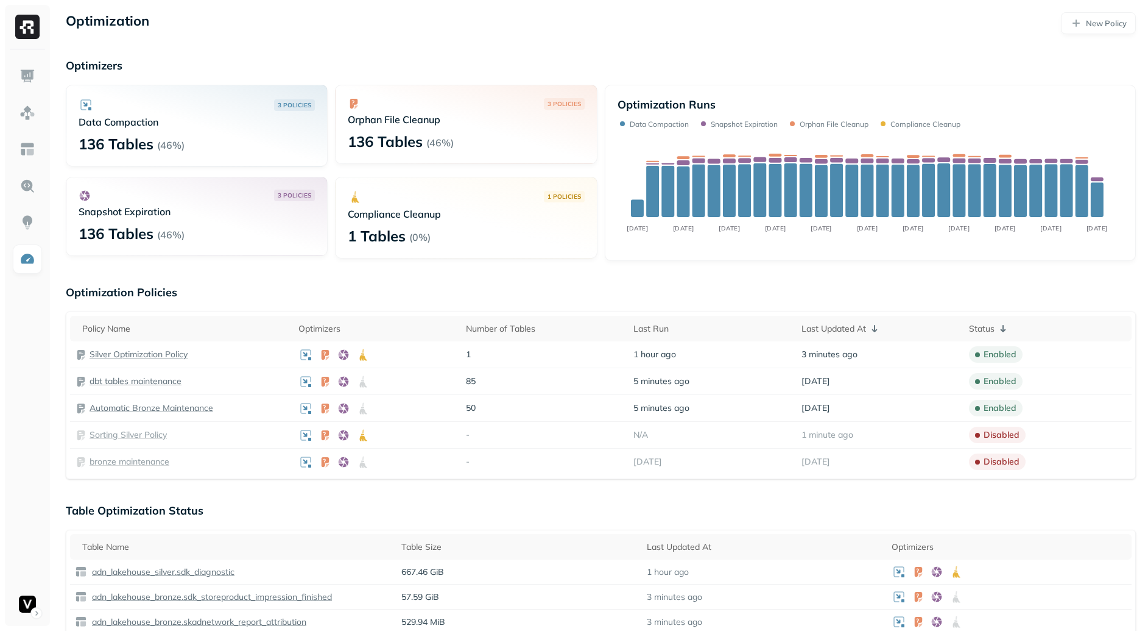
click at [299, 505] on p "Table Optimization Status" at bounding box center [601, 510] width 1070 height 14
click at [132, 357] on p "Sorting Silver Policy" at bounding box center [128, 354] width 77 height 12
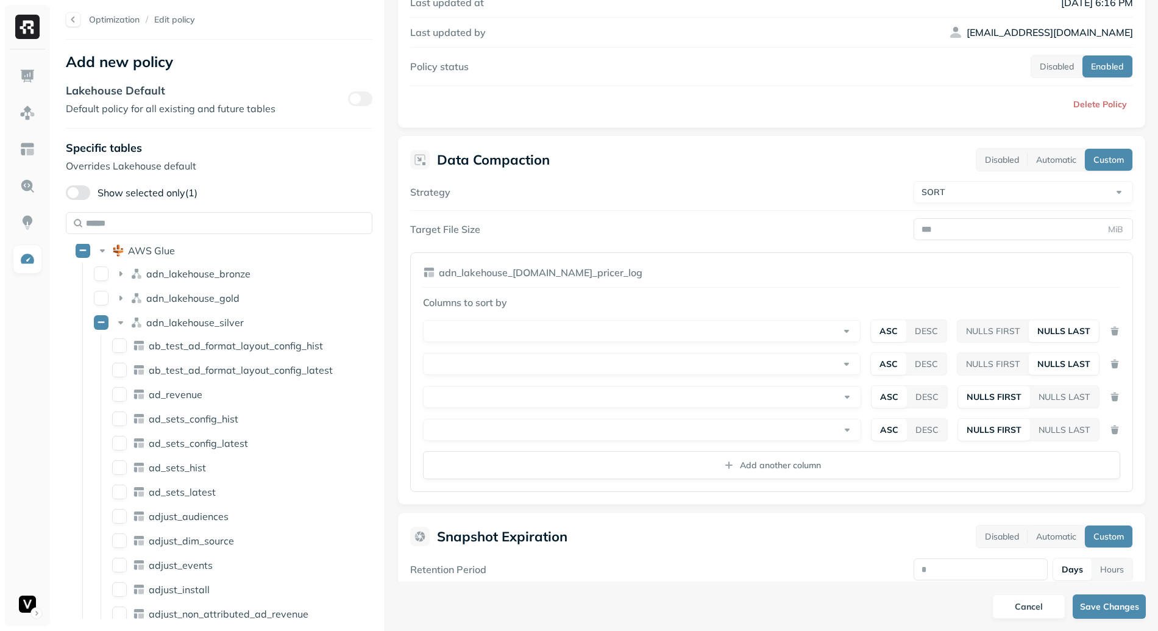
scroll to position [156, 0]
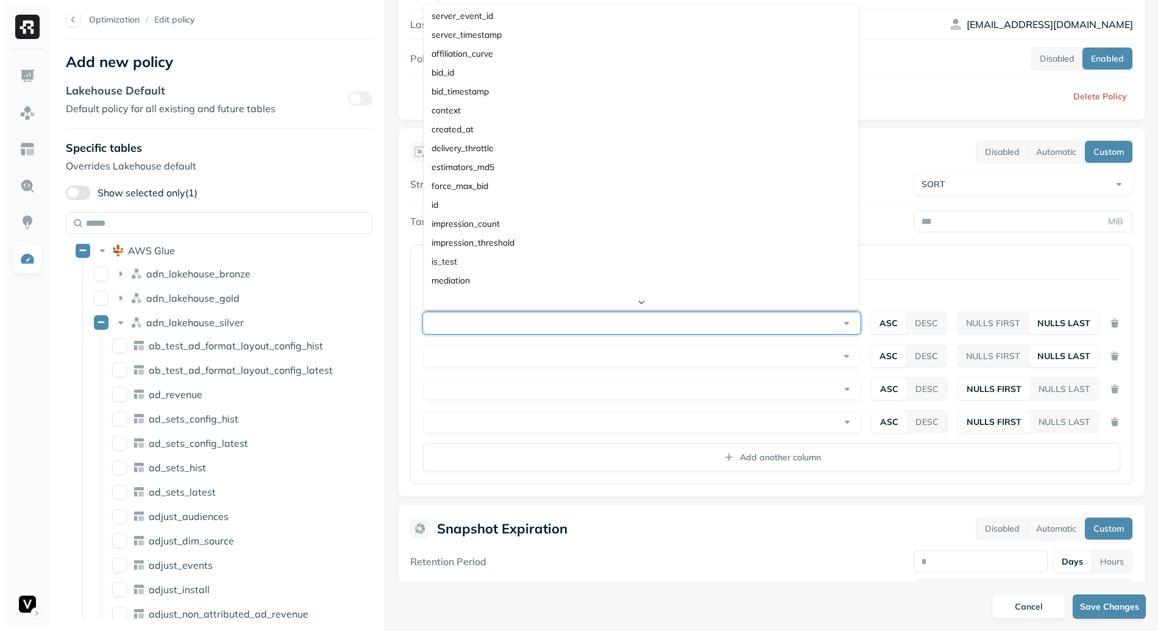
click at [644, 321] on html "Optimization / Edit policy Add new policy Lakehouse Default Default policy for …" at bounding box center [579, 315] width 1158 height 631
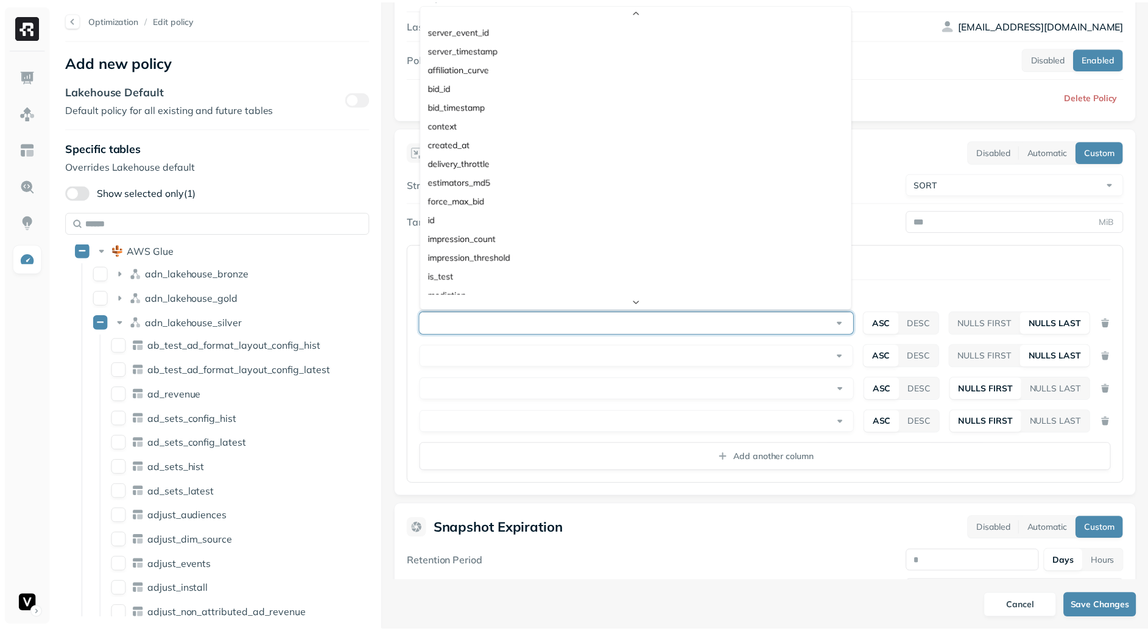
scroll to position [377, 0]
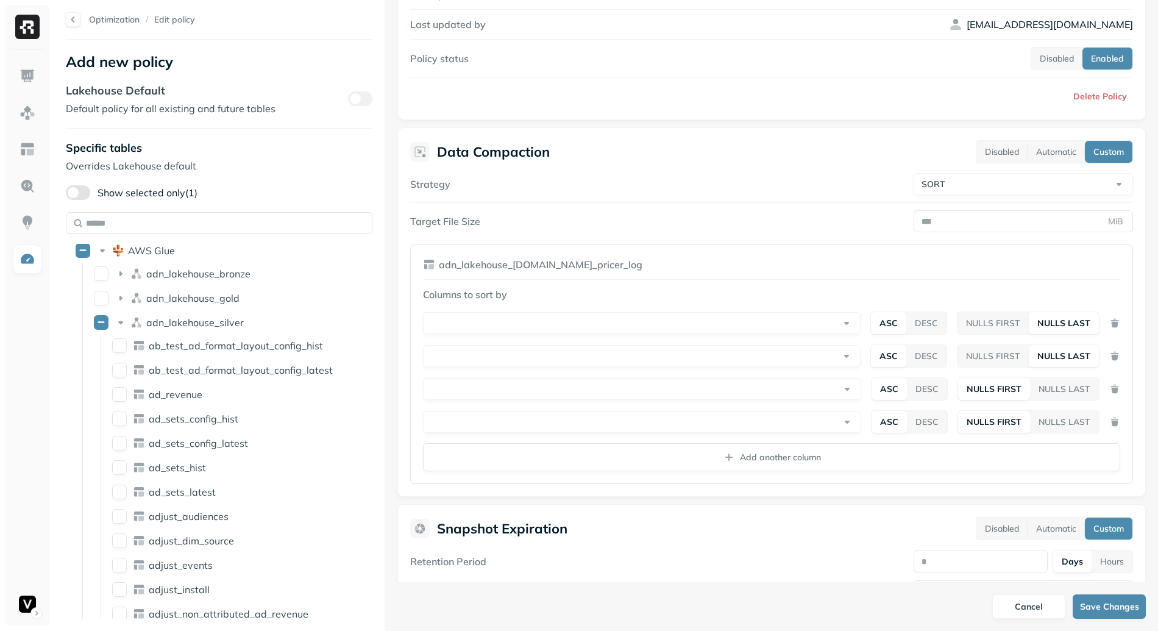
click at [751, 515] on div "Snapshot Expiration Disabled Automatic Custom Retention Period * Days Hours Min…" at bounding box center [771, 559] width 748 height 111
click at [1028, 613] on button "Cancel" at bounding box center [1028, 606] width 73 height 24
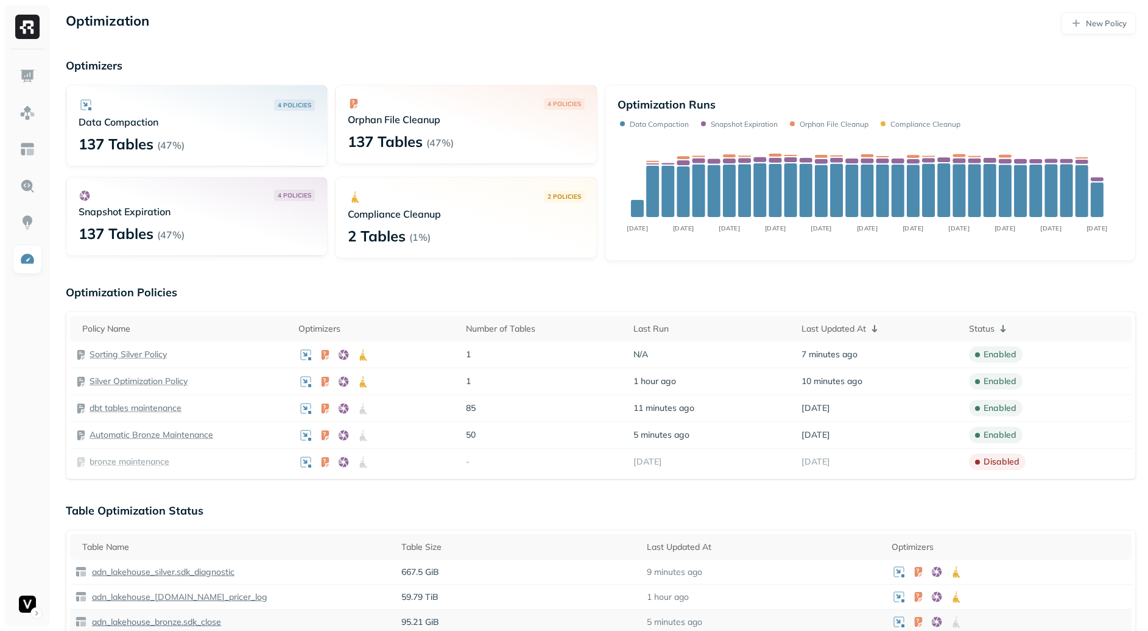
scroll to position [216, 0]
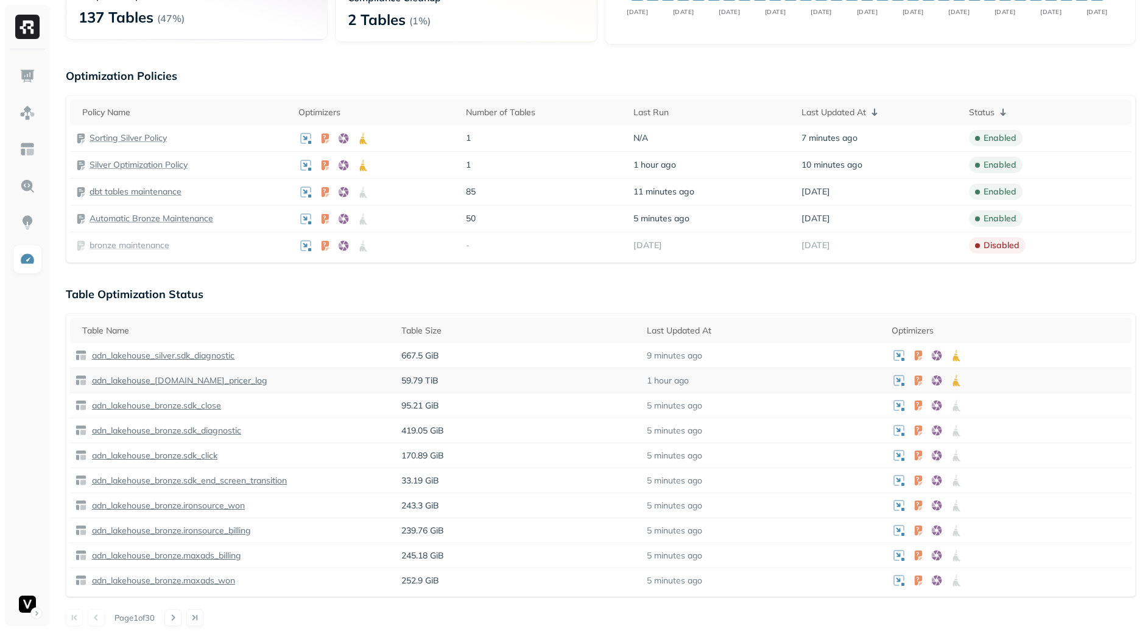
click at [207, 386] on div "adn_lakehouse_[DOMAIN_NAME]_pricer_log" at bounding box center [233, 380] width 317 height 12
click at [207, 381] on p "adn_lakehouse_[DOMAIN_NAME]_pricer_log" at bounding box center [179, 381] width 178 height 12
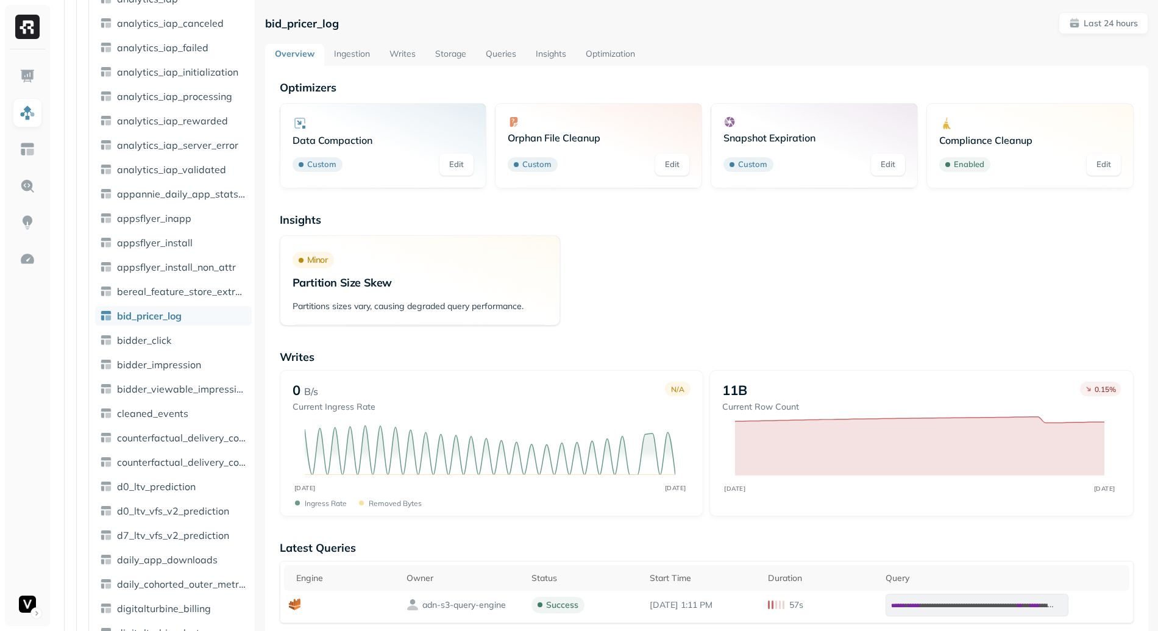
click at [502, 57] on link "Queries" at bounding box center [501, 55] width 50 height 22
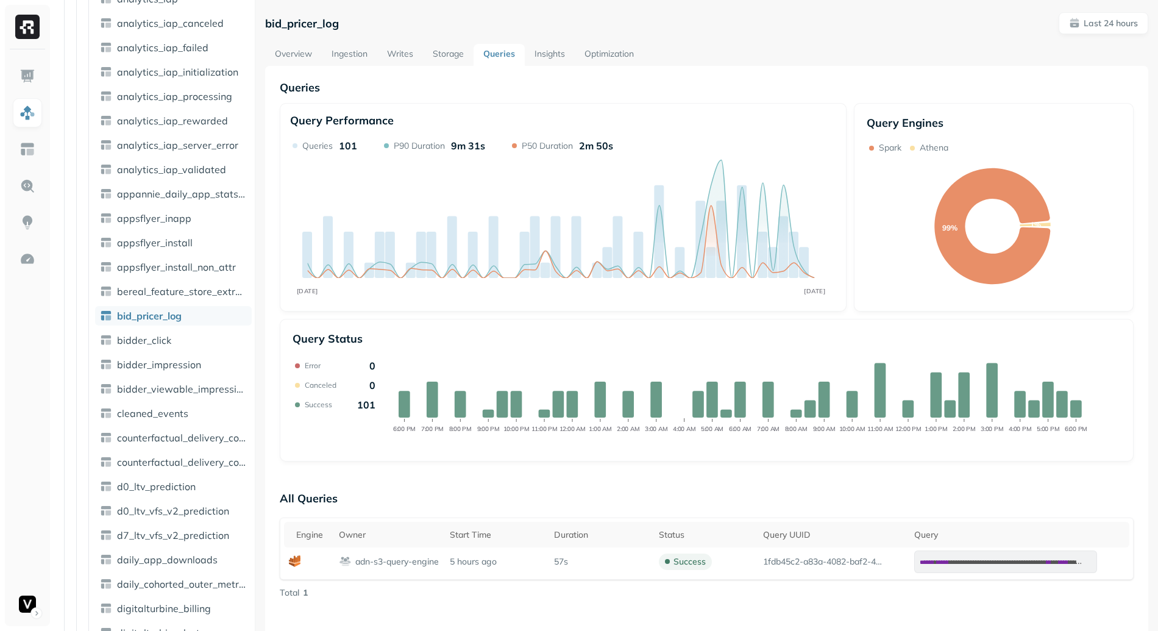
click at [614, 56] on link "Optimization" at bounding box center [609, 55] width 69 height 22
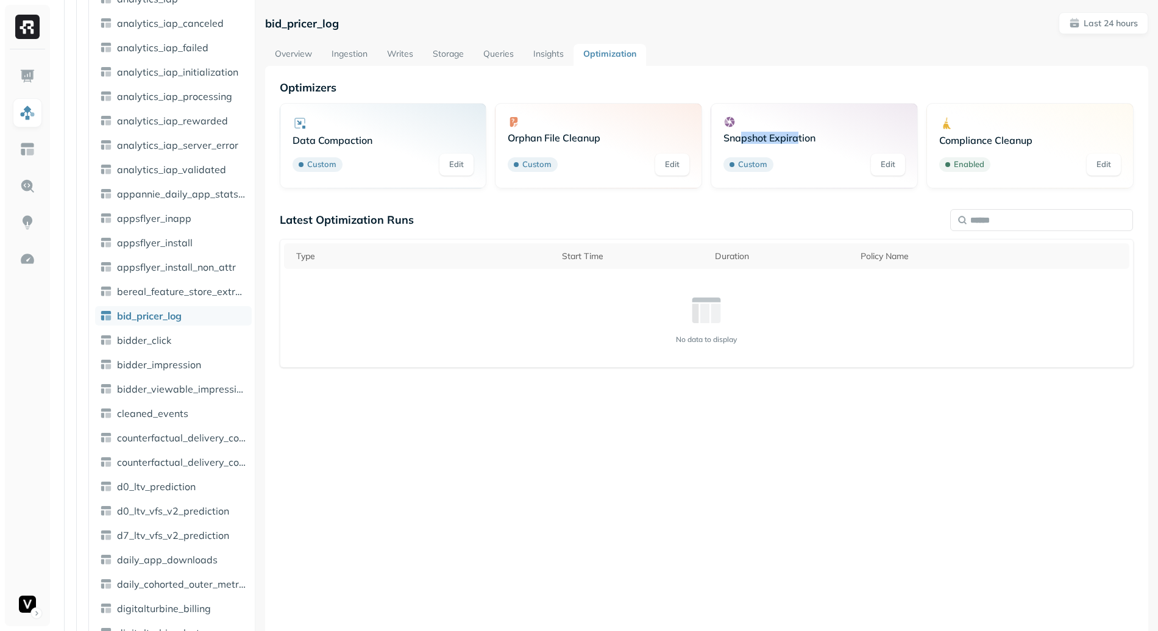
drag, startPoint x: 740, startPoint y: 140, endPoint x: 796, endPoint y: 140, distance: 56.7
click at [796, 140] on p "Snapshot Expiration" at bounding box center [814, 138] width 182 height 12
drag, startPoint x: 329, startPoint y: 132, endPoint x: 318, endPoint y: 164, distance: 34.1
click at [318, 164] on div "Data Compaction Custom Edit" at bounding box center [383, 146] width 182 height 60
click at [318, 164] on p "Custom" at bounding box center [321, 164] width 29 height 12
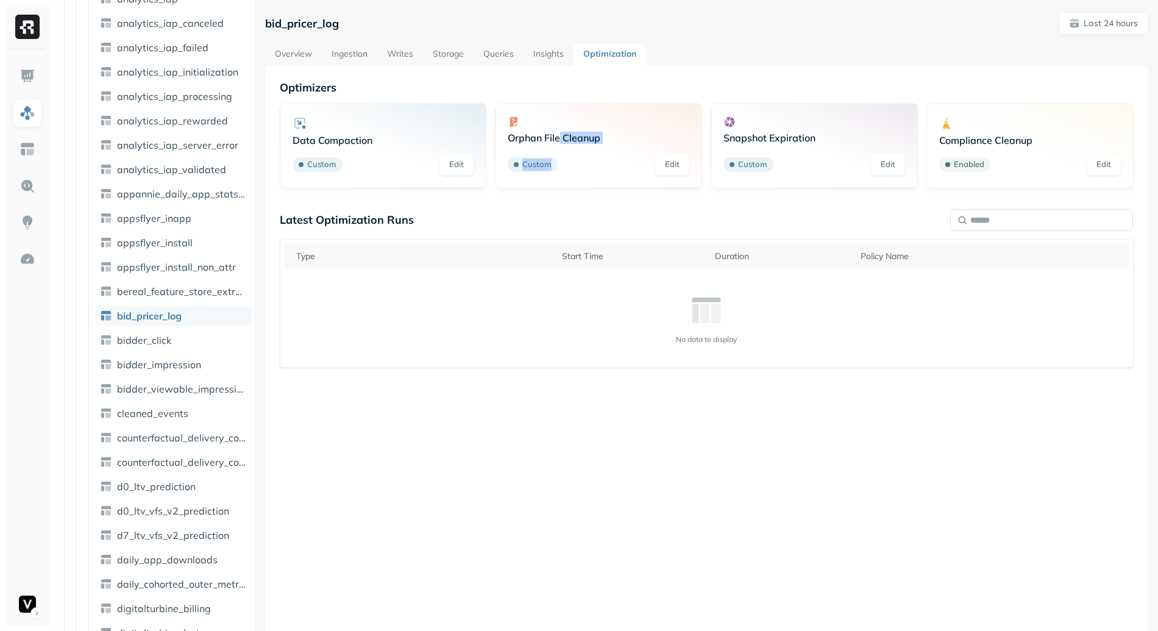
drag, startPoint x: 550, startPoint y: 137, endPoint x: 533, endPoint y: 172, distance: 39.2
click at [533, 172] on div "Orphan File Cleanup Custom Edit" at bounding box center [599, 146] width 182 height 60
drag, startPoint x: 757, startPoint y: 154, endPoint x: 757, endPoint y: 170, distance: 15.9
click at [757, 169] on div "Snapshot Expiration Custom Edit" at bounding box center [814, 146] width 182 height 60
click at [964, 144] on p "Compliance Cleanup" at bounding box center [1030, 140] width 182 height 12
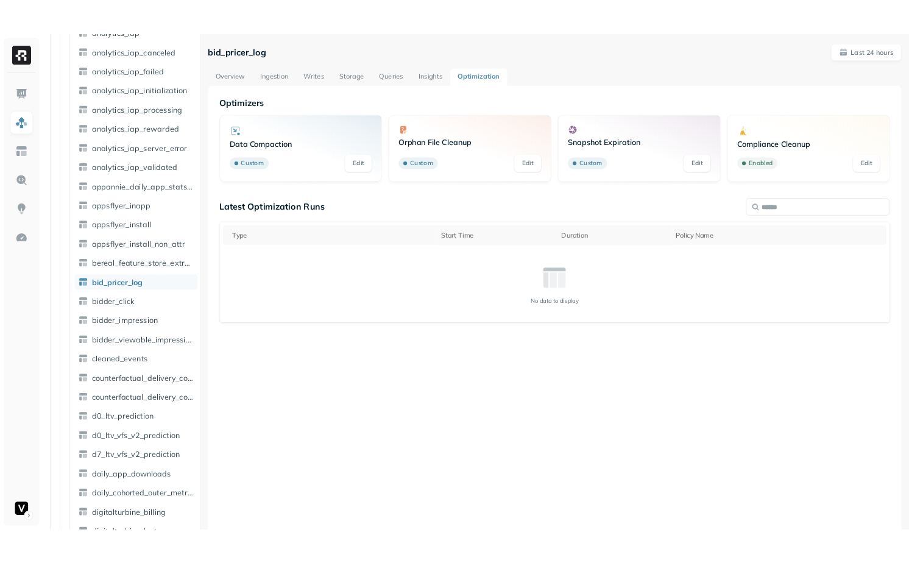
scroll to position [642, 0]
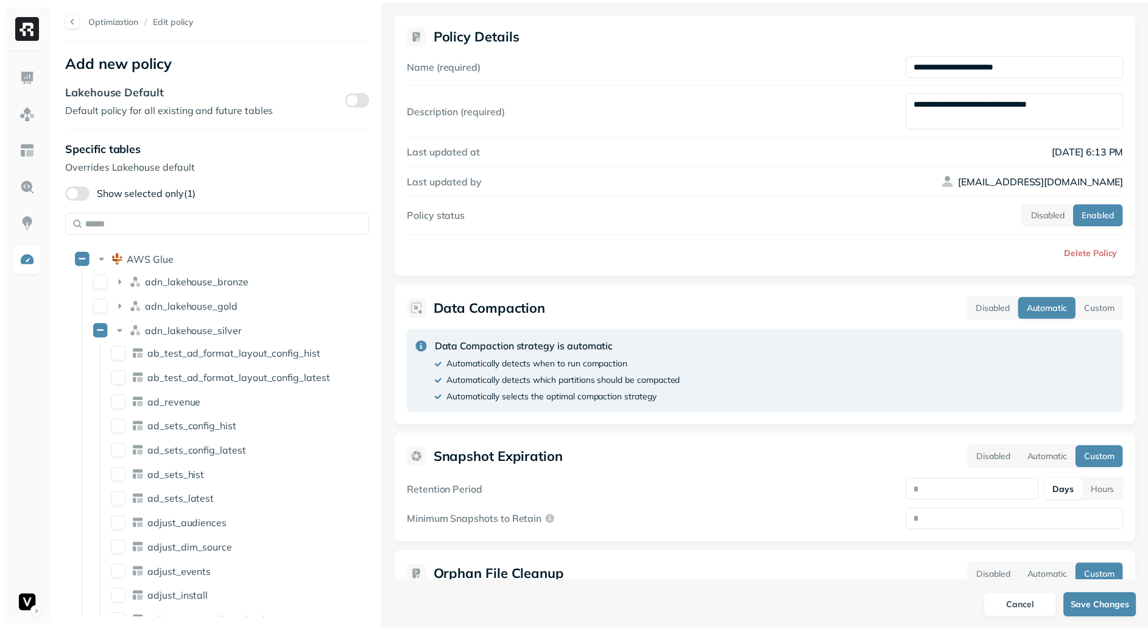
scroll to position [2062, 0]
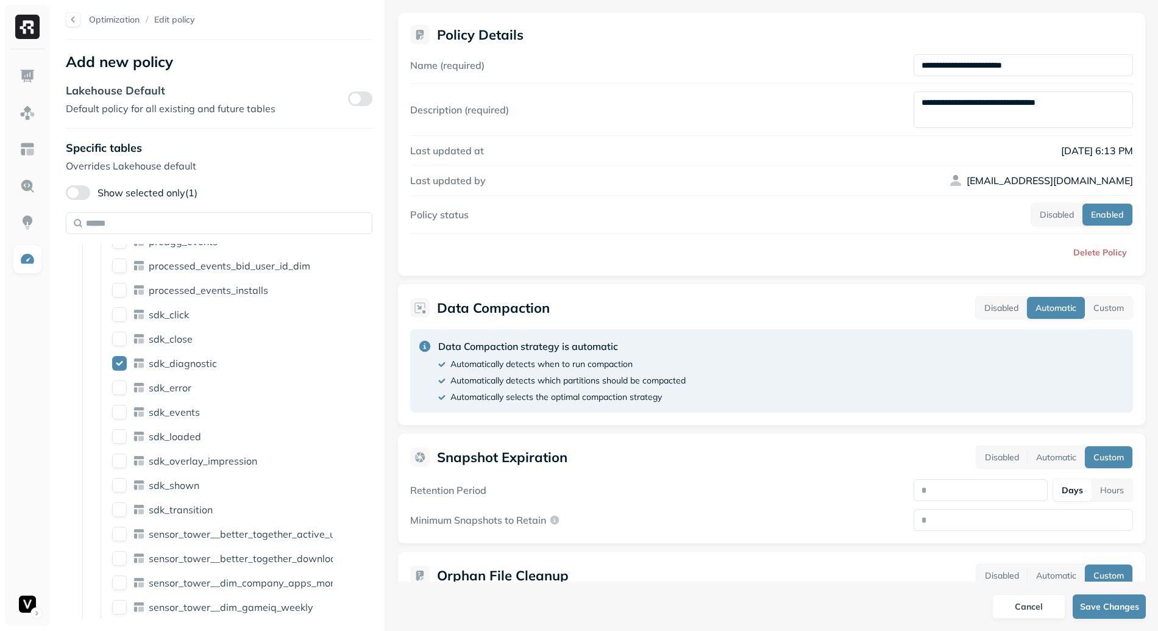
click at [26, 30] on img at bounding box center [27, 27] width 24 height 24
click at [27, 74] on img at bounding box center [27, 76] width 16 height 16
